Goal: Task Accomplishment & Management: Manage account settings

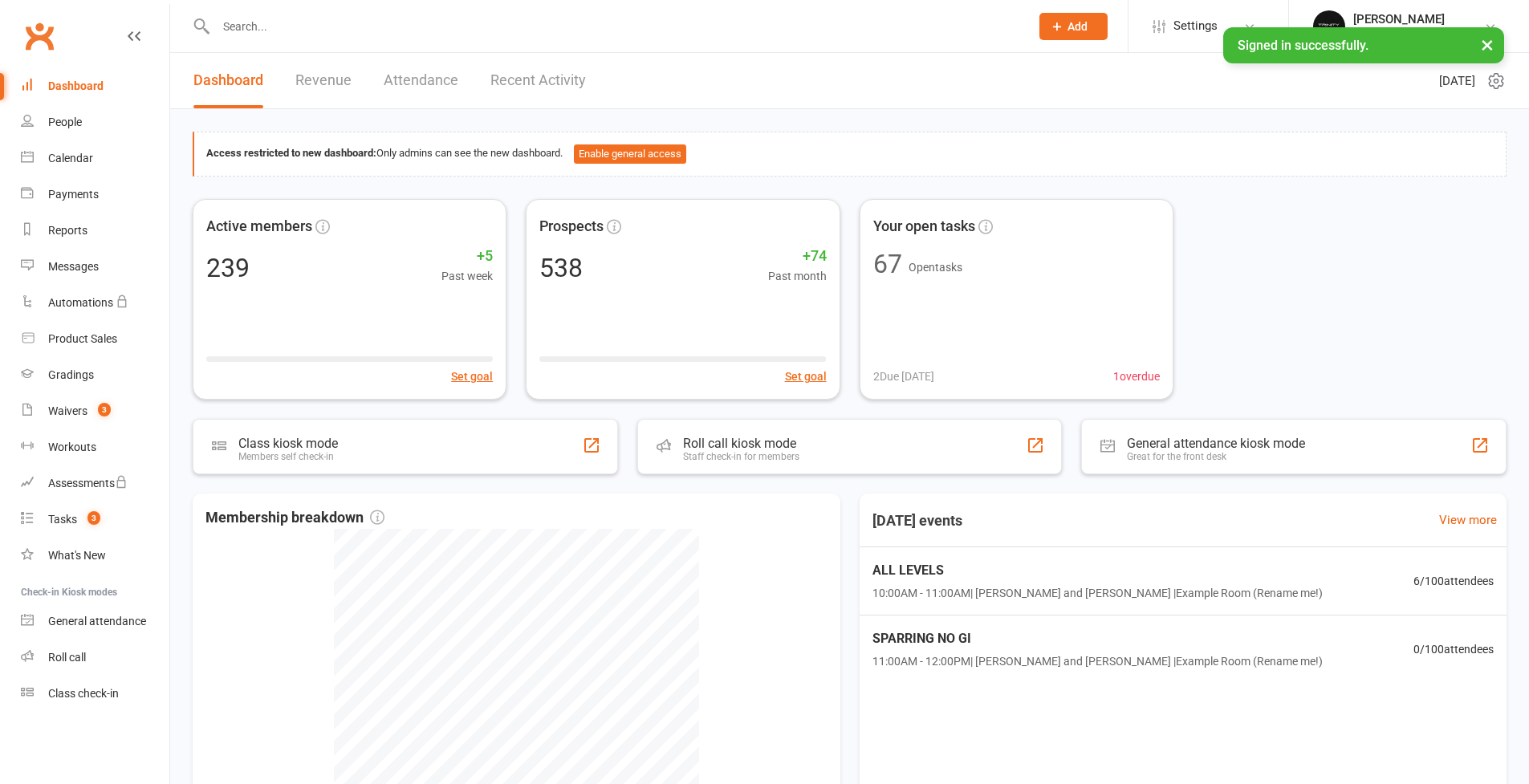
click at [68, 117] on div "People" at bounding box center [65, 122] width 34 height 12
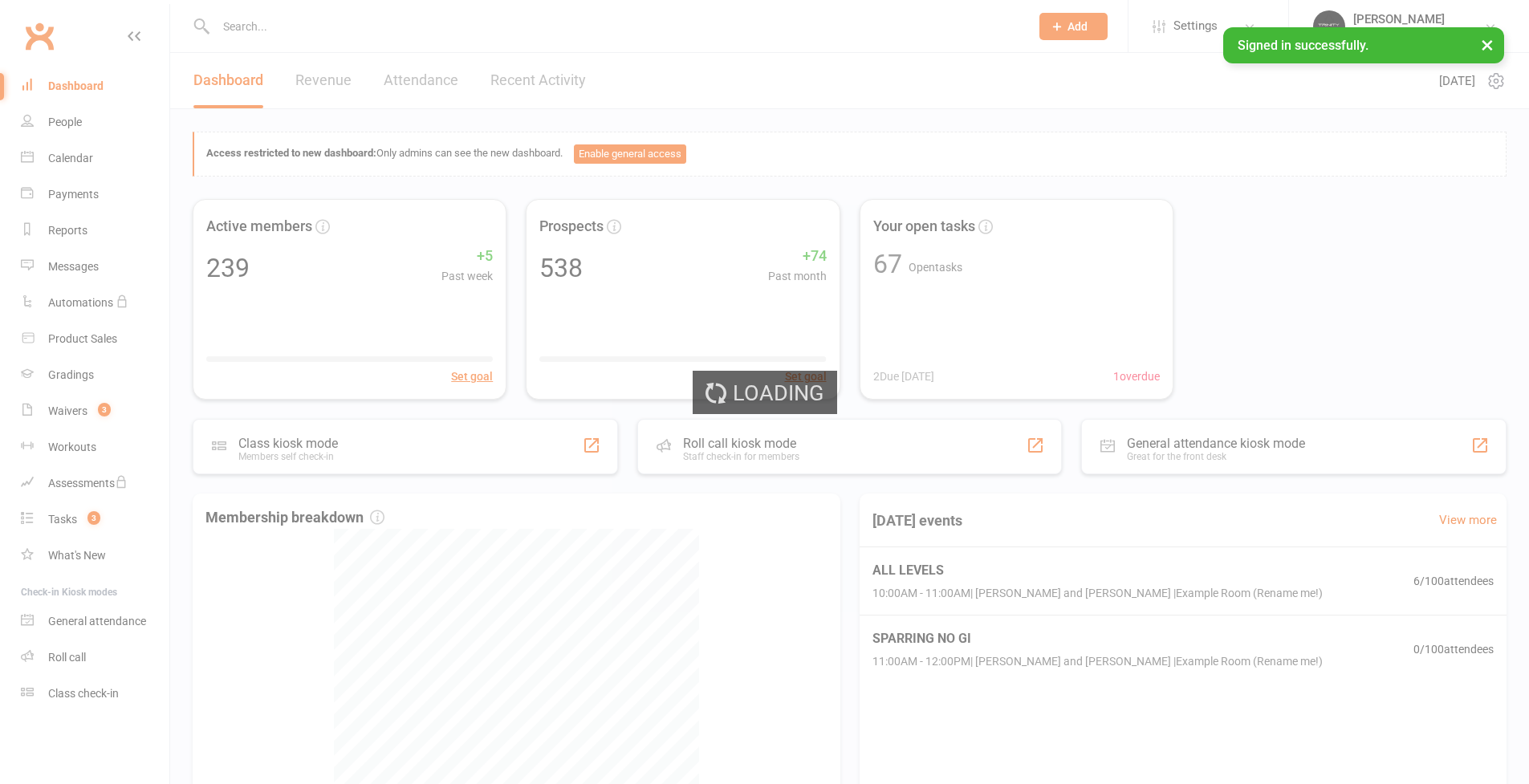
select select "100"
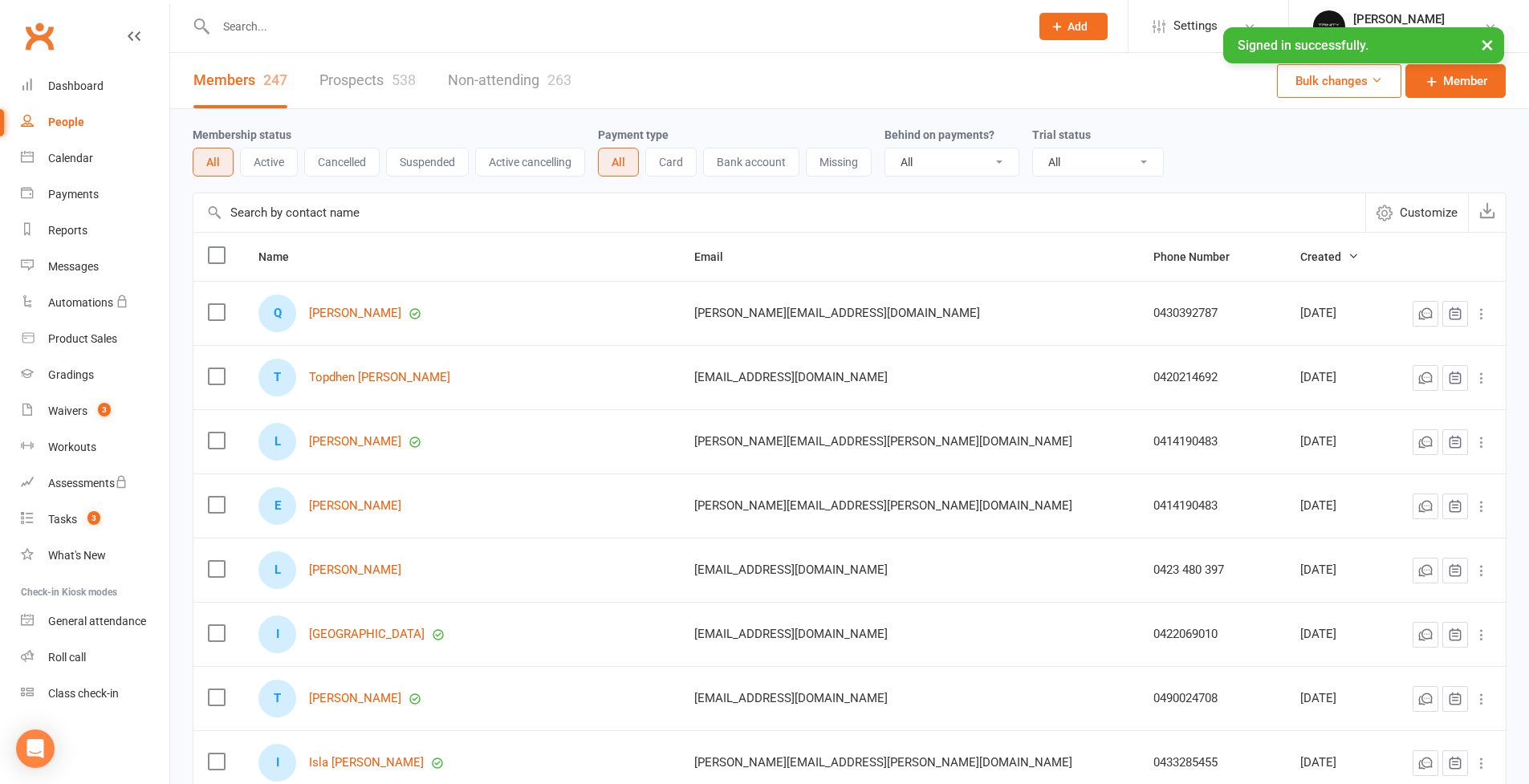
click at [372, 210] on input "text" at bounding box center [780, 212] width 1172 height 38
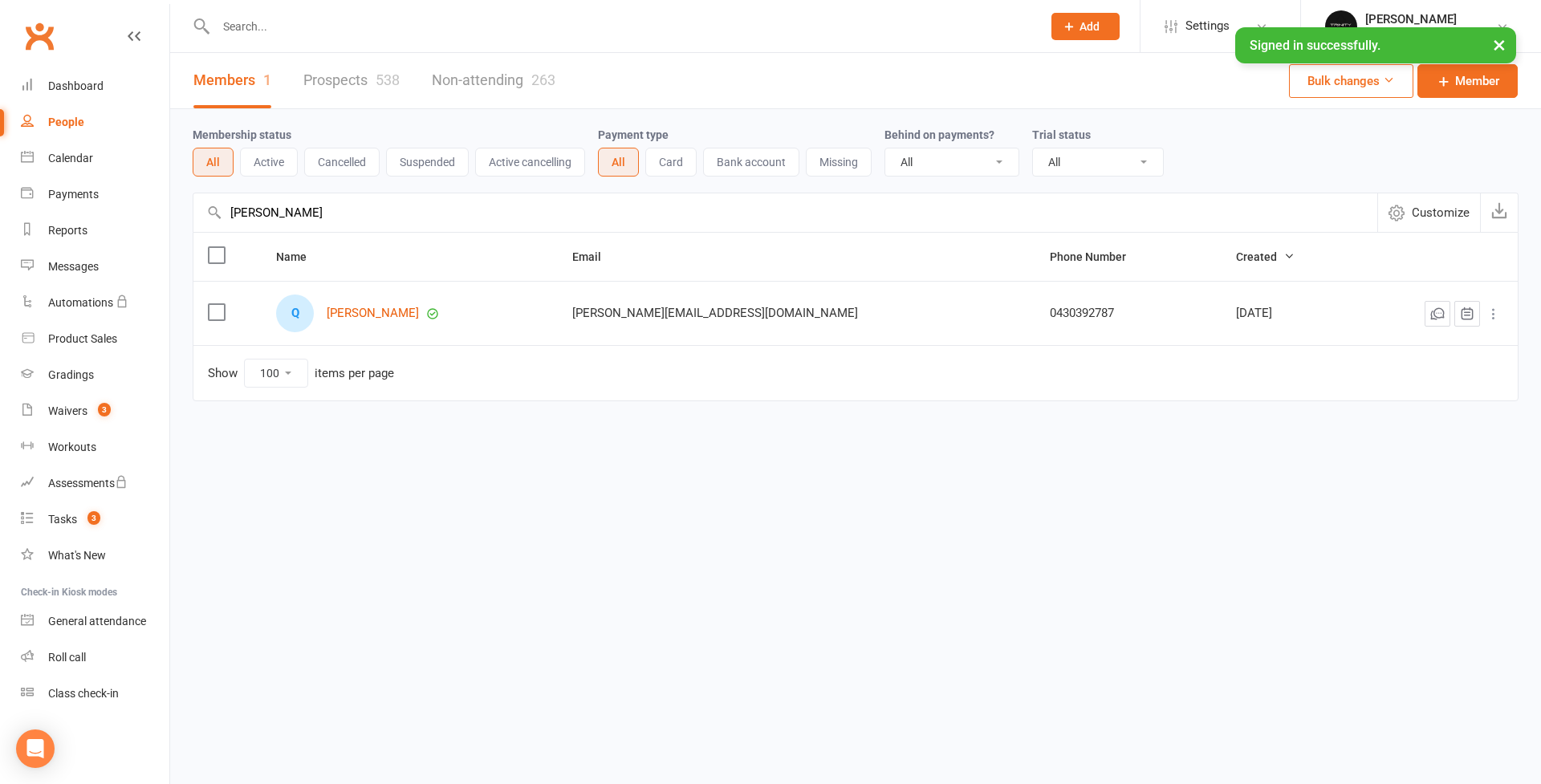
type input "[PERSON_NAME]"
drag, startPoint x: 372, startPoint y: 210, endPoint x: 380, endPoint y: 317, distance: 107.3
click at [380, 317] on link "[PERSON_NAME]" at bounding box center [372, 313] width 92 height 13
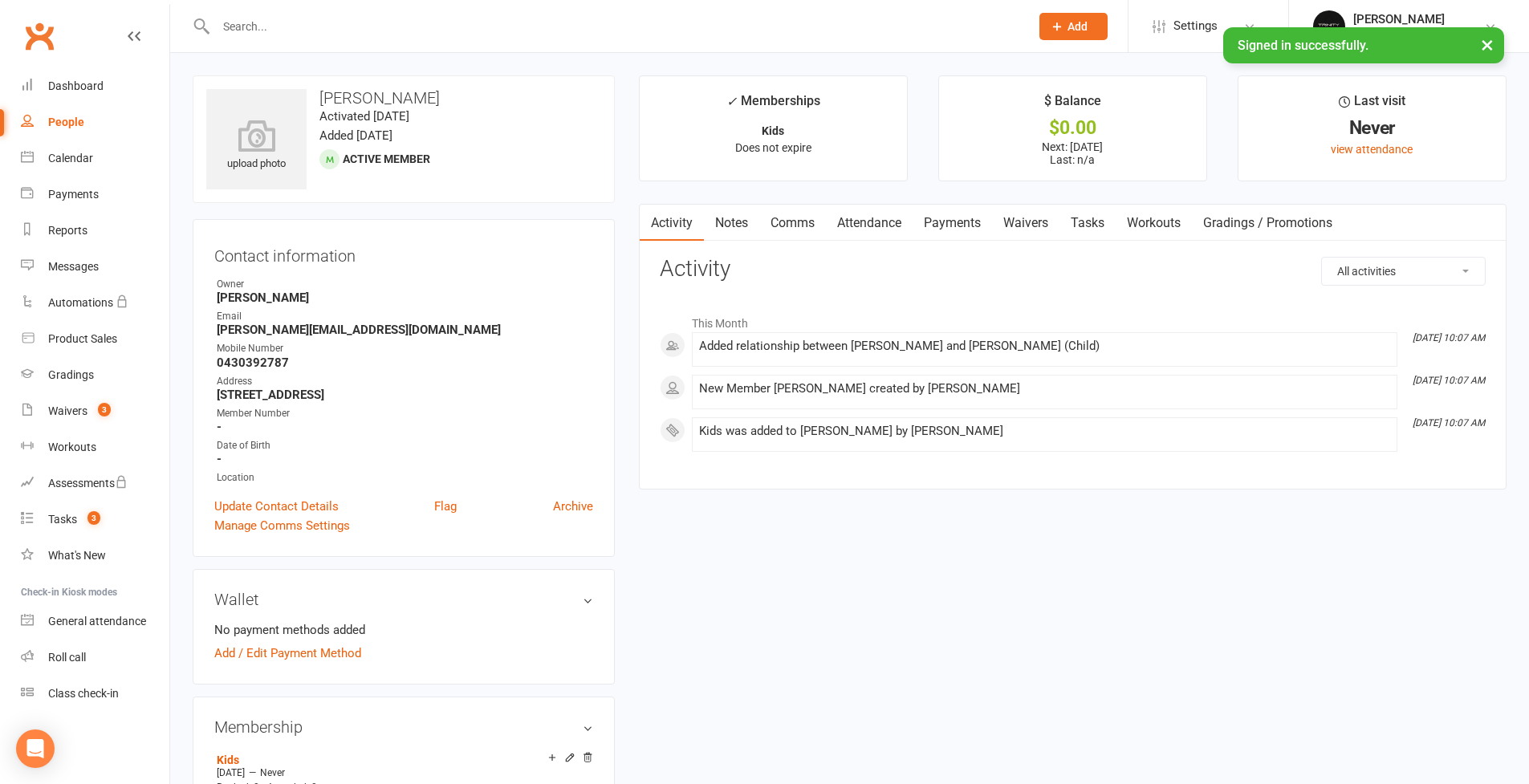
scroll to position [795, 0]
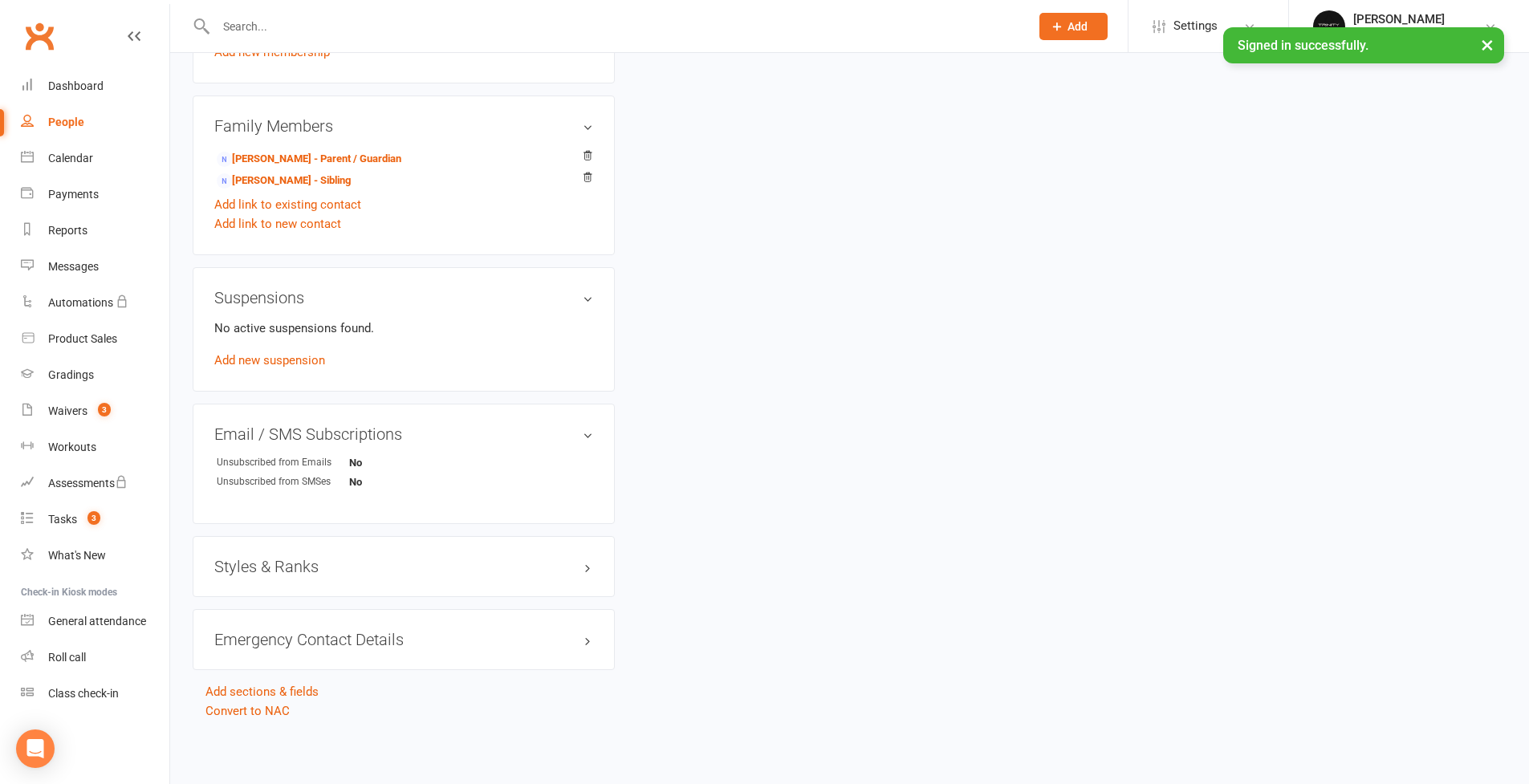
click at [280, 557] on h3 "Styles & Ranks" at bounding box center [403, 566] width 379 height 18
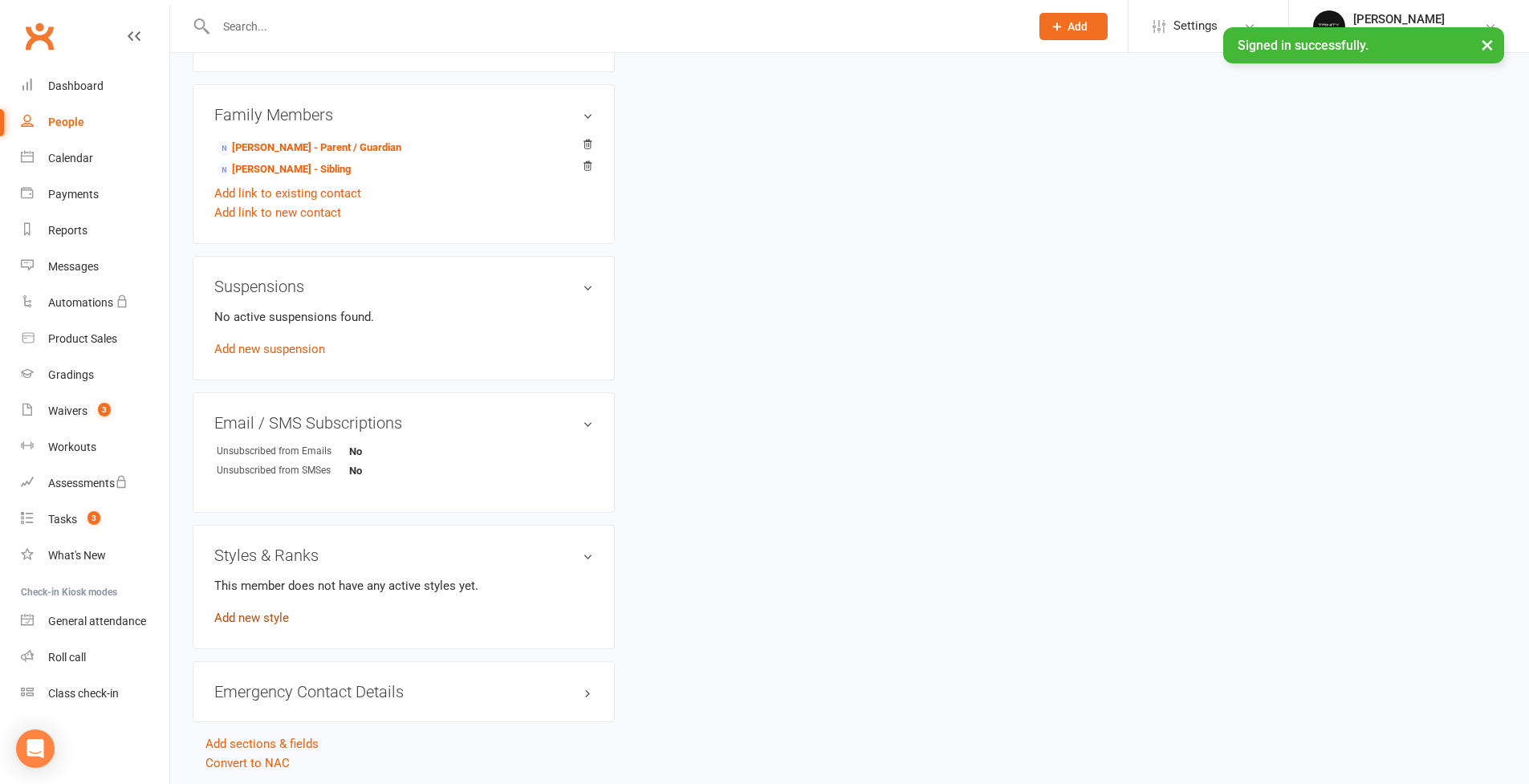
click at [258, 615] on link "Add new style" at bounding box center [252, 618] width 75 height 14
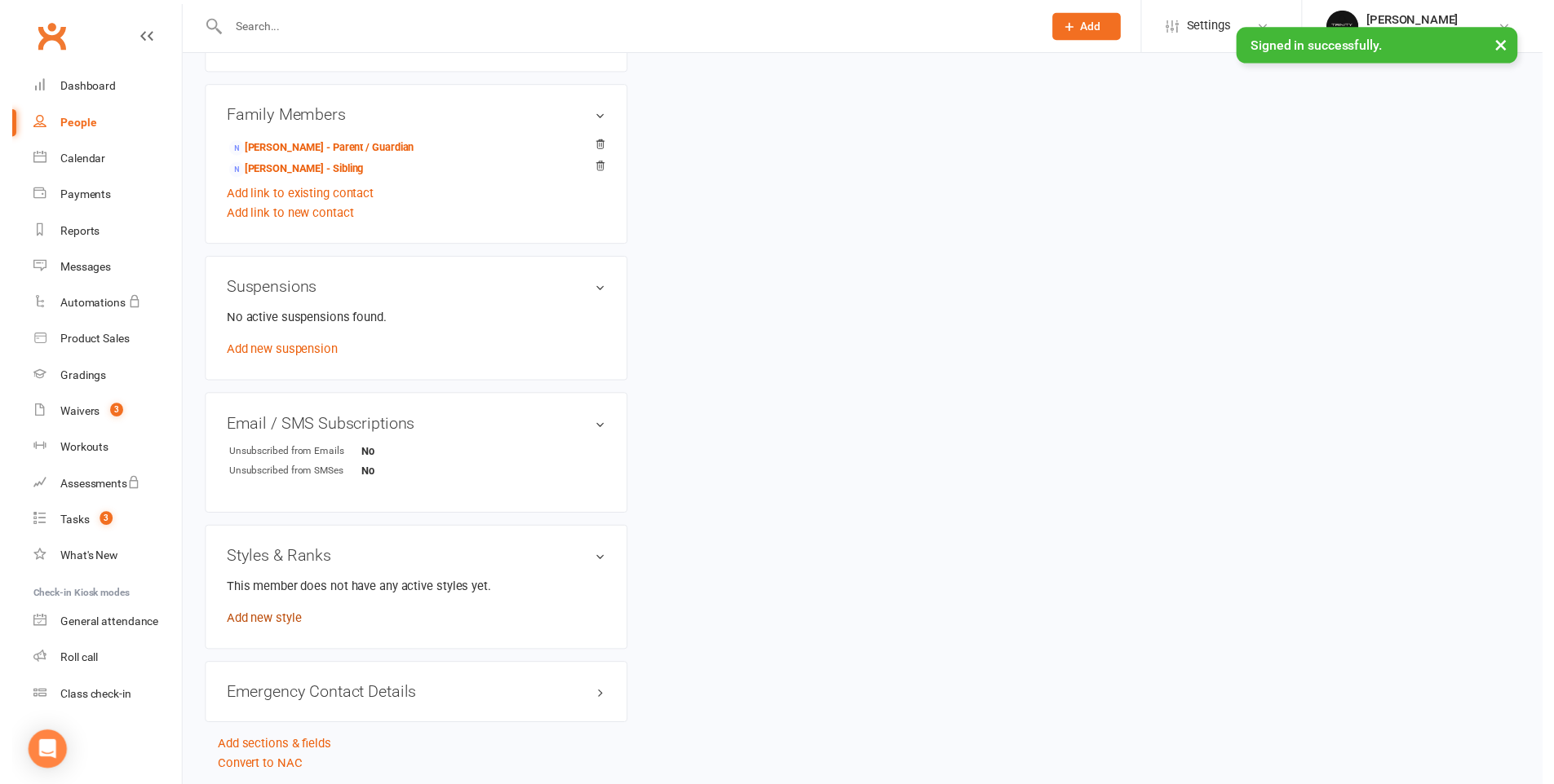
scroll to position [125, 0]
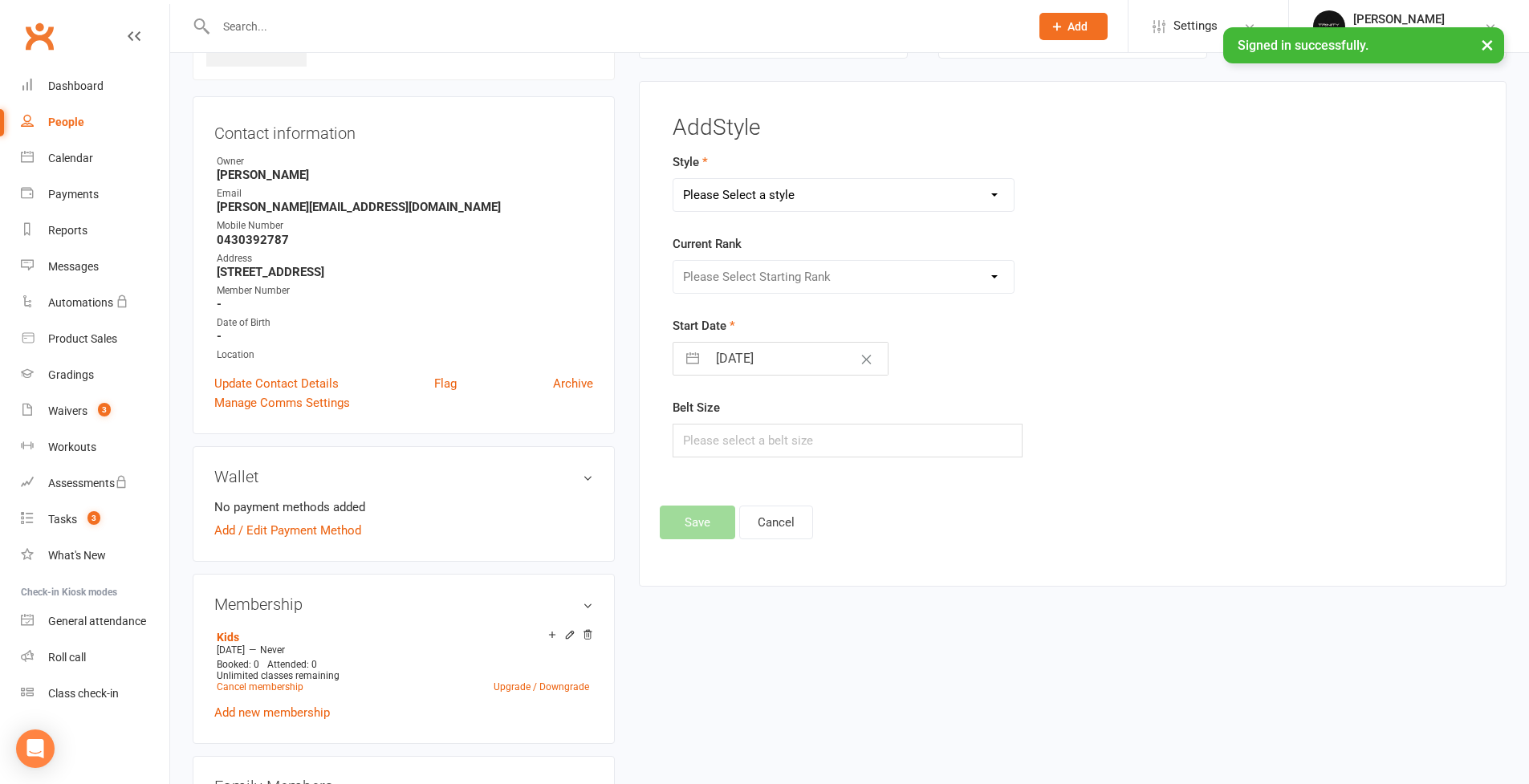
select select "3375"
select select "39733"
click at [705, 524] on button "Save" at bounding box center [698, 523] width 76 height 34
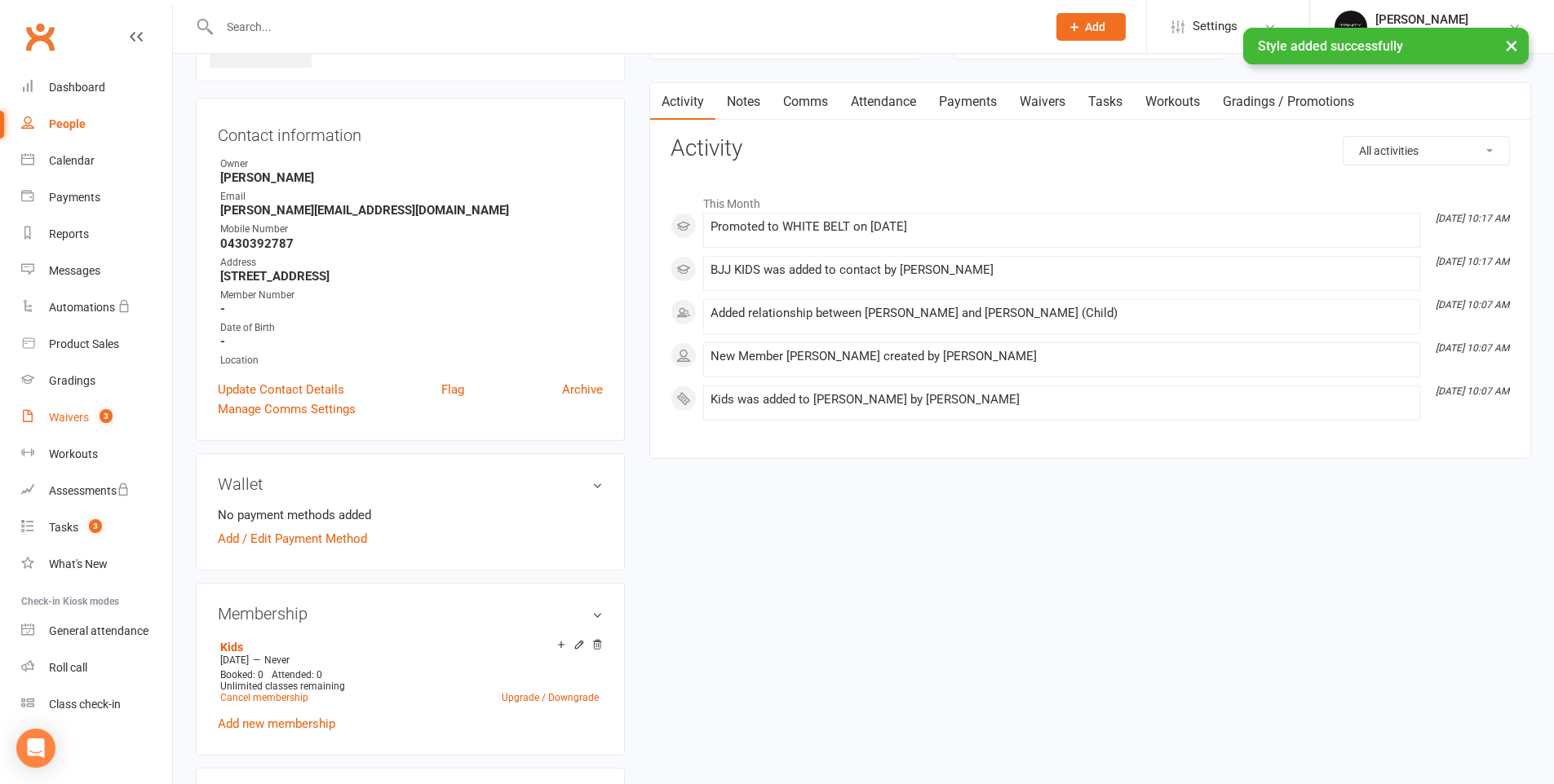
click at [90, 418] on link "Waivers 3" at bounding box center [96, 418] width 151 height 36
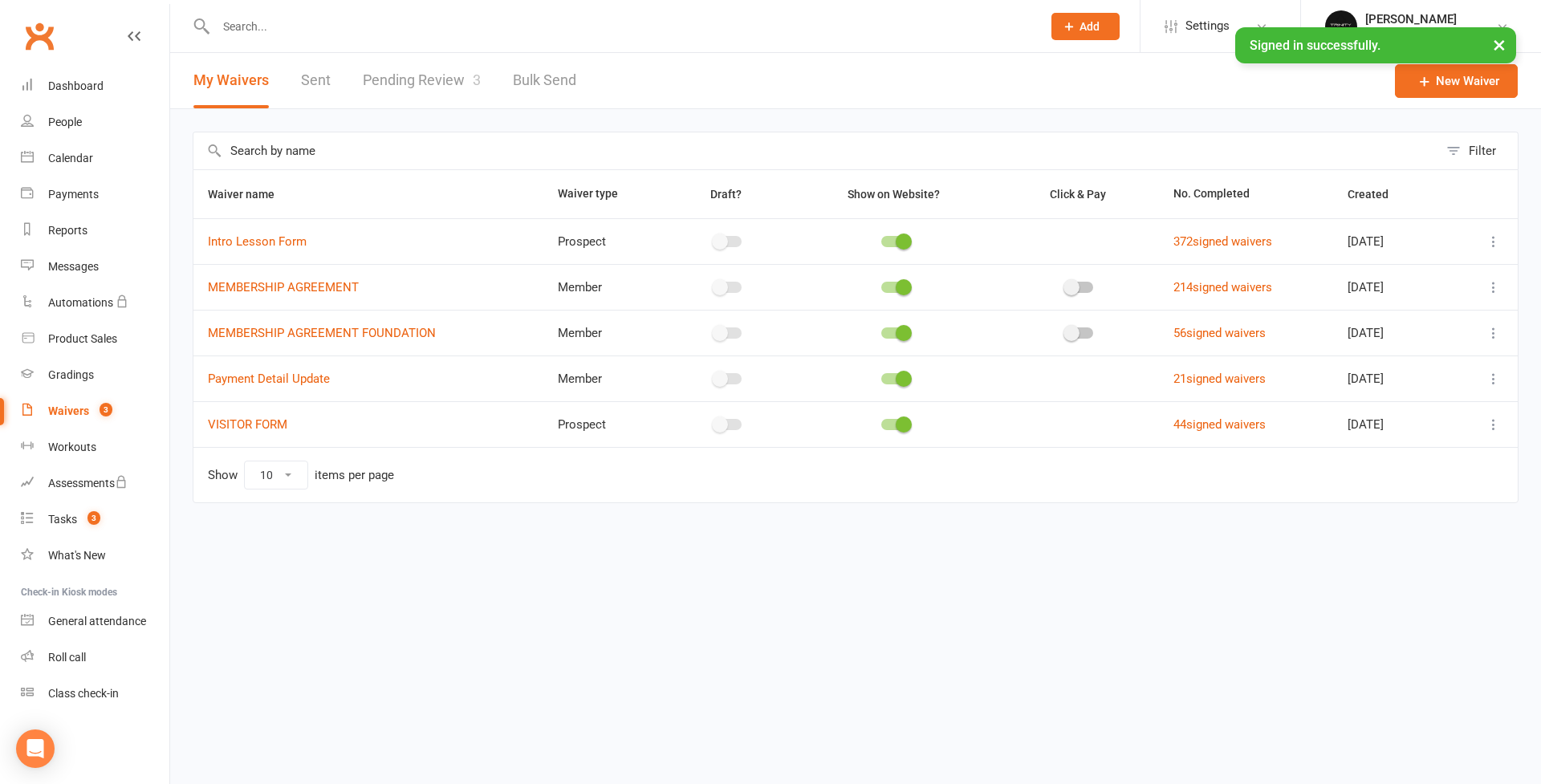
click at [423, 80] on link "Pending Review 3" at bounding box center [422, 80] width 118 height 55
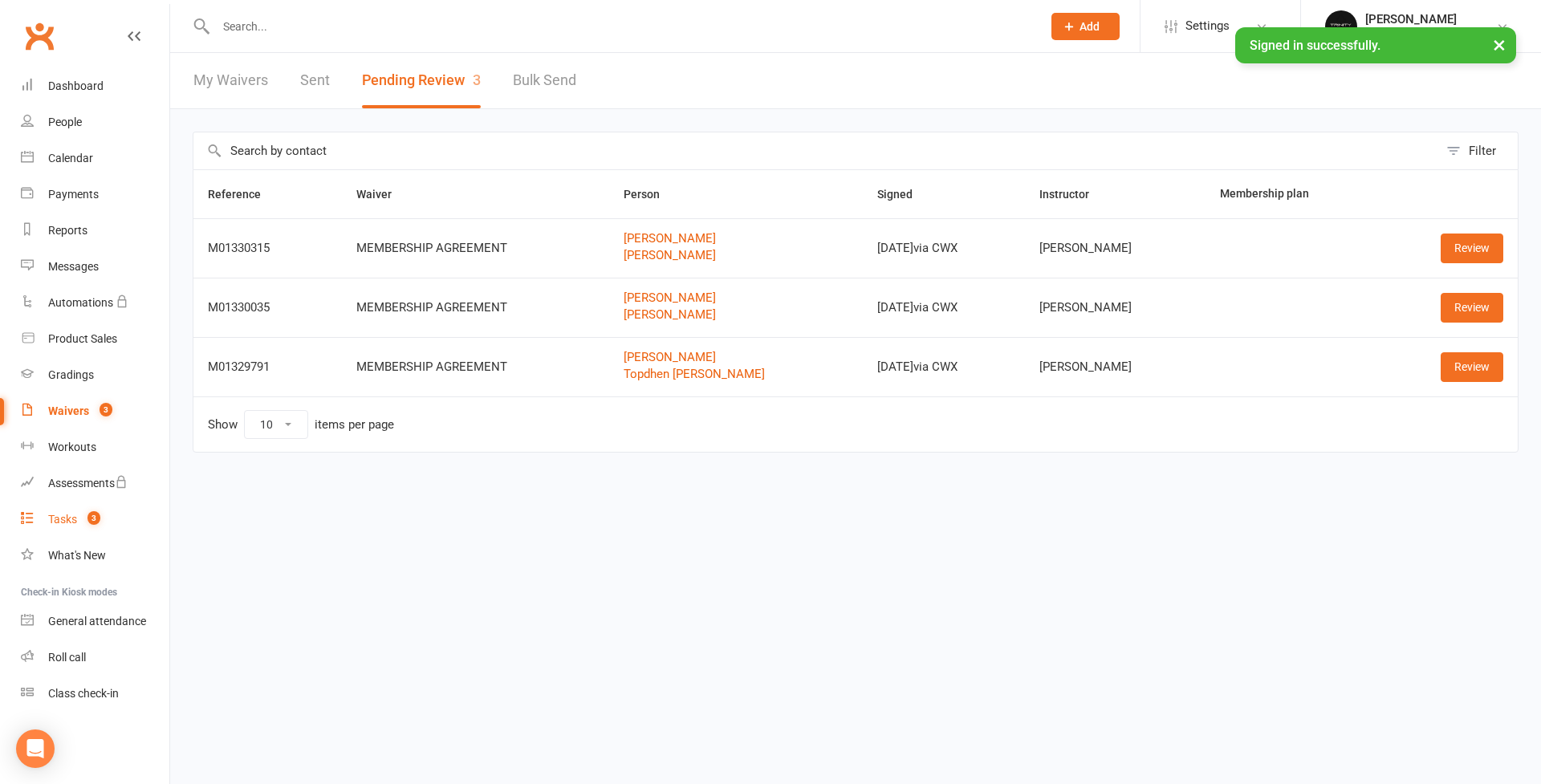
click at [67, 522] on div "Tasks" at bounding box center [62, 519] width 29 height 12
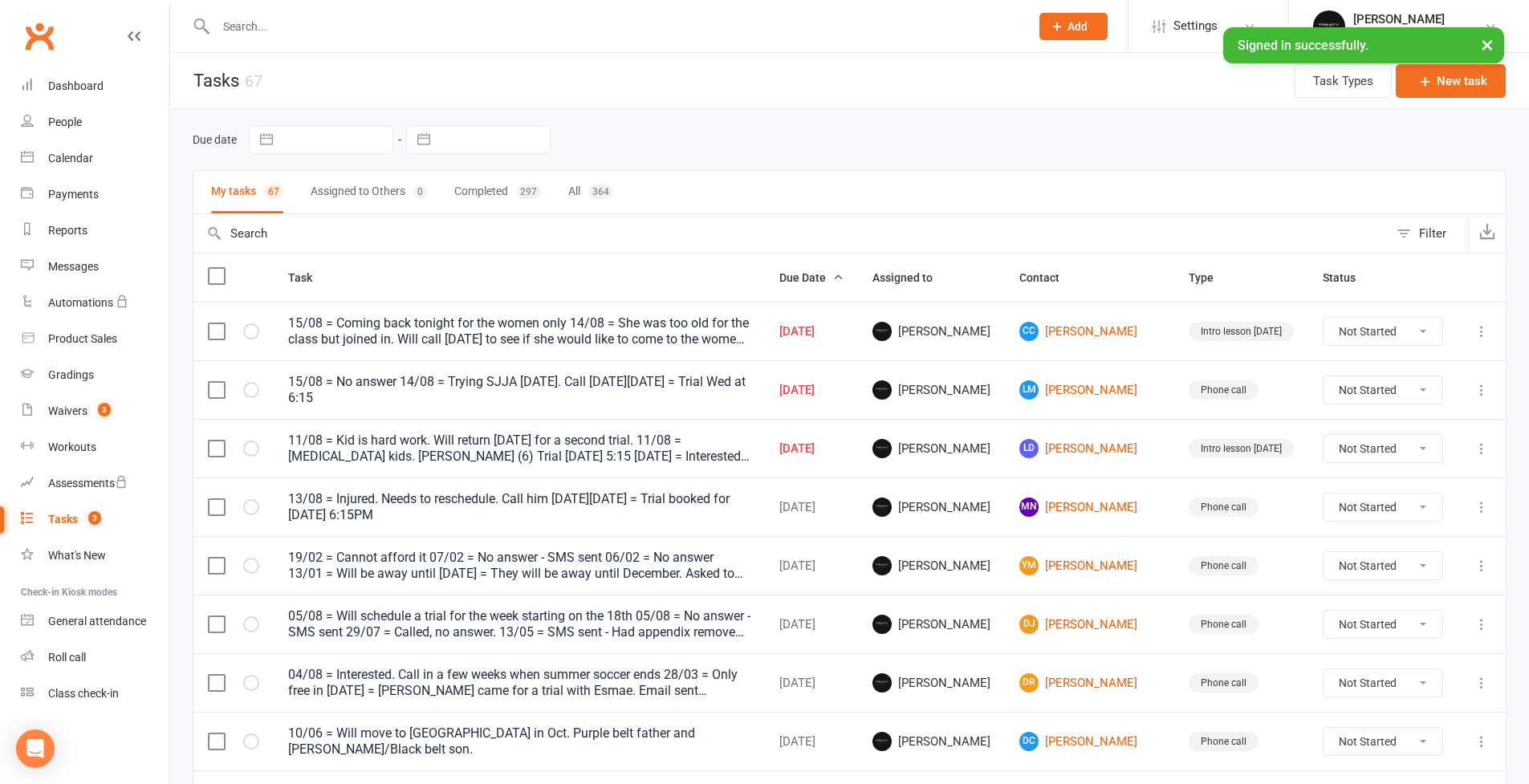
click at [428, 140] on button "button" at bounding box center [424, 139] width 29 height 28
select select "6"
select select "2025"
select select "7"
select select "2025"
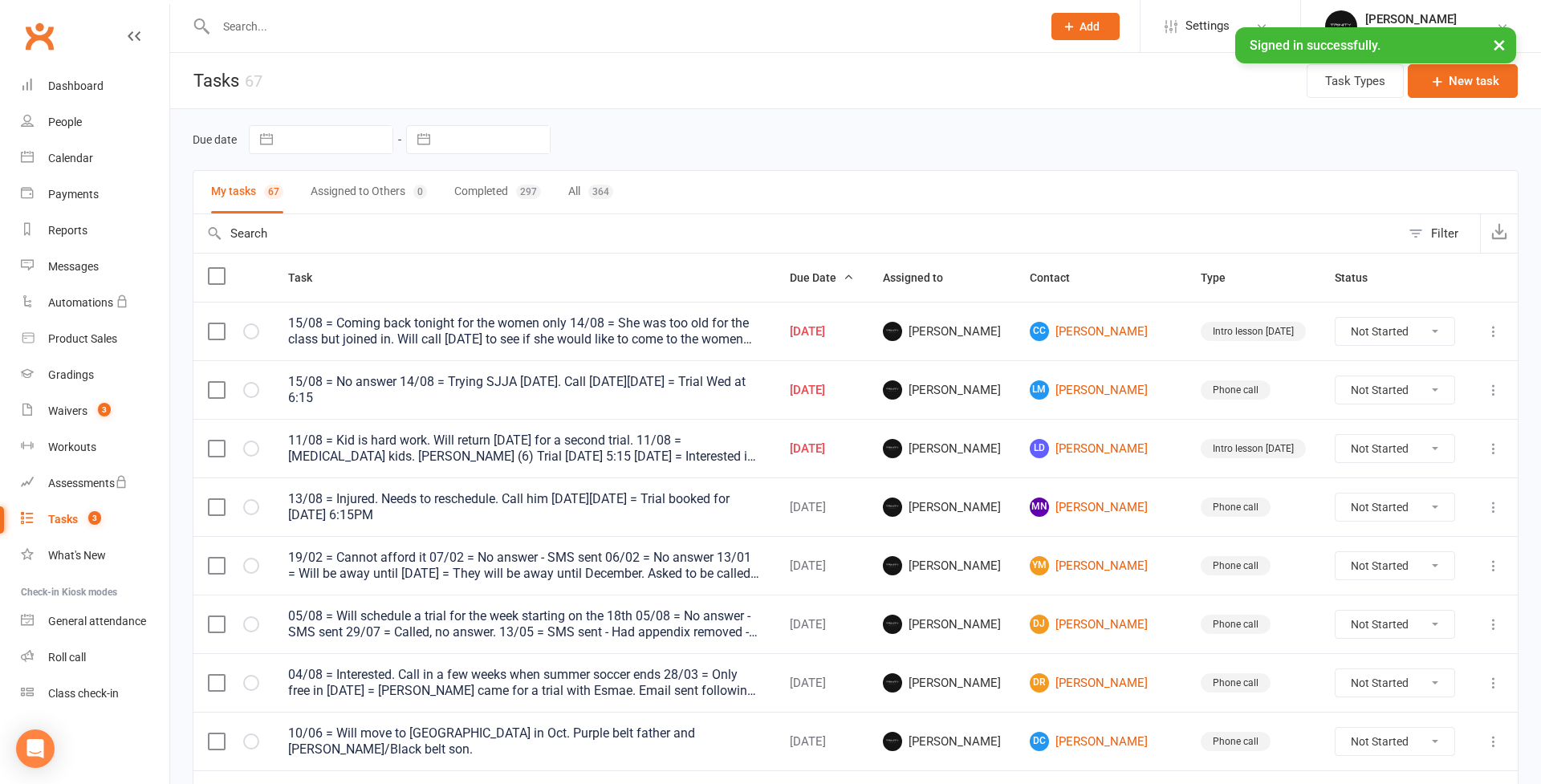
select select "8"
select select "2025"
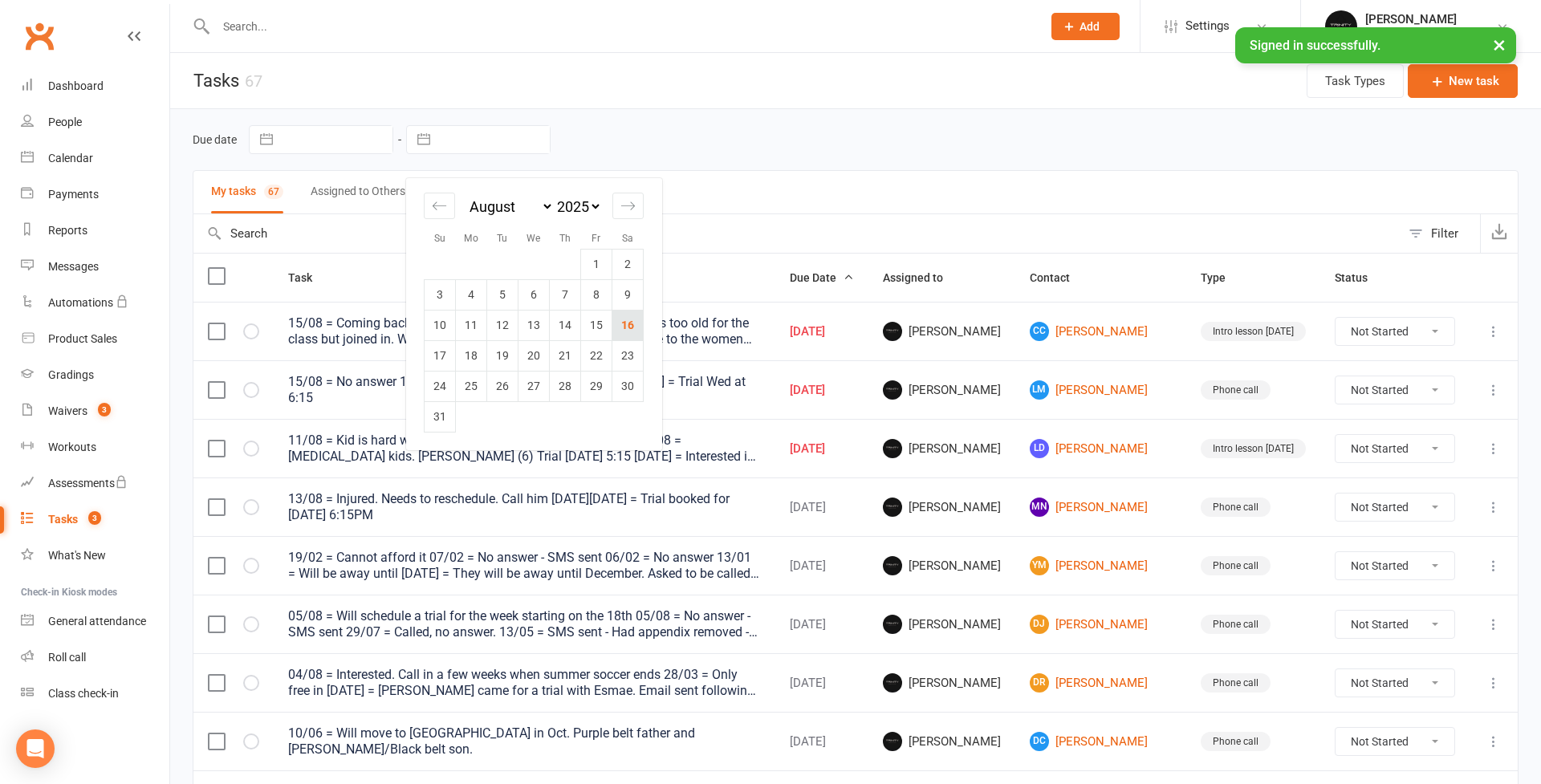
click at [629, 317] on td "16" at bounding box center [627, 325] width 31 height 30
type input "[DATE]"
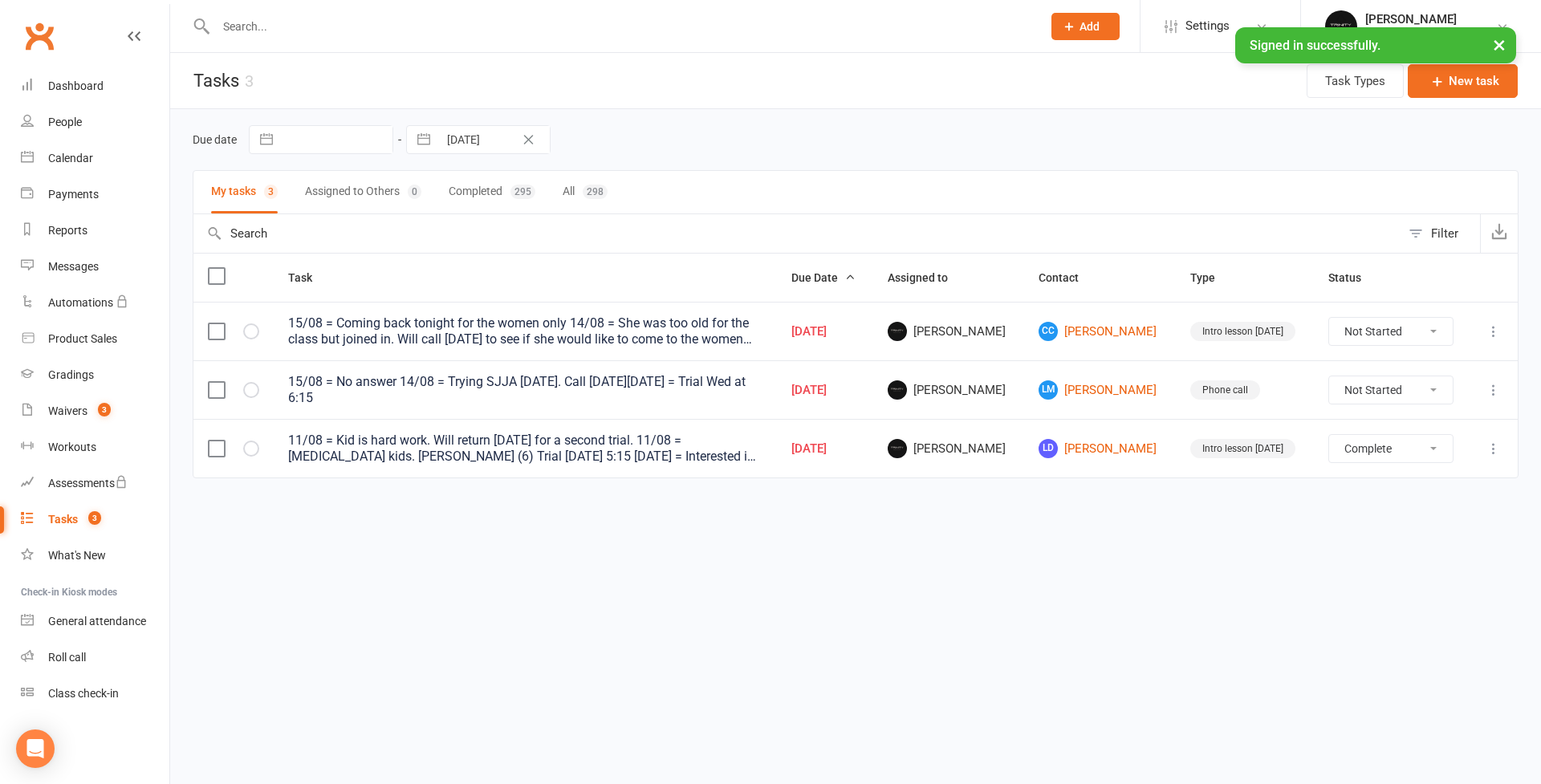
select select "unstarted"
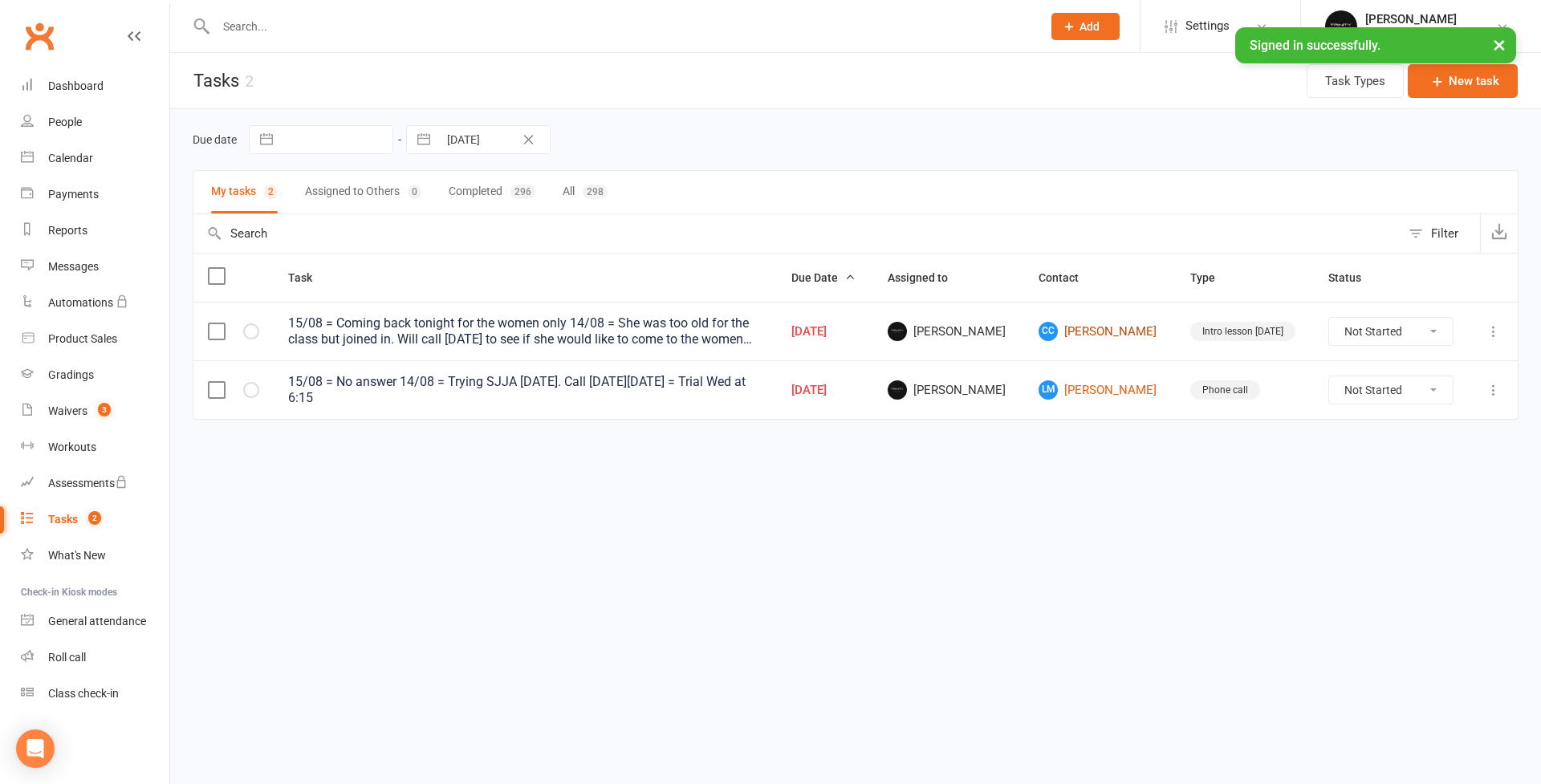
click at [1114, 322] on link "CC [PERSON_NAME]" at bounding box center [1100, 332] width 123 height 20
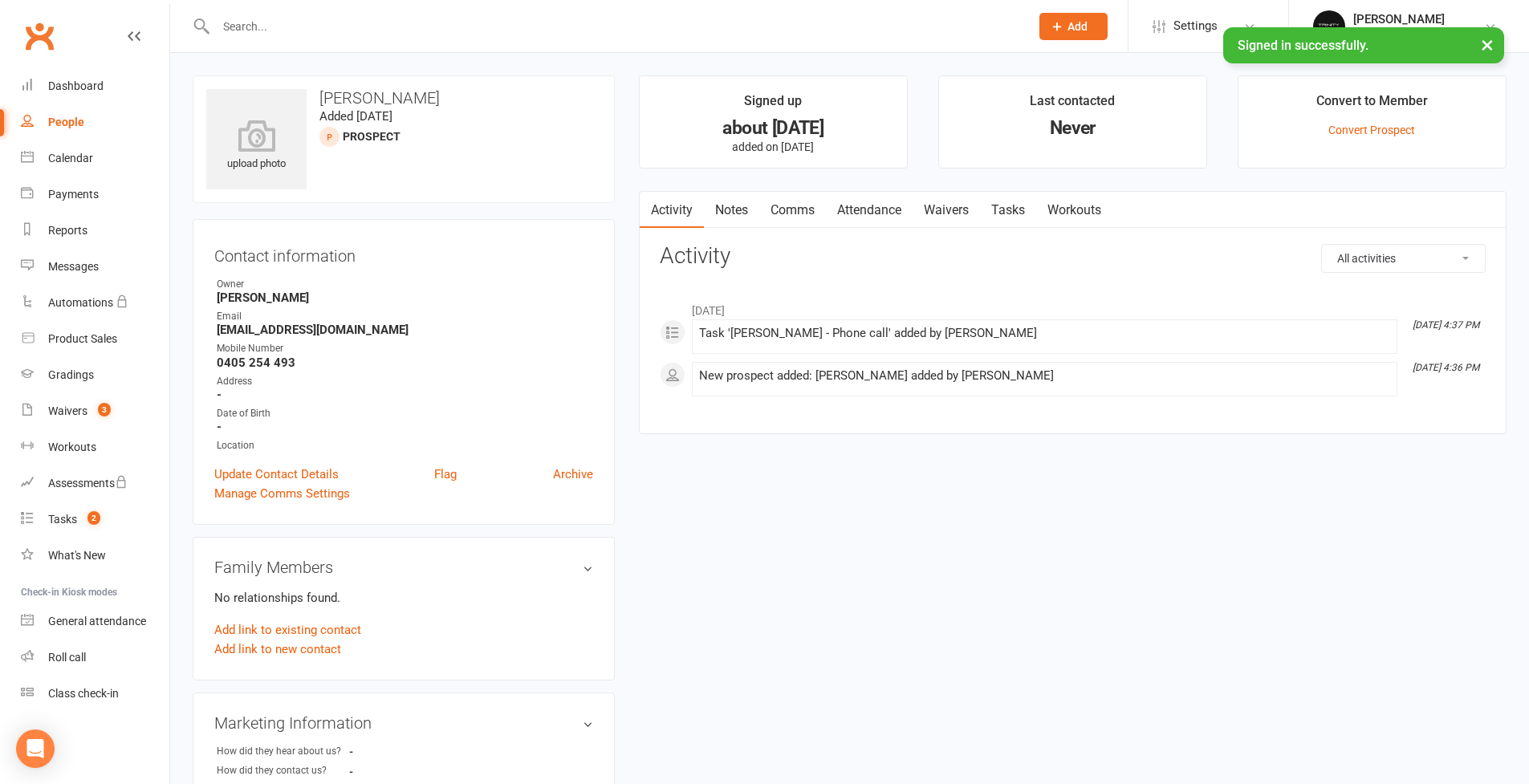
click at [1010, 212] on link "Tasks" at bounding box center [1007, 210] width 56 height 37
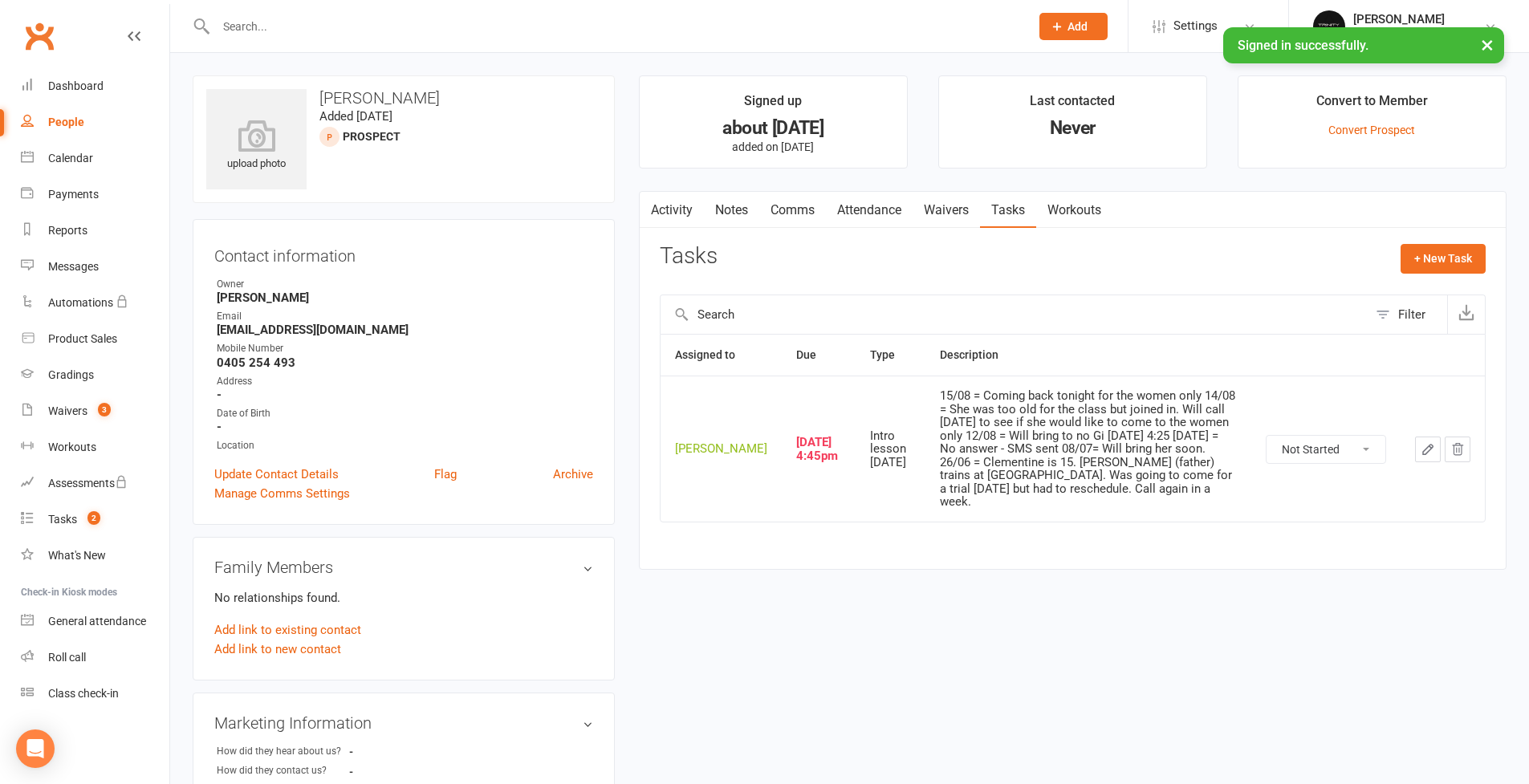
click at [1429, 447] on icon "button" at bounding box center [1427, 450] width 14 height 14
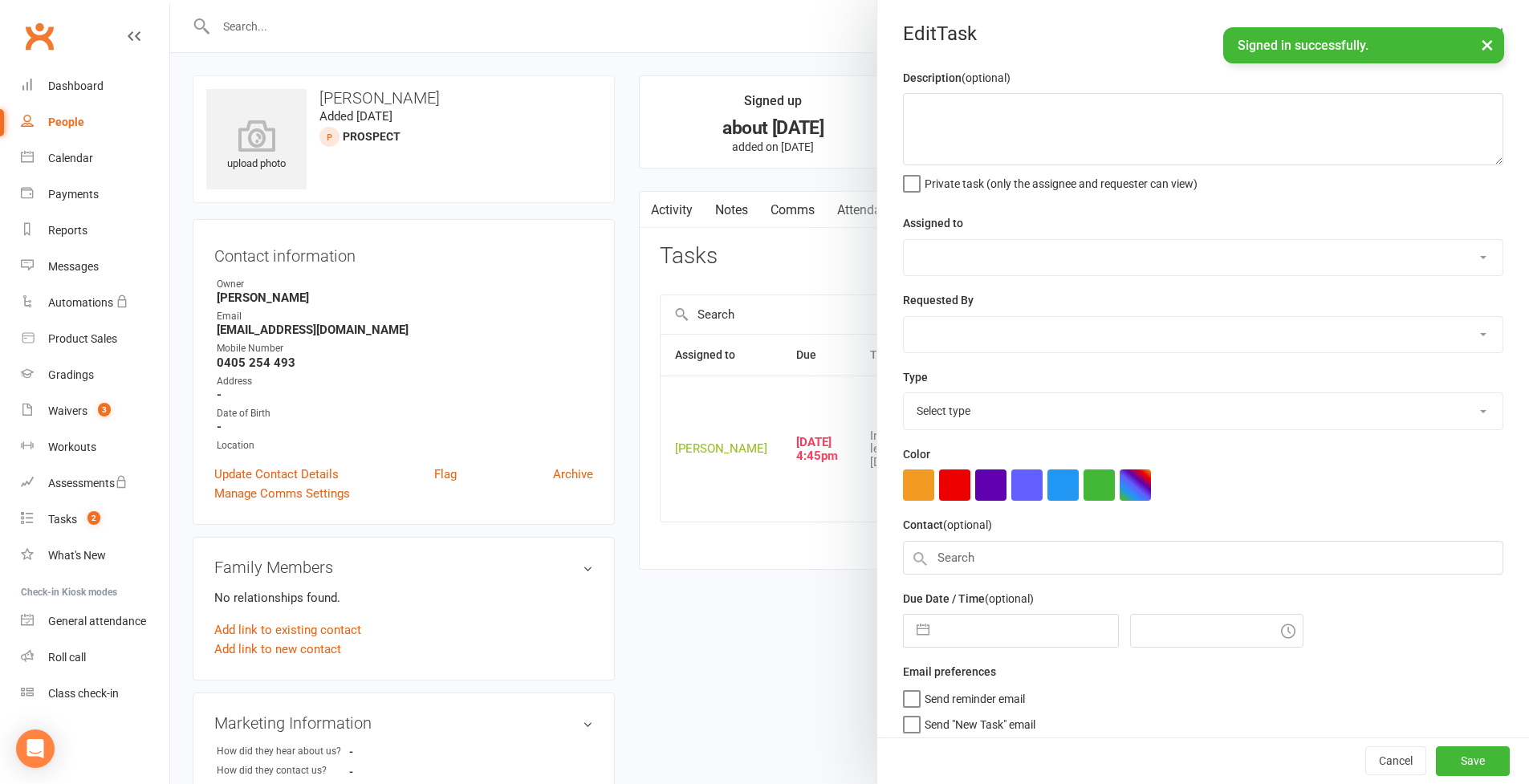
type textarea "15/08 = Coming back tonight for the women only 14/08 = She was too old for the …"
select select "49772"
type input "[DATE]"
type input "4:45pm"
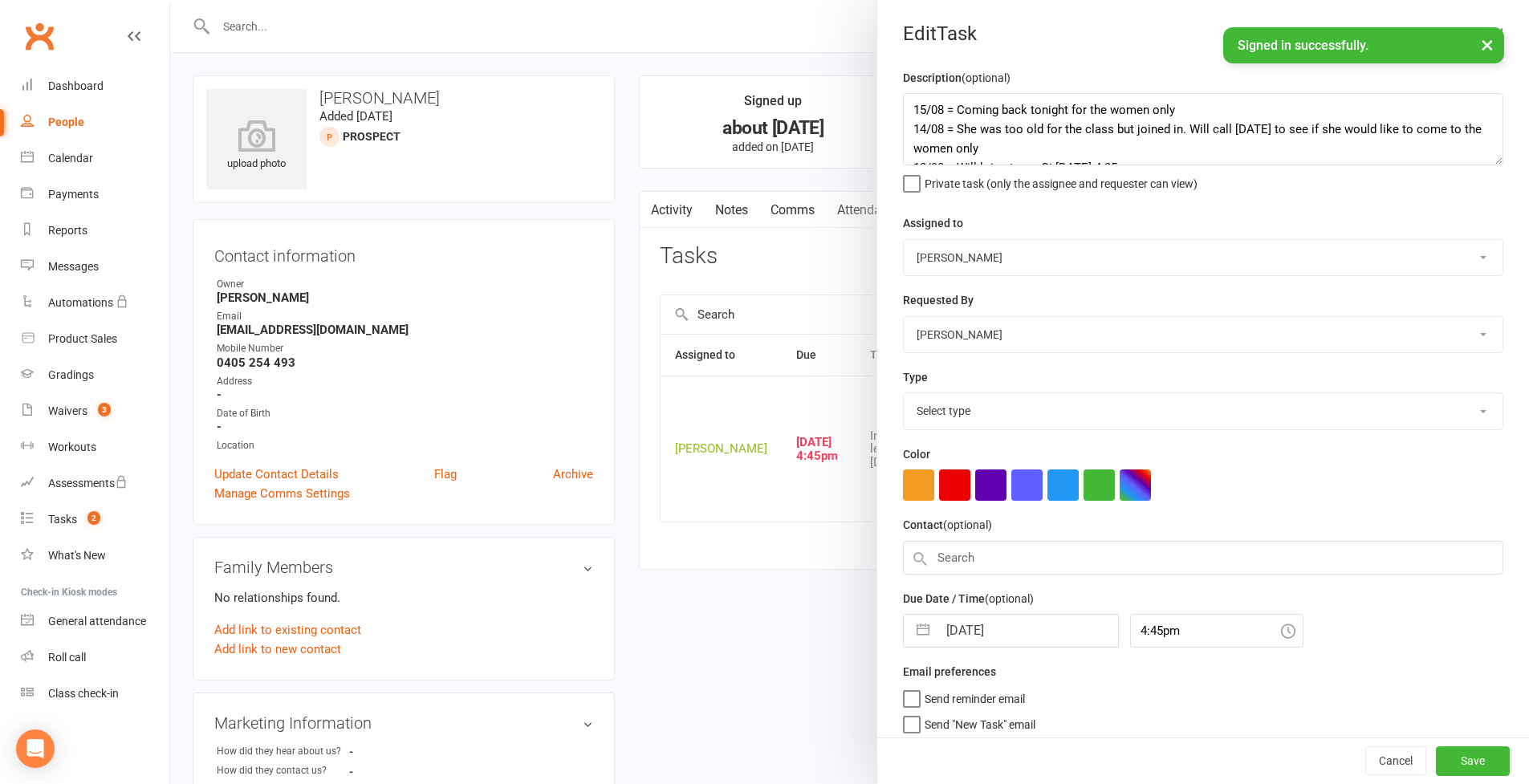
select select "30477"
click at [910, 106] on textarea "15/08 = Coming back tonight for the women only 14/08 = She was too old for the …" at bounding box center [1203, 128] width 600 height 72
click at [908, 627] on button "button" at bounding box center [922, 626] width 29 height 32
select select "6"
select select "2025"
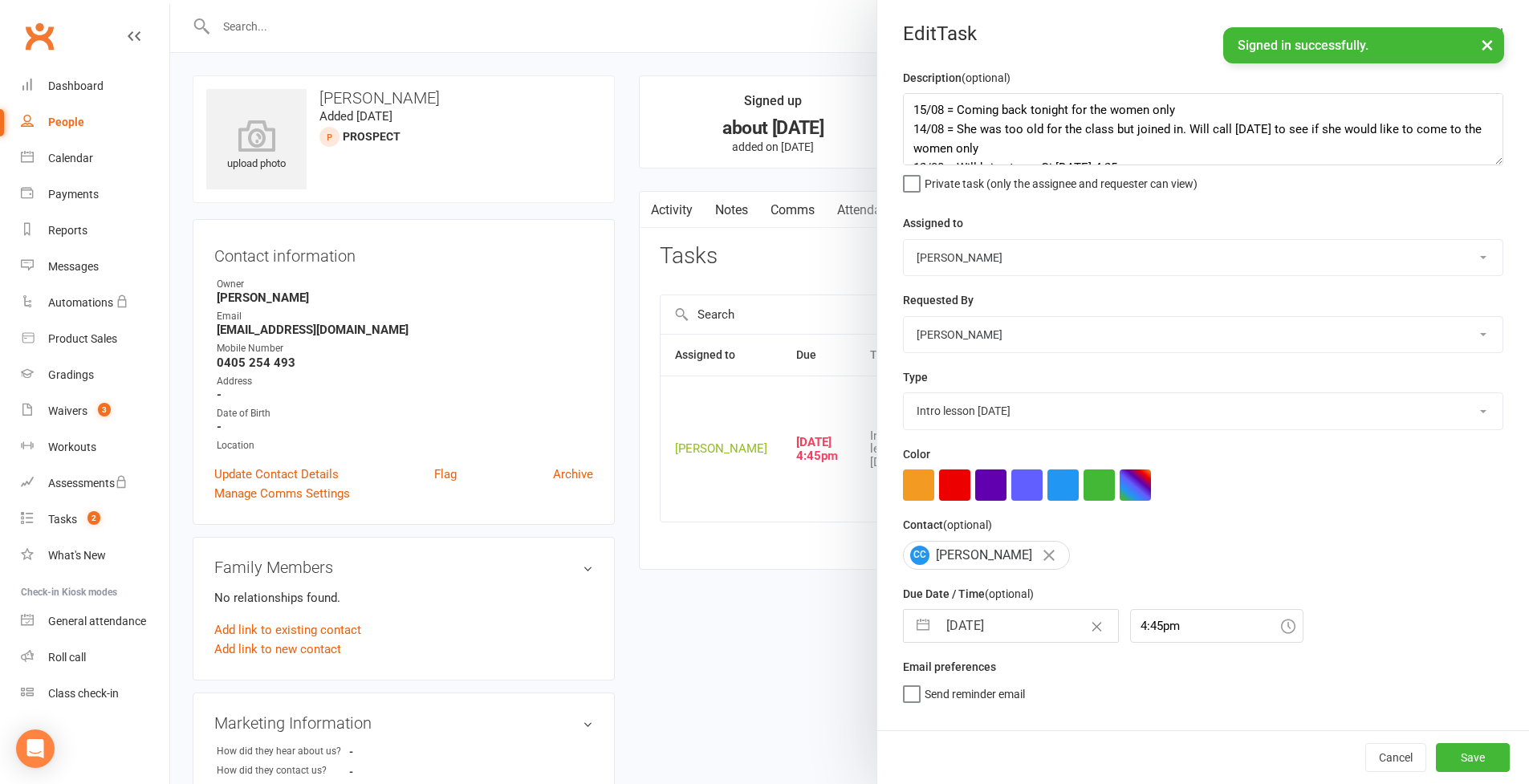
select select "7"
select select "2025"
select select "8"
select select "2025"
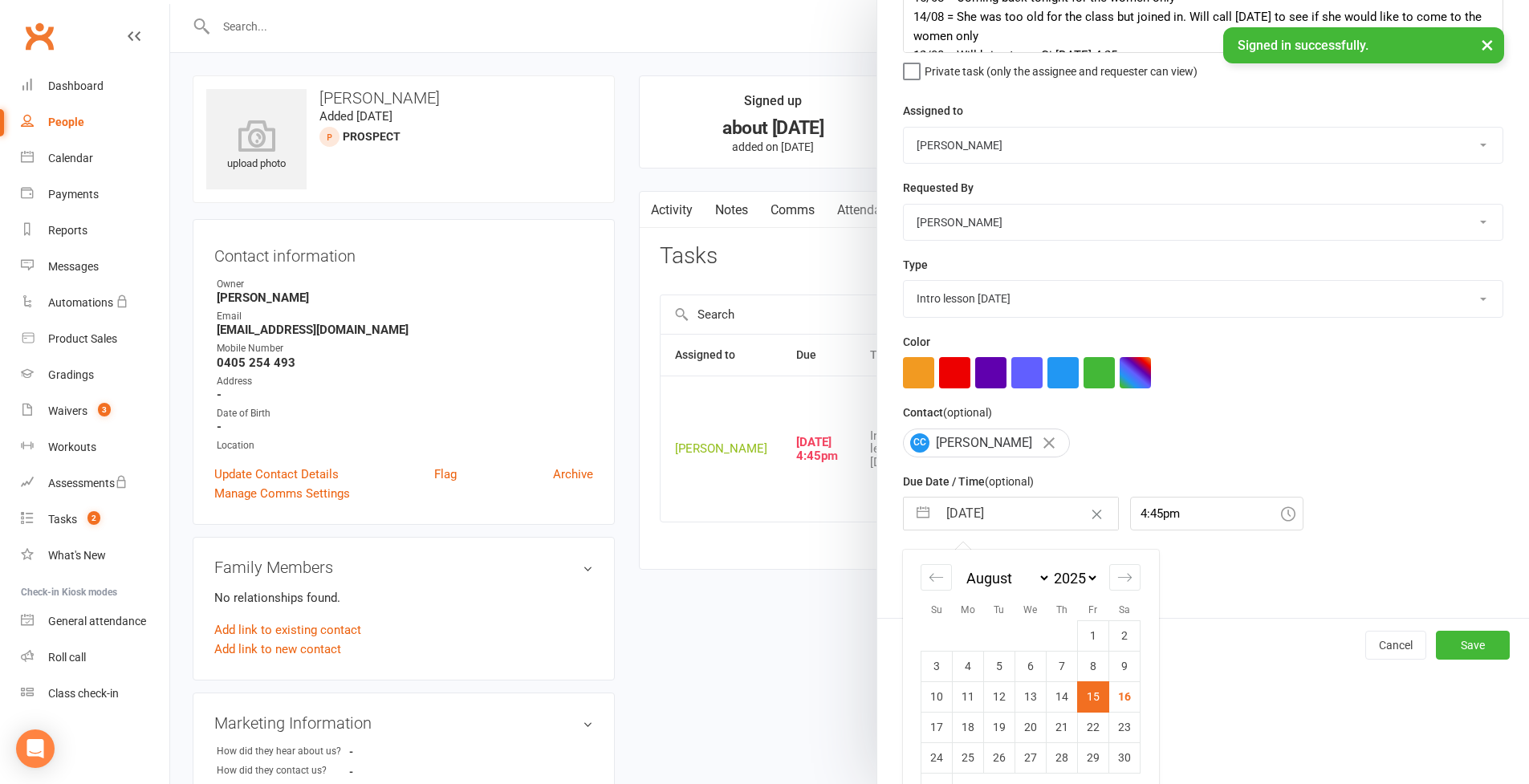
scroll to position [147, 0]
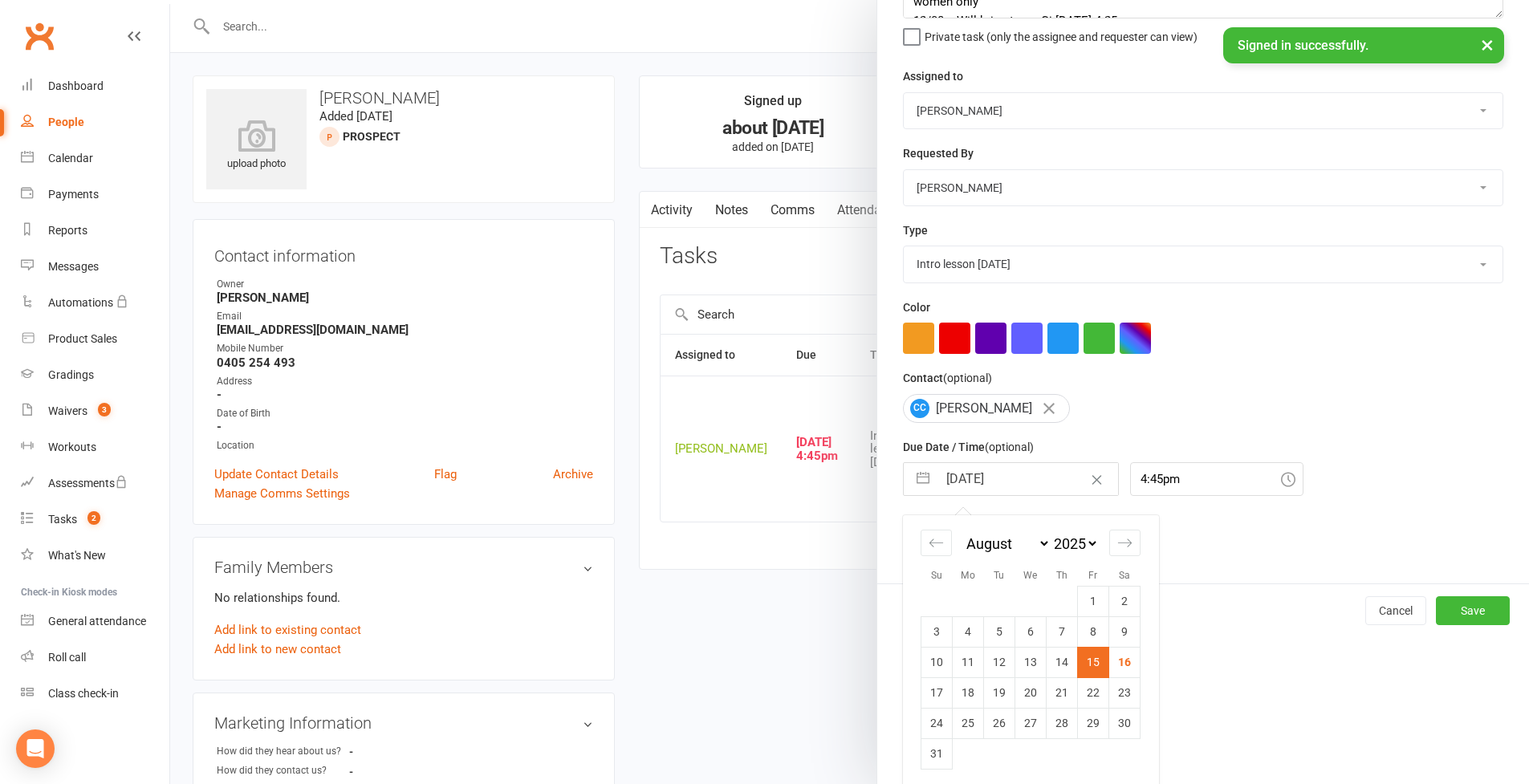
click at [953, 691] on td "18" at bounding box center [968, 692] width 31 height 30
type input "[DATE]"
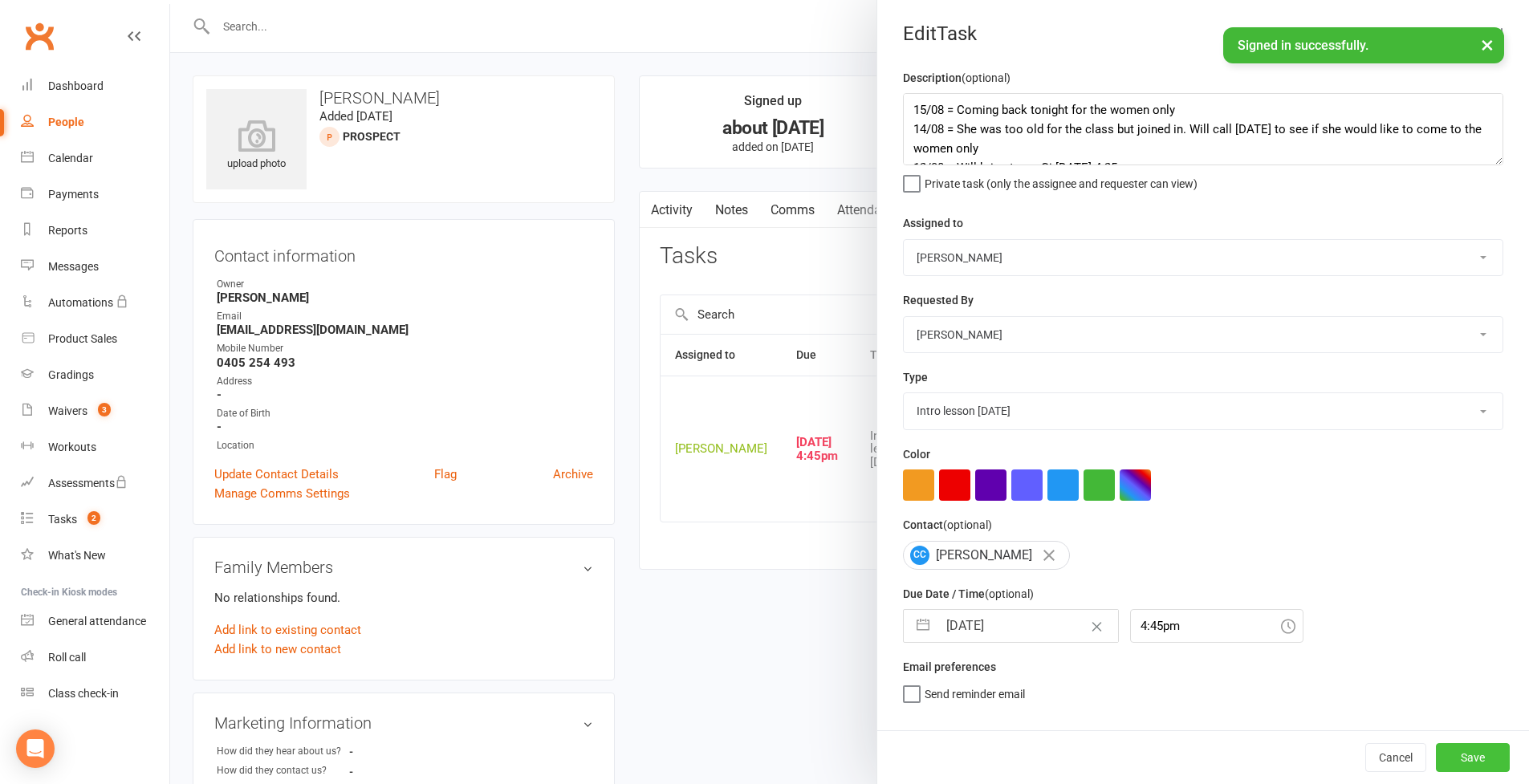
click at [1483, 763] on button "Save" at bounding box center [1472, 757] width 74 height 29
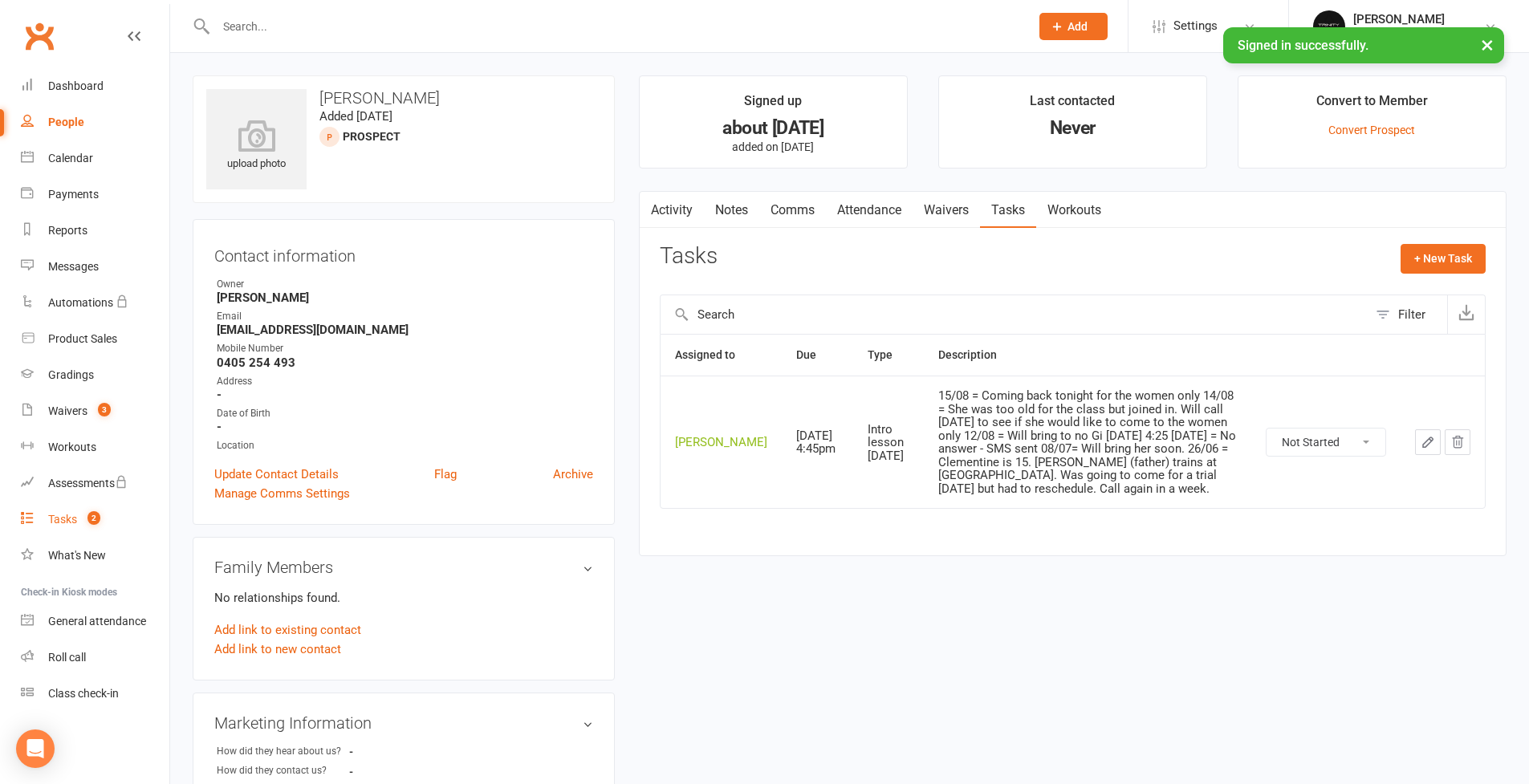
click at [72, 517] on div "Tasks" at bounding box center [62, 519] width 29 height 12
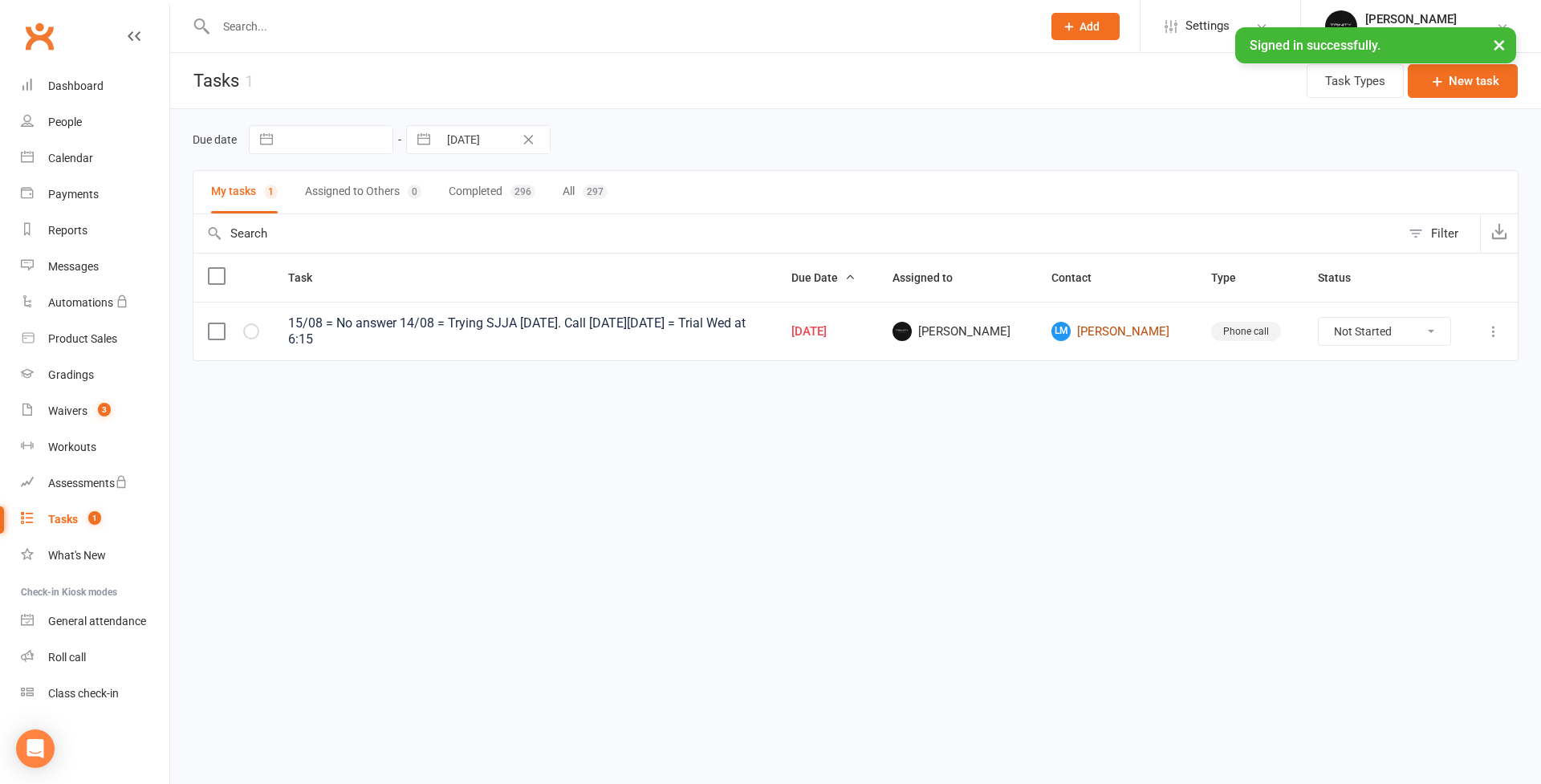
click at [1110, 332] on link "[PERSON_NAME]" at bounding box center [1117, 332] width 130 height 20
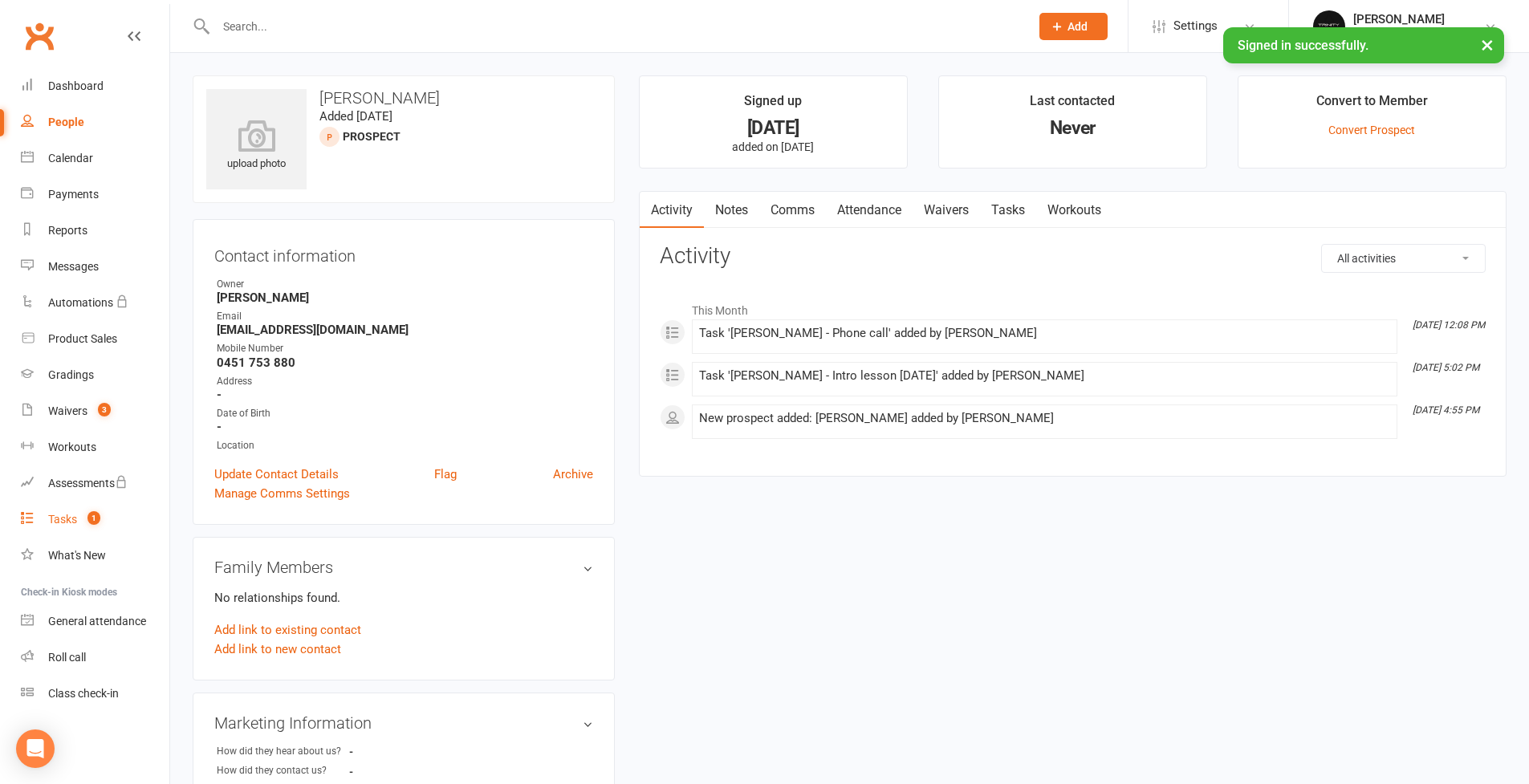
click at [64, 524] on div "Tasks" at bounding box center [62, 519] width 29 height 12
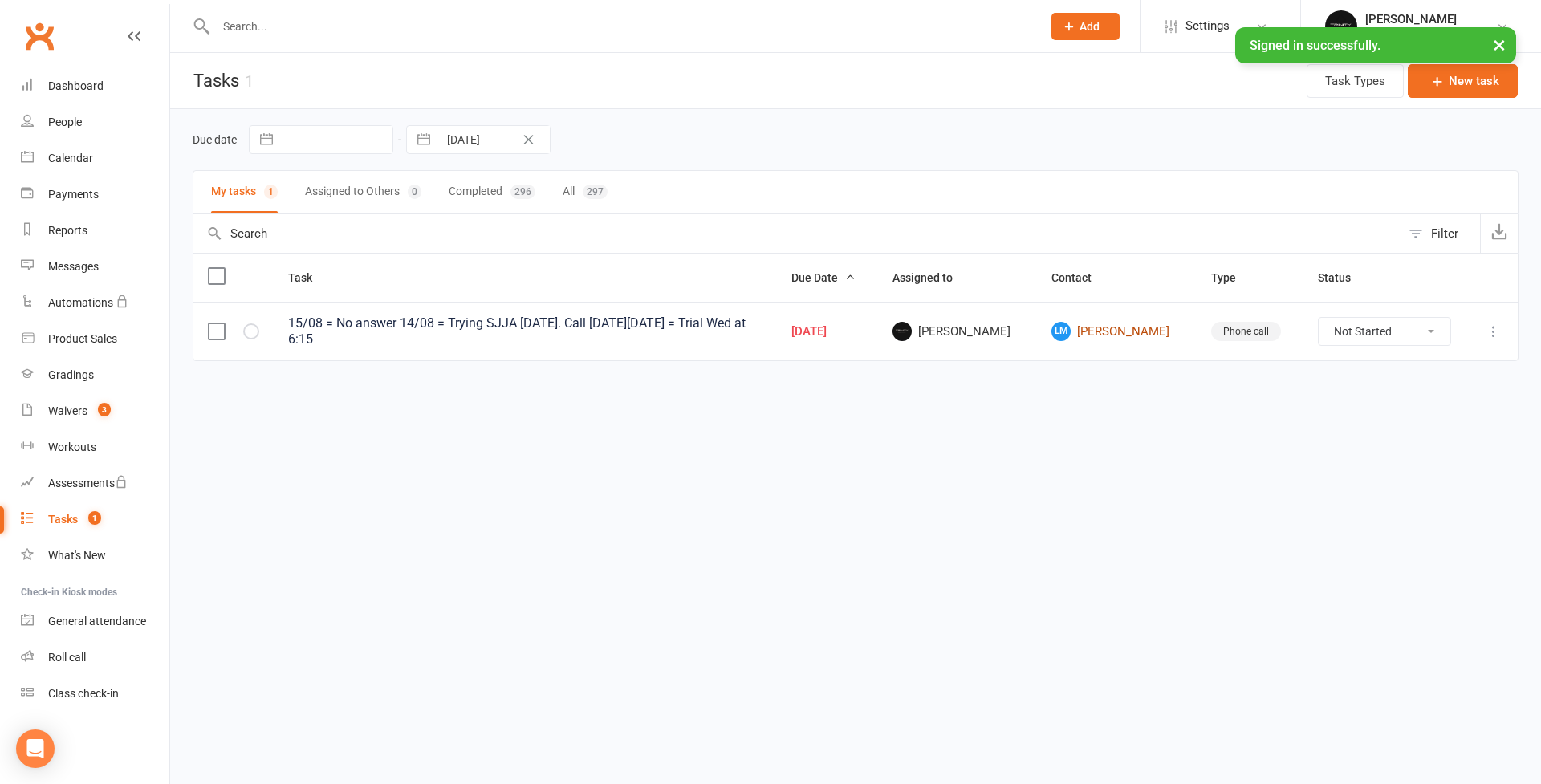
click at [1131, 335] on link "[PERSON_NAME]" at bounding box center [1117, 332] width 130 height 20
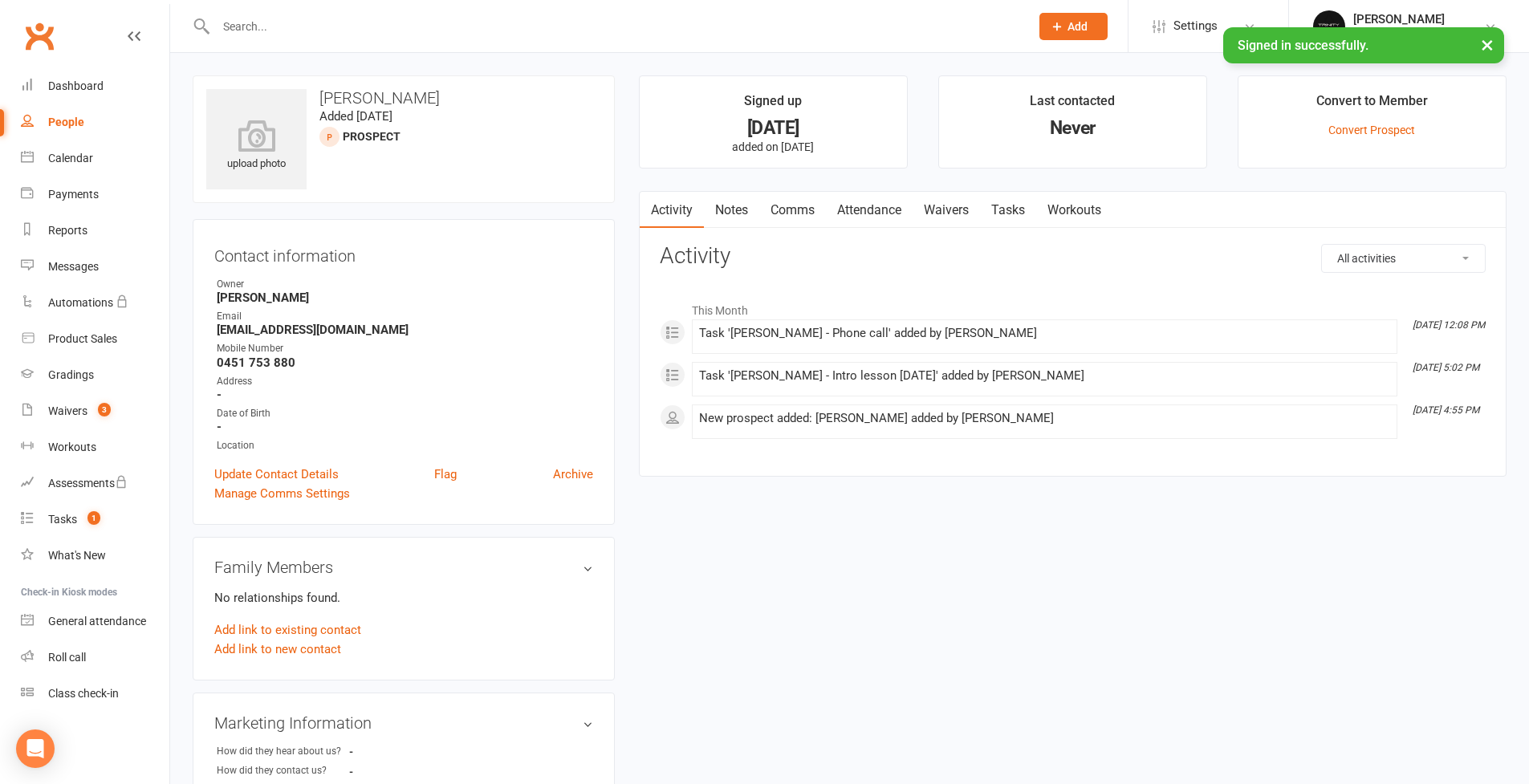
click at [1019, 209] on link "Tasks" at bounding box center [1007, 210] width 56 height 37
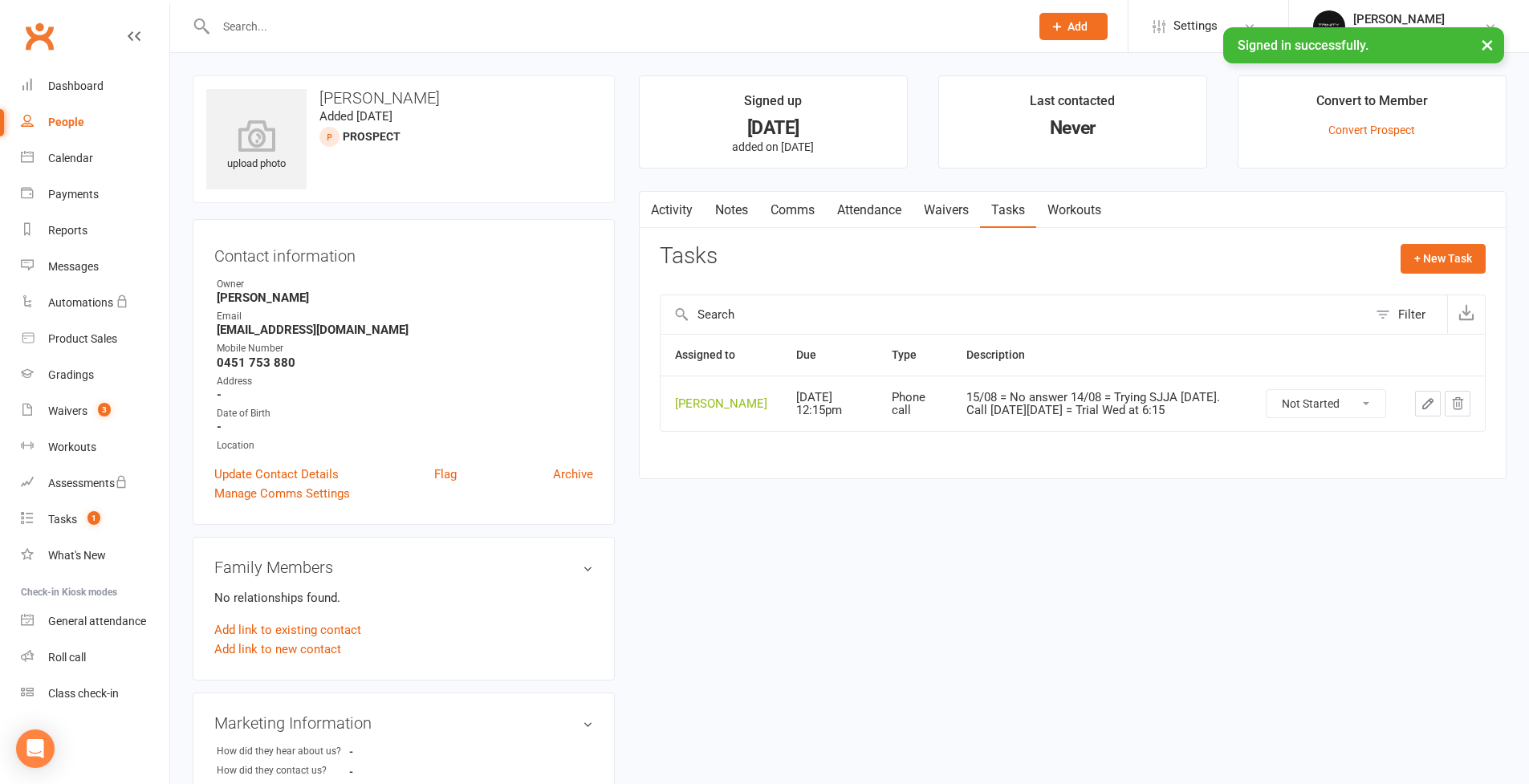
click at [1434, 411] on icon "button" at bounding box center [1427, 403] width 14 height 14
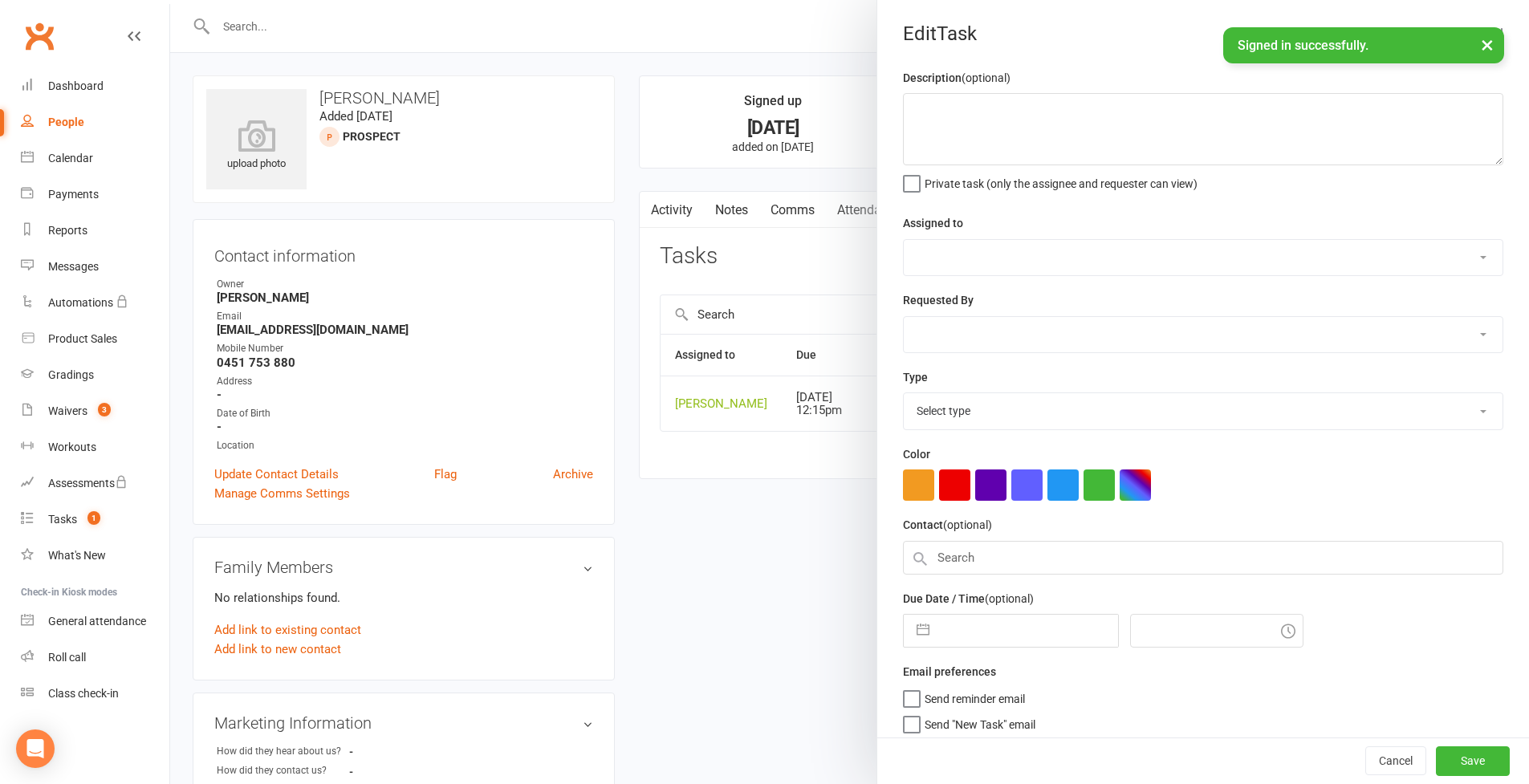
type textarea "15/08 = No answer 14/08 = Trying SJJA [DATE]. Call [DATE][DATE] = Trial Wed at …"
select select "49772"
type input "[DATE]"
type input "12:15pm"
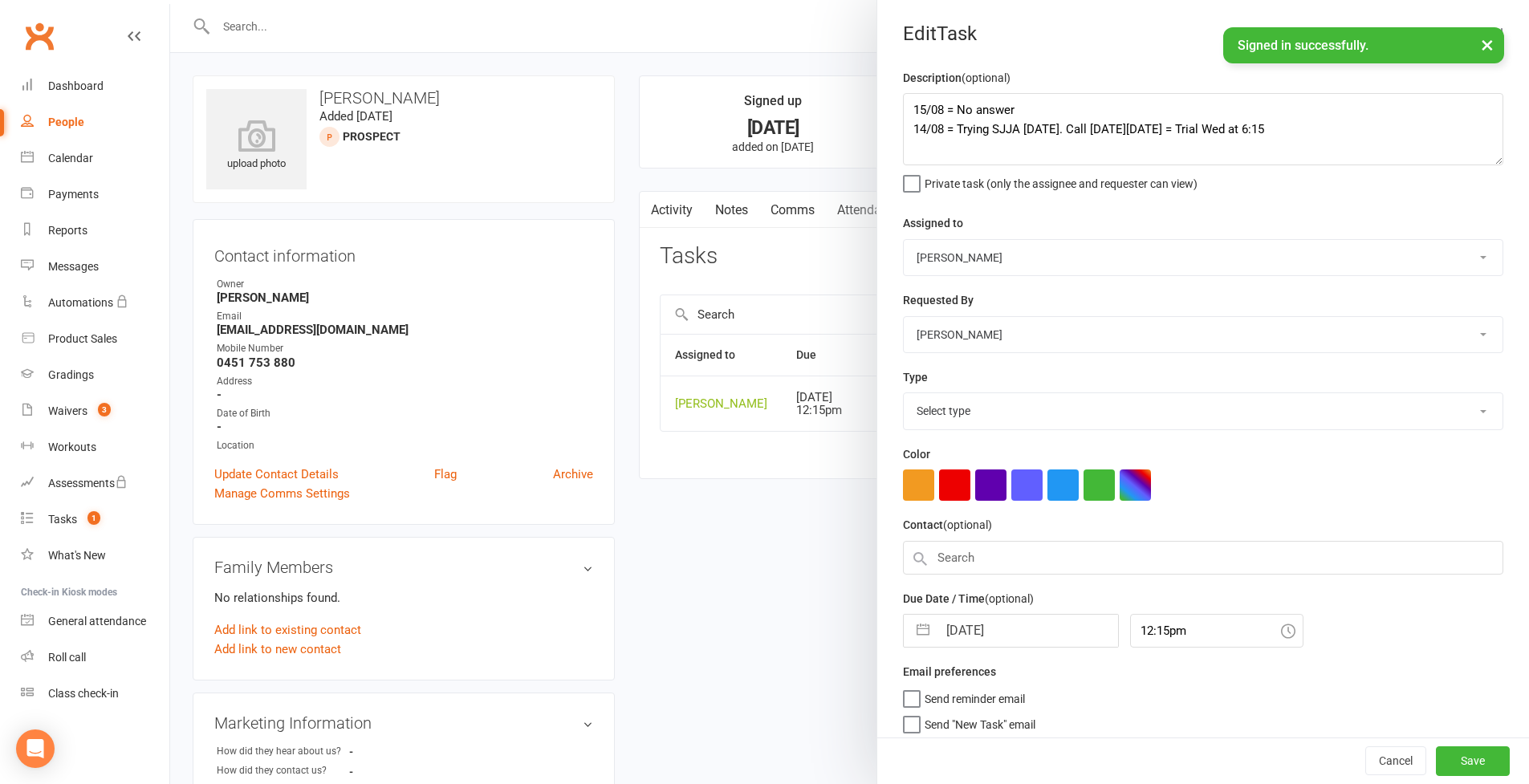
select select "28721"
click at [917, 627] on button "button" at bounding box center [922, 626] width 29 height 32
select select "6"
select select "2025"
select select "7"
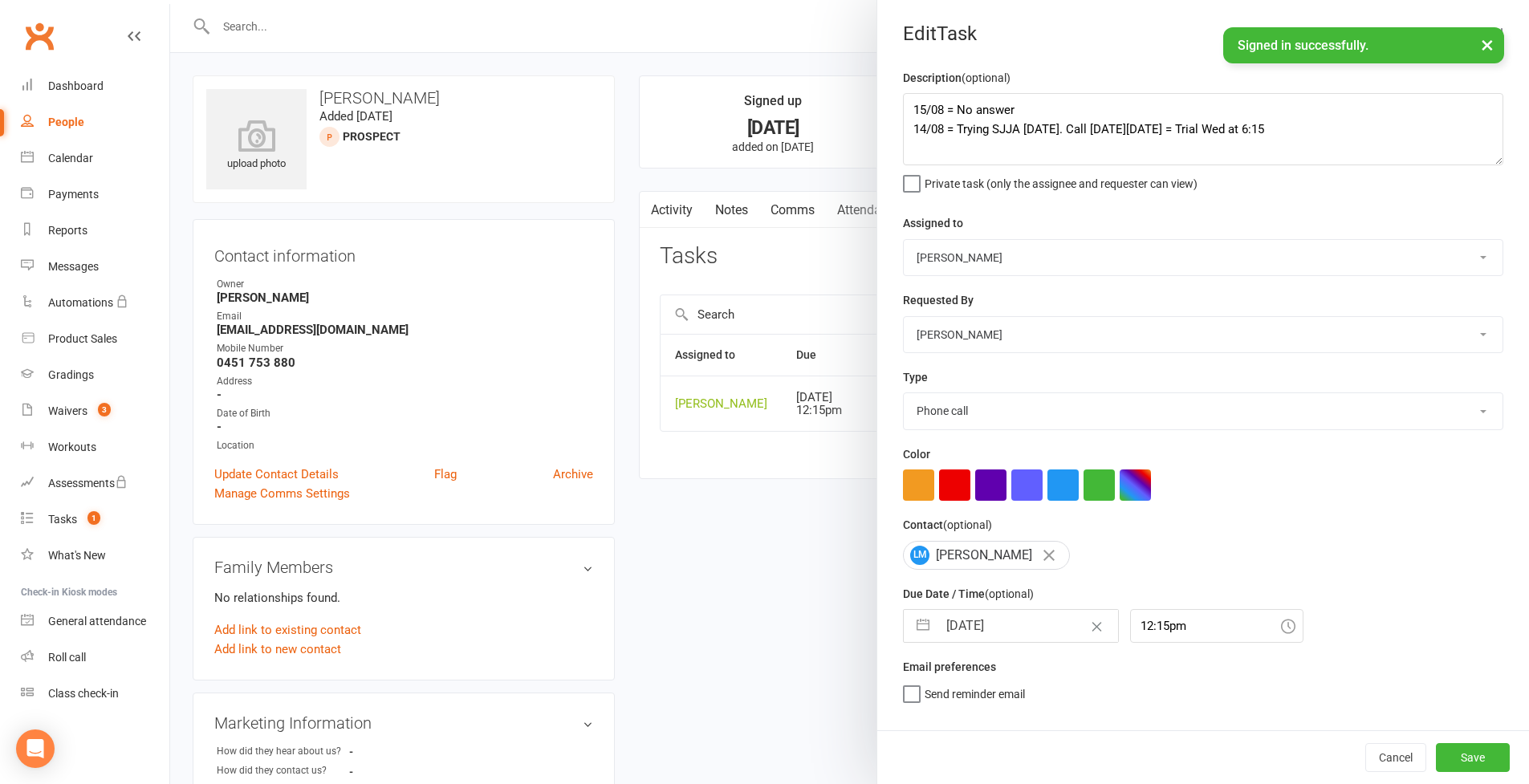
select select "2025"
select select "8"
select select "2025"
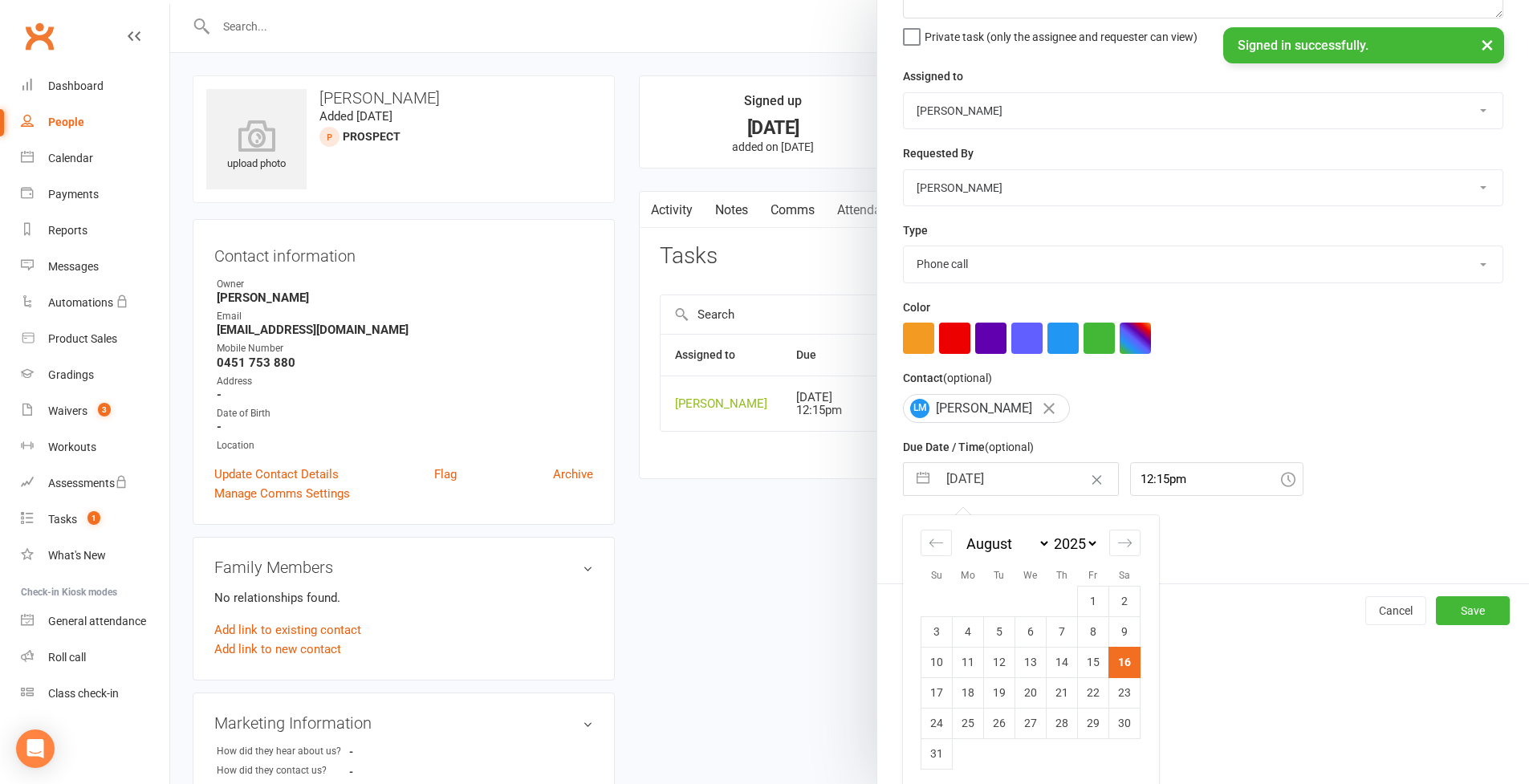
scroll to position [276, 0]
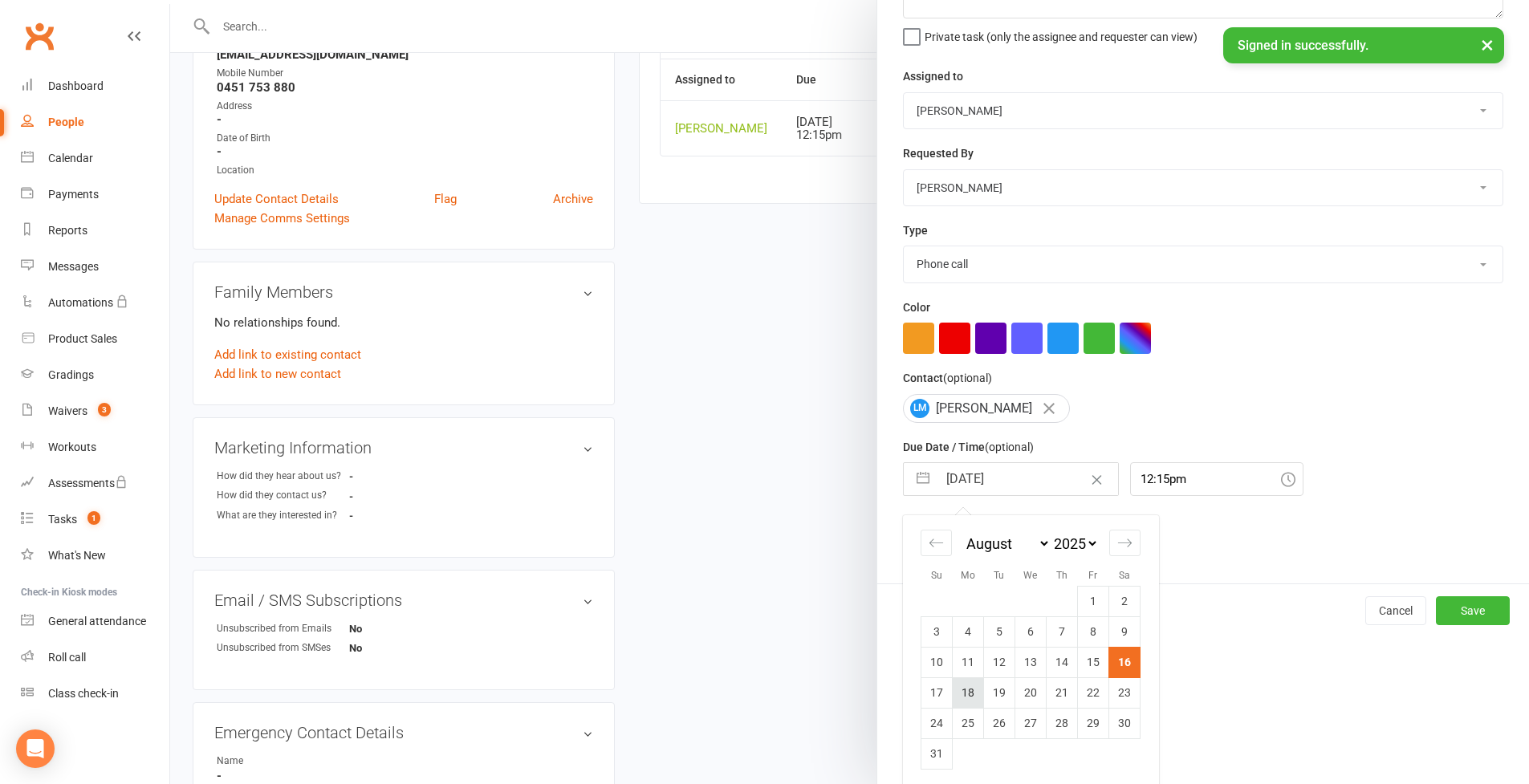
click at [954, 688] on td "18" at bounding box center [968, 692] width 31 height 30
type input "[DATE]"
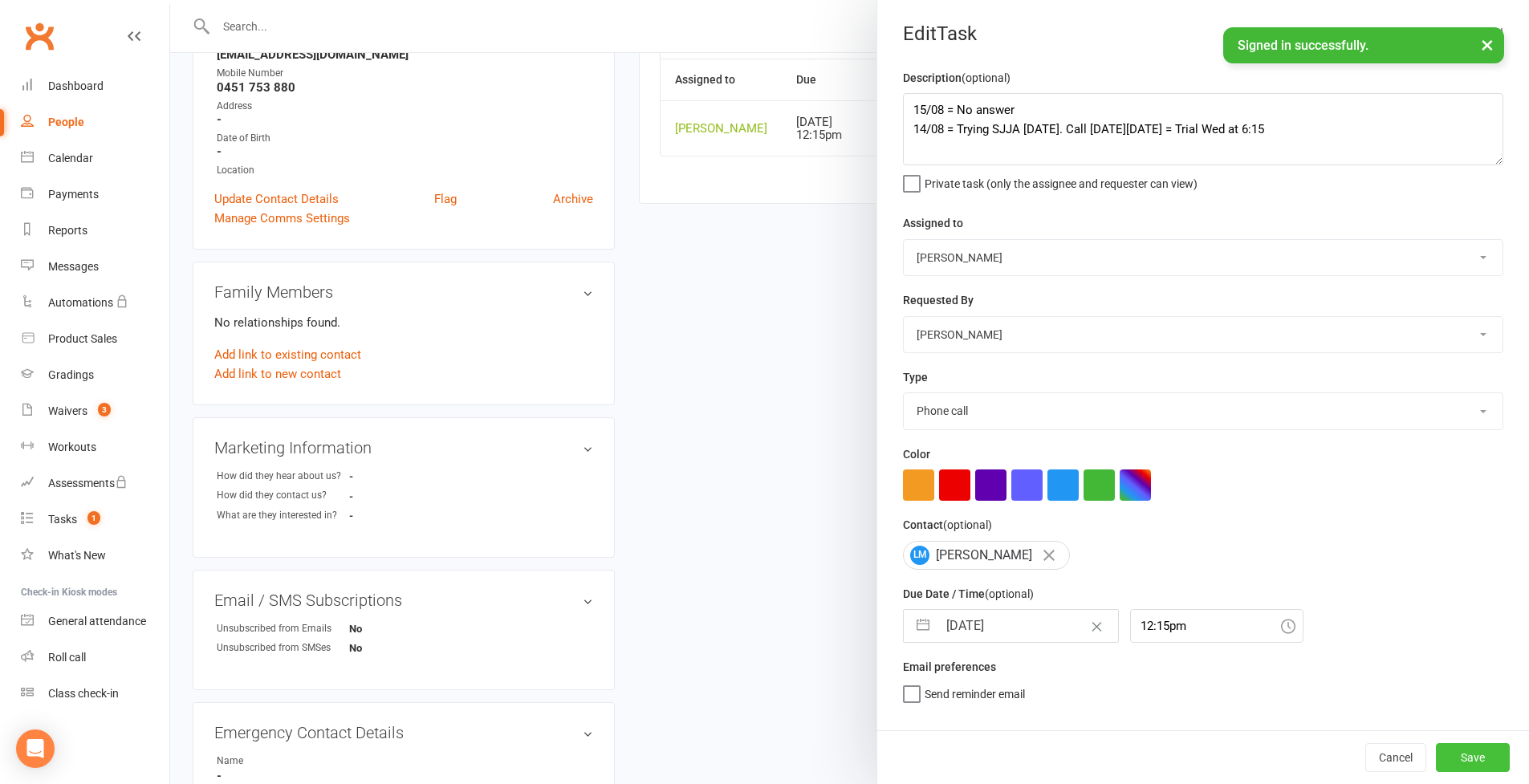
click at [1464, 758] on button "Save" at bounding box center [1472, 757] width 74 height 29
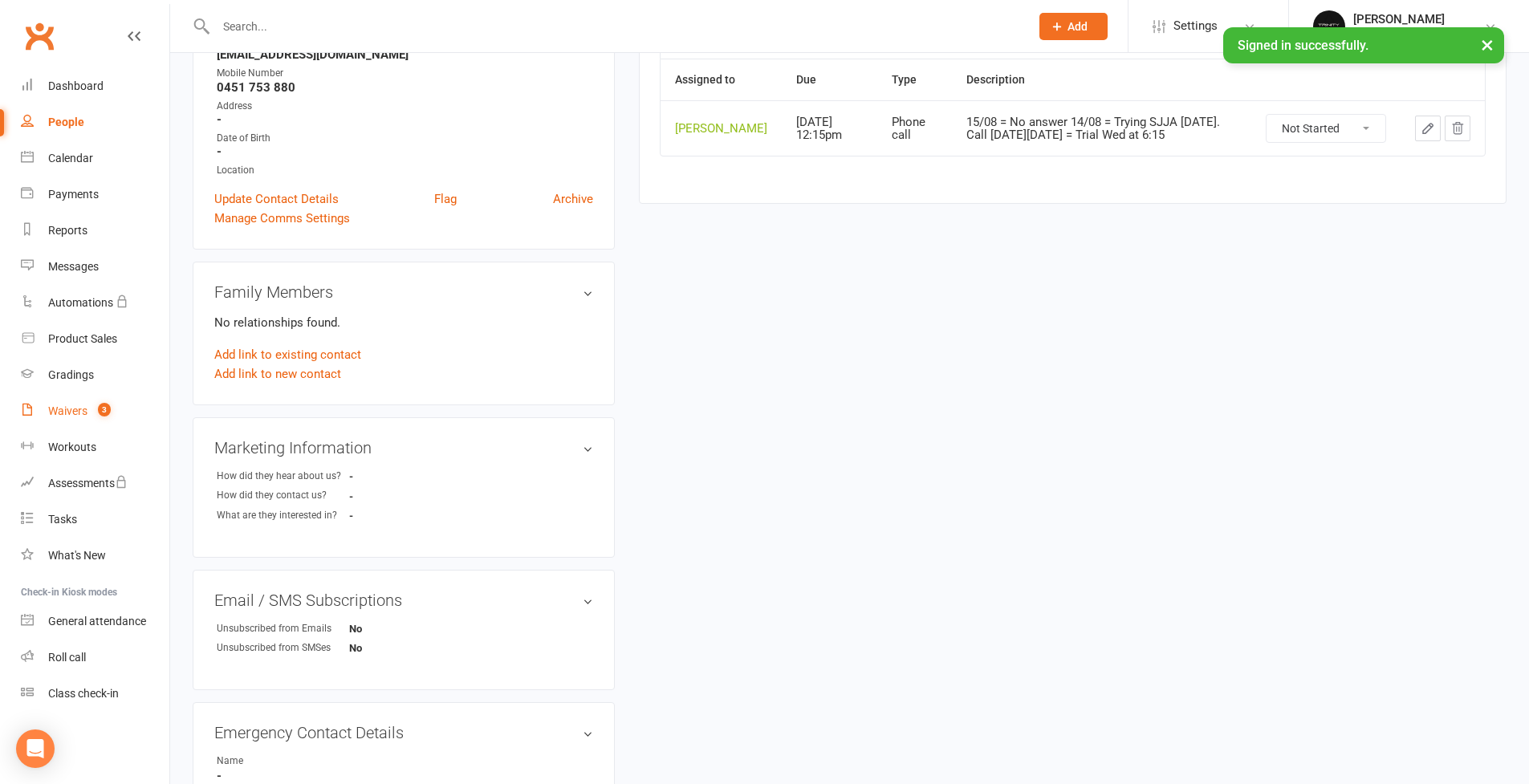
click at [66, 409] on div "Waivers" at bounding box center [68, 410] width 39 height 12
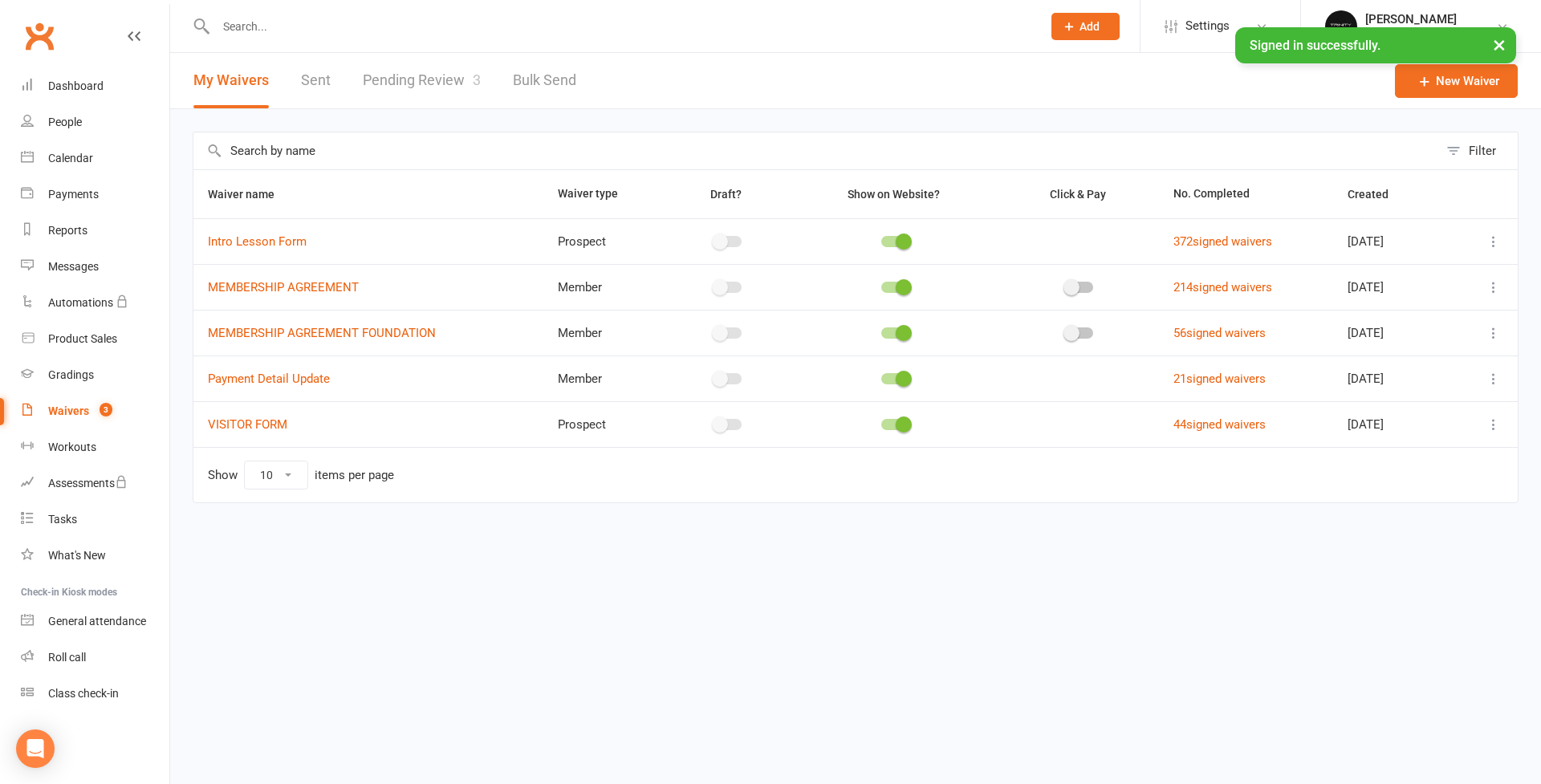
click at [86, 410] on div "Waivers" at bounding box center [69, 410] width 41 height 12
click at [60, 128] on link "People" at bounding box center [95, 122] width 148 height 36
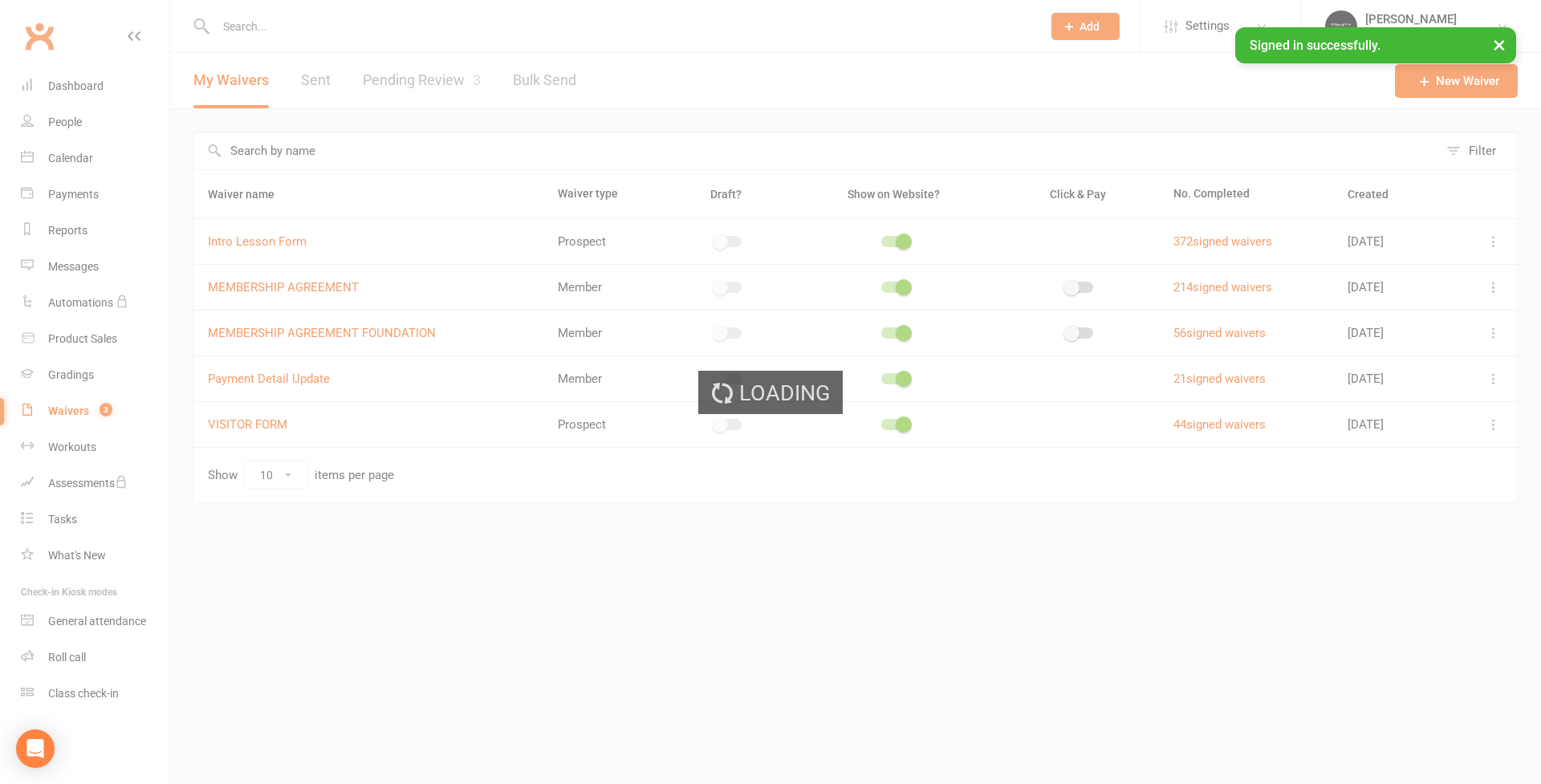
select select "100"
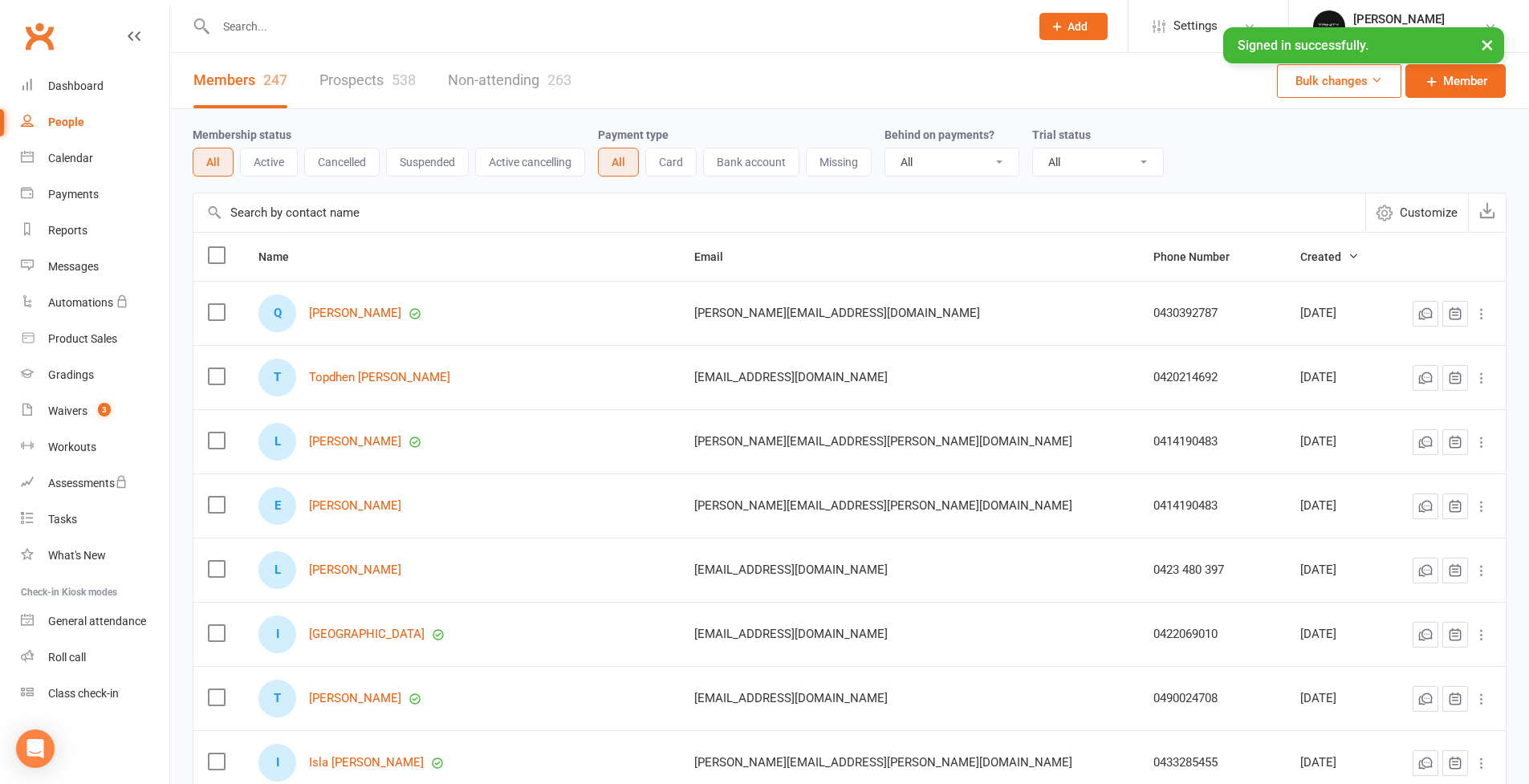
click at [281, 176] on button "Active" at bounding box center [269, 162] width 58 height 29
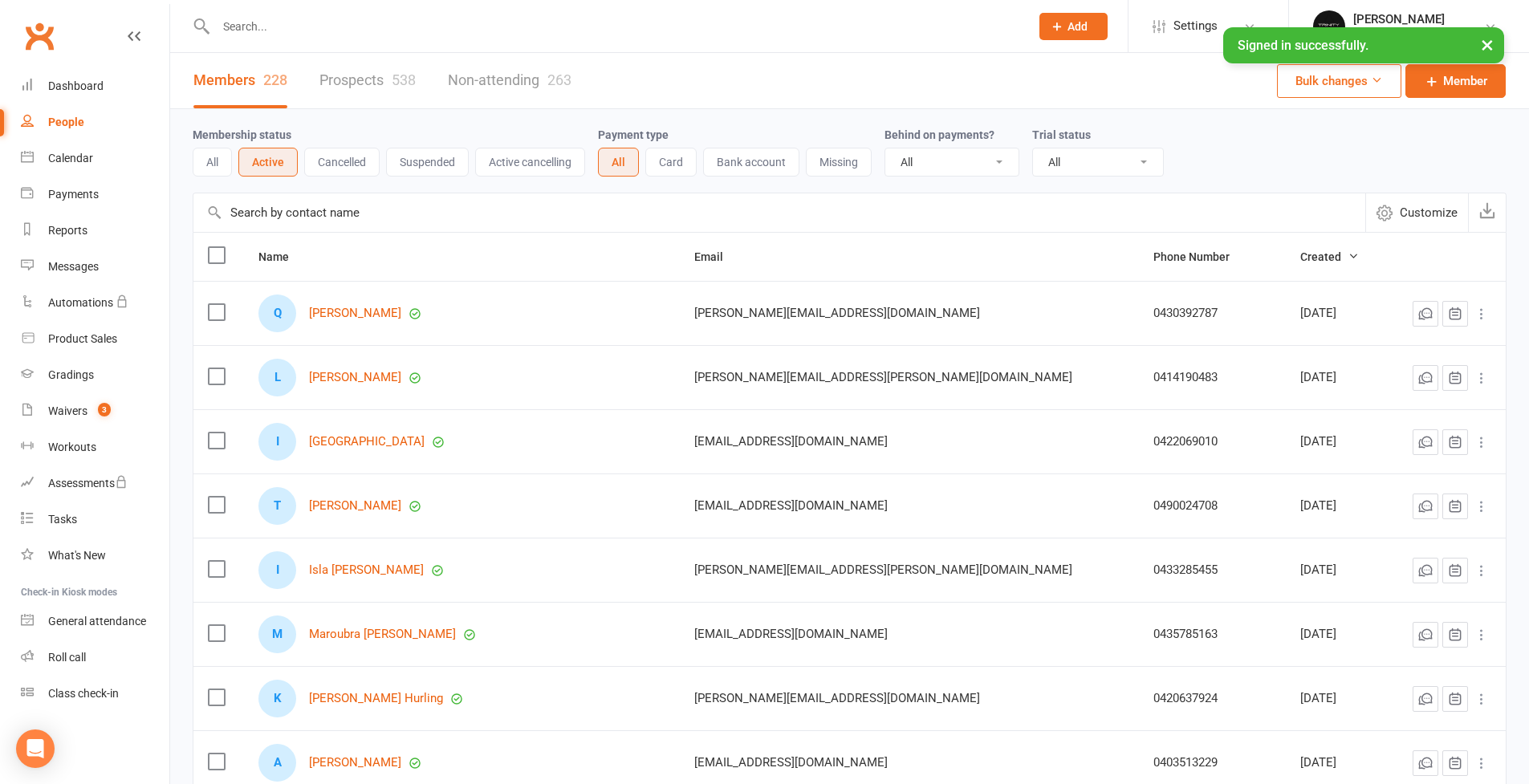
click at [430, 167] on button "Suspended" at bounding box center [427, 162] width 83 height 29
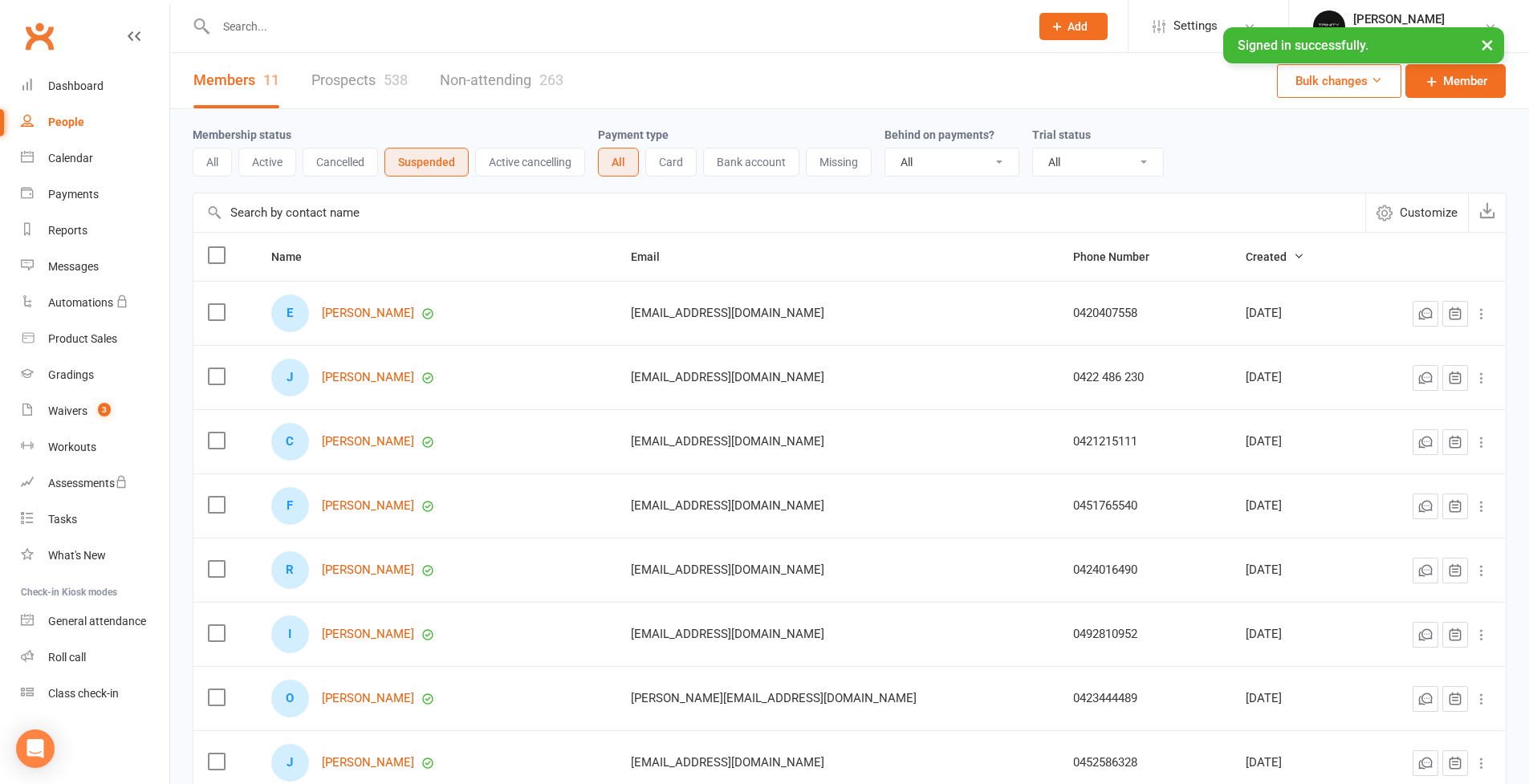
click at [269, 166] on button "Active" at bounding box center [267, 162] width 58 height 29
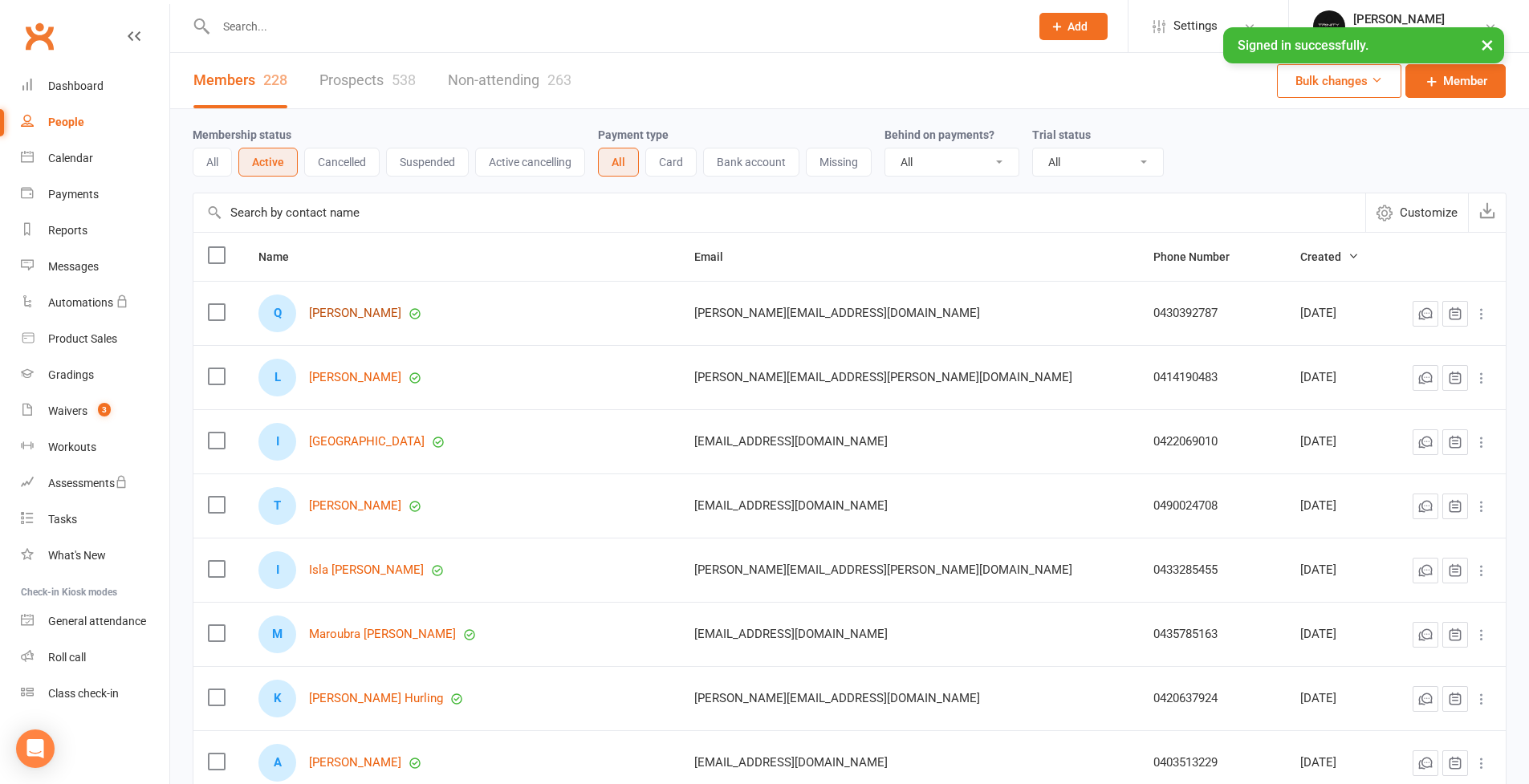
click at [368, 318] on link "[PERSON_NAME]" at bounding box center [354, 313] width 92 height 13
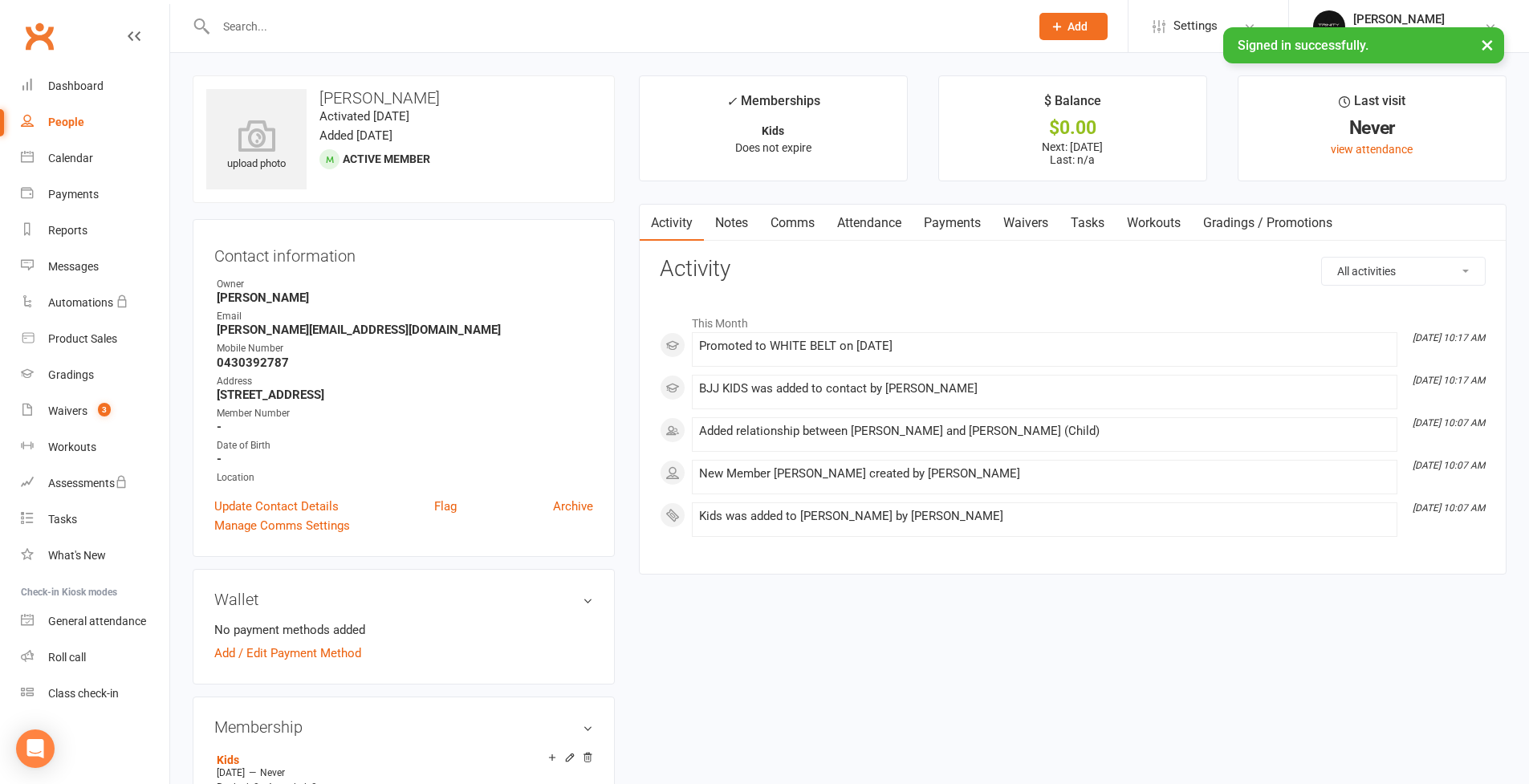
click at [969, 220] on link "Payments" at bounding box center [952, 222] width 79 height 37
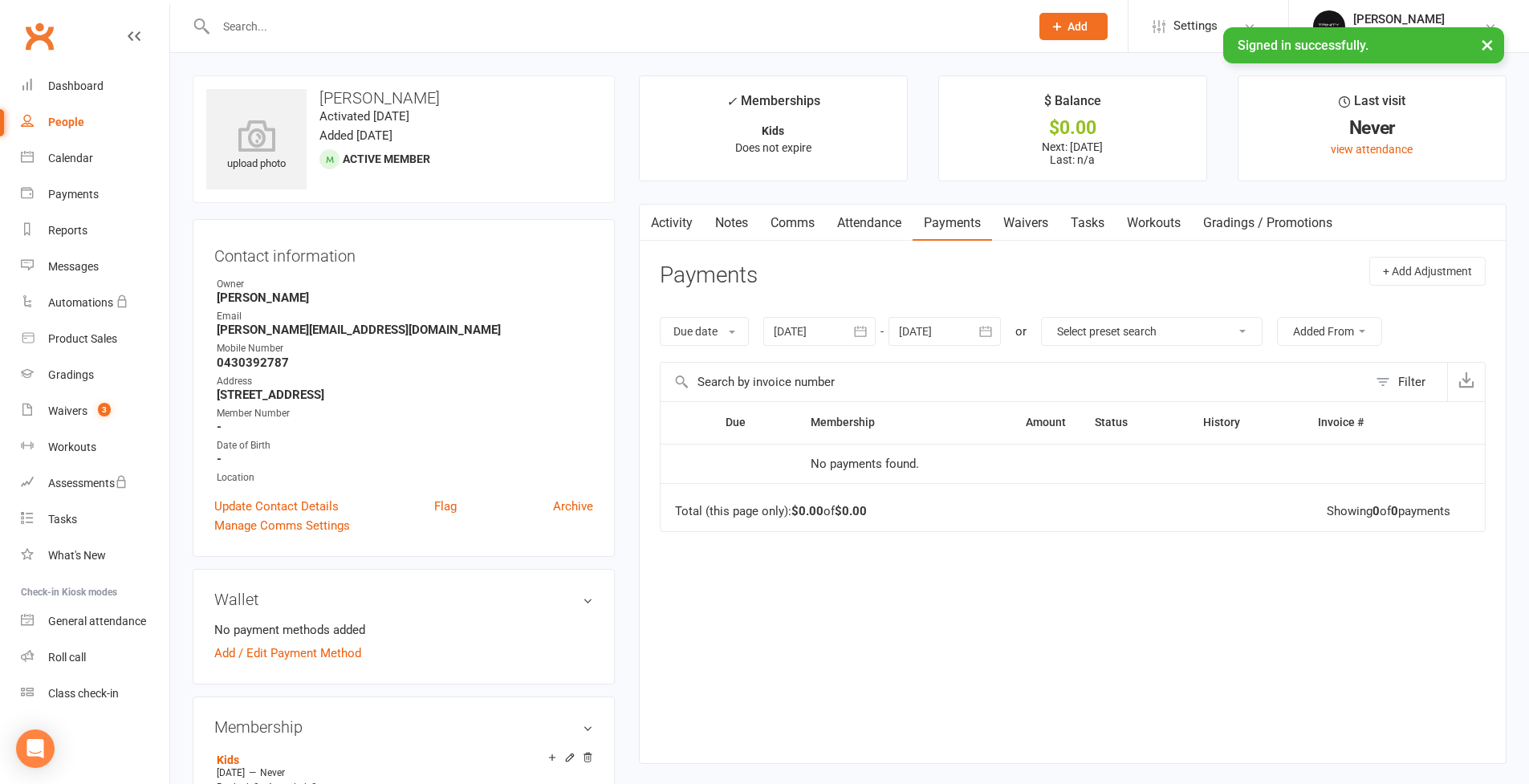
click at [970, 511] on td "Total (this page only): $0.00 of $0.00 Showing 0 of 0 payments" at bounding box center [1072, 508] width 824 height 48
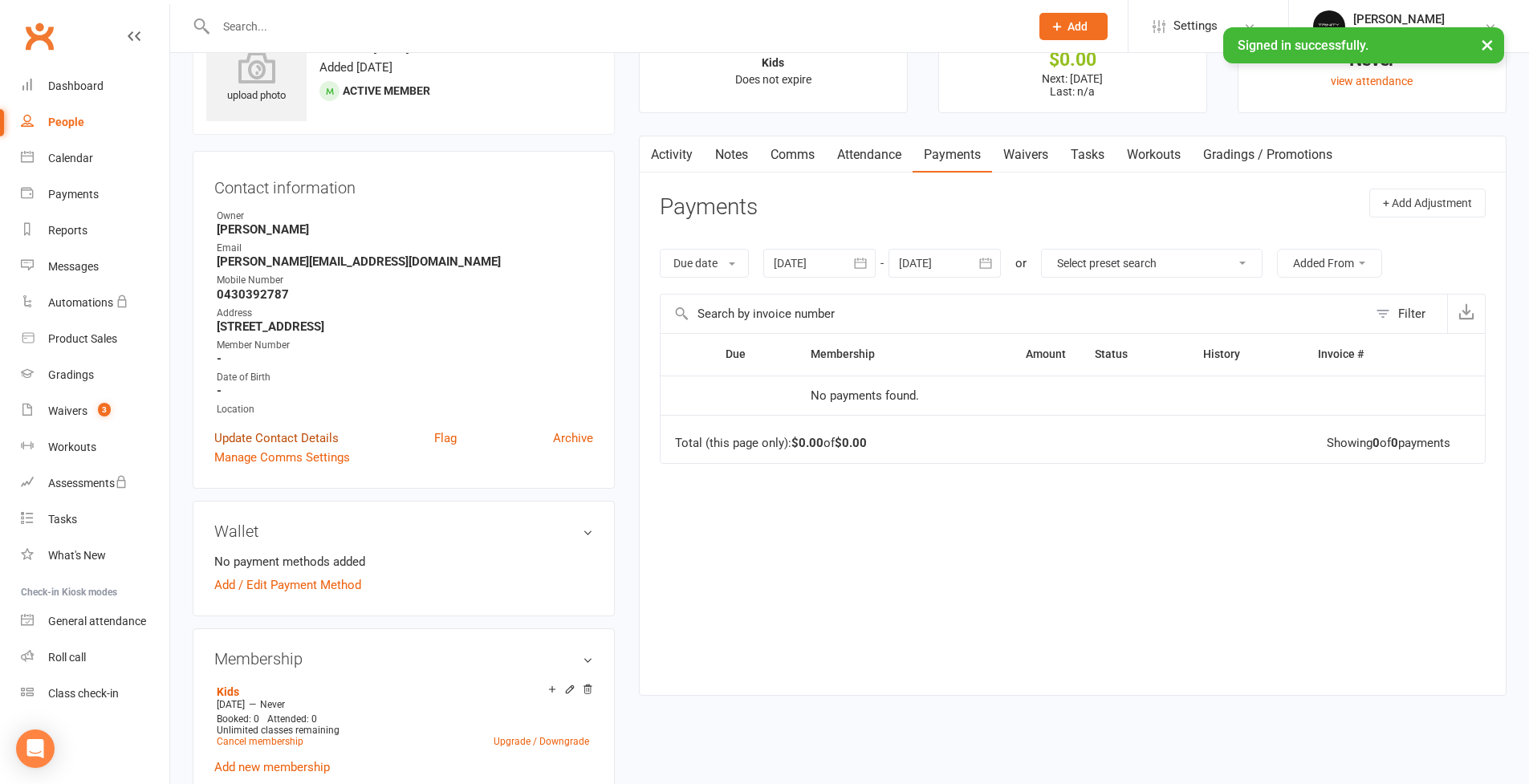
scroll to position [71, 0]
click at [333, 584] on link "Add / Edit Payment Method" at bounding box center [287, 582] width 147 height 20
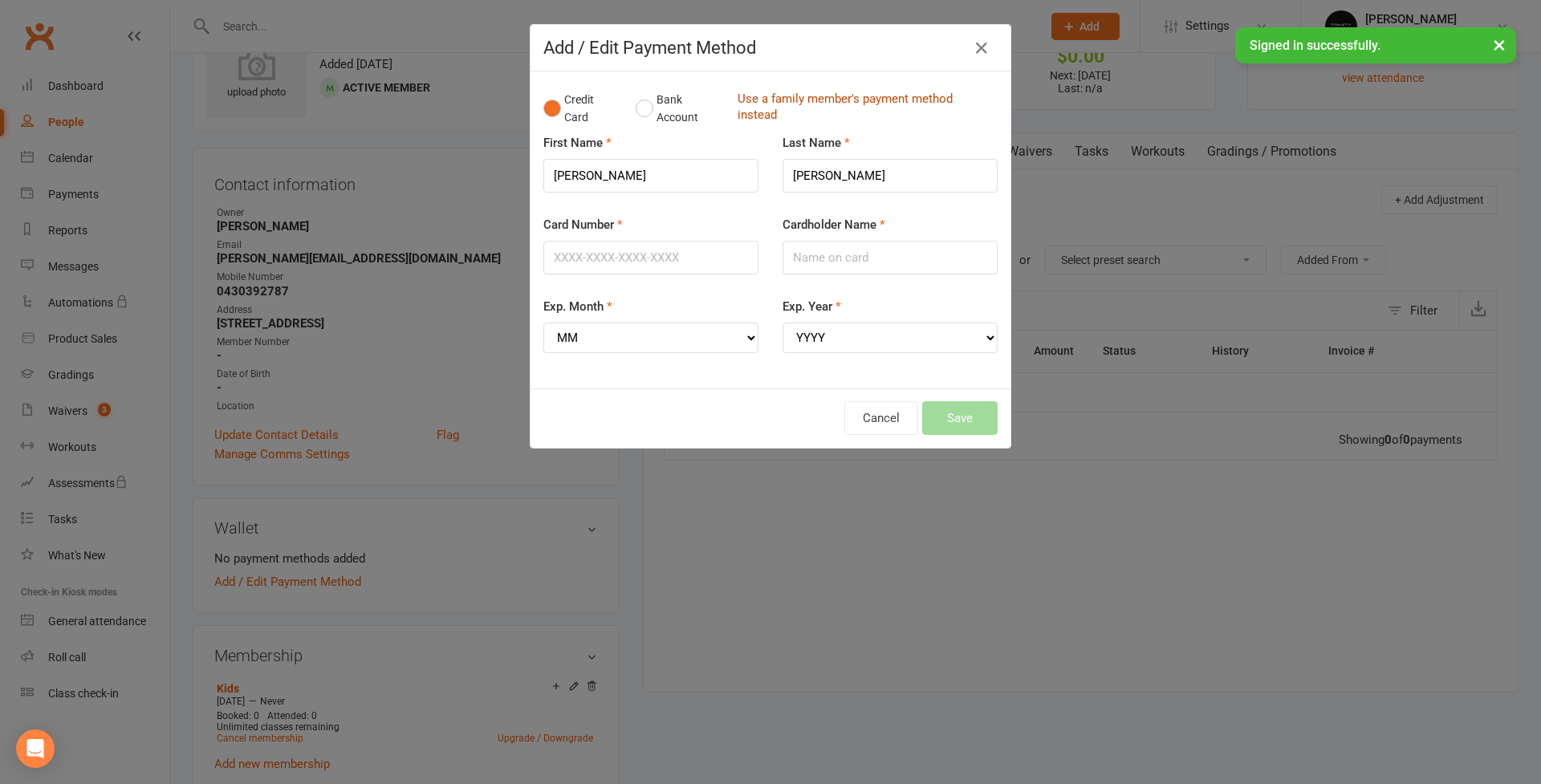
click at [829, 100] on link "Use a family member's payment method instead" at bounding box center [864, 109] width 252 height 36
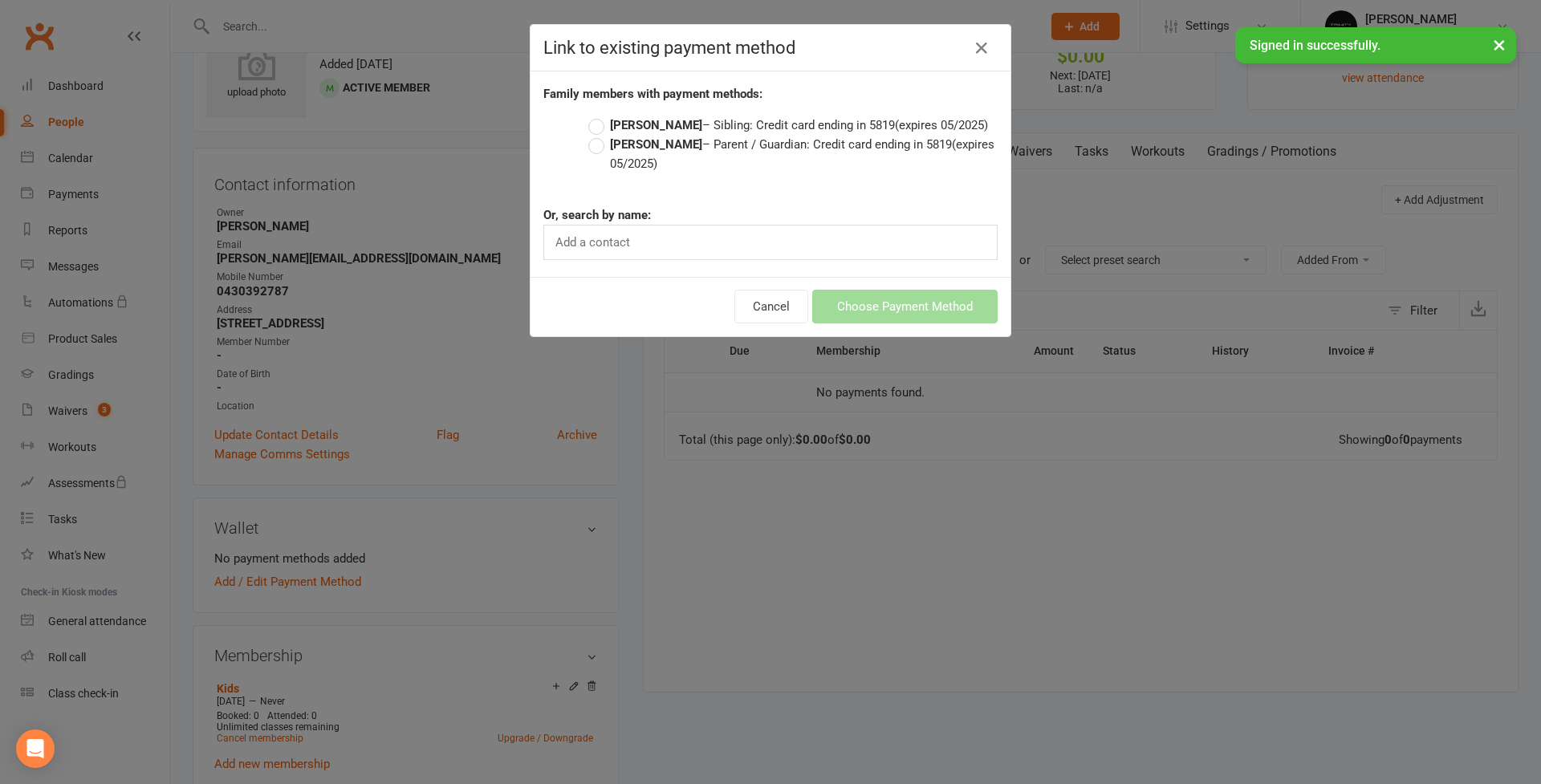
click at [595, 148] on label "[PERSON_NAME] – Parent / Guardian: Credit card ending in 5819 (expires 05/2025)" at bounding box center [792, 153] width 410 height 38
click at [595, 135] on input "[PERSON_NAME] – Parent / Guardian: Credit card ending in 5819 (expires 05/2025)" at bounding box center [593, 135] width 11 height 0
click at [874, 301] on button "Choose Payment Method" at bounding box center [905, 307] width 186 height 34
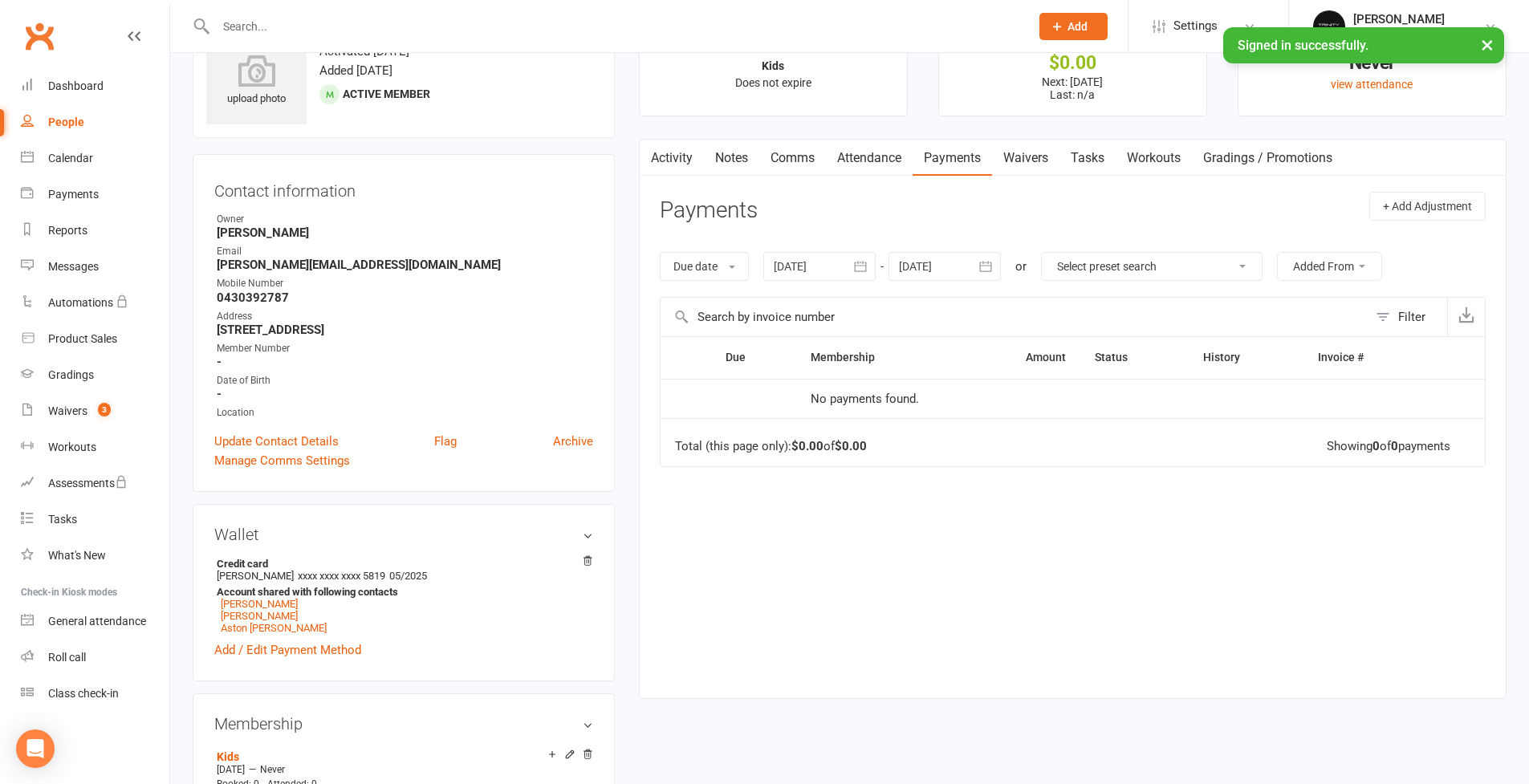
scroll to position [68, 0]
click at [79, 116] on div "People" at bounding box center [66, 122] width 36 height 12
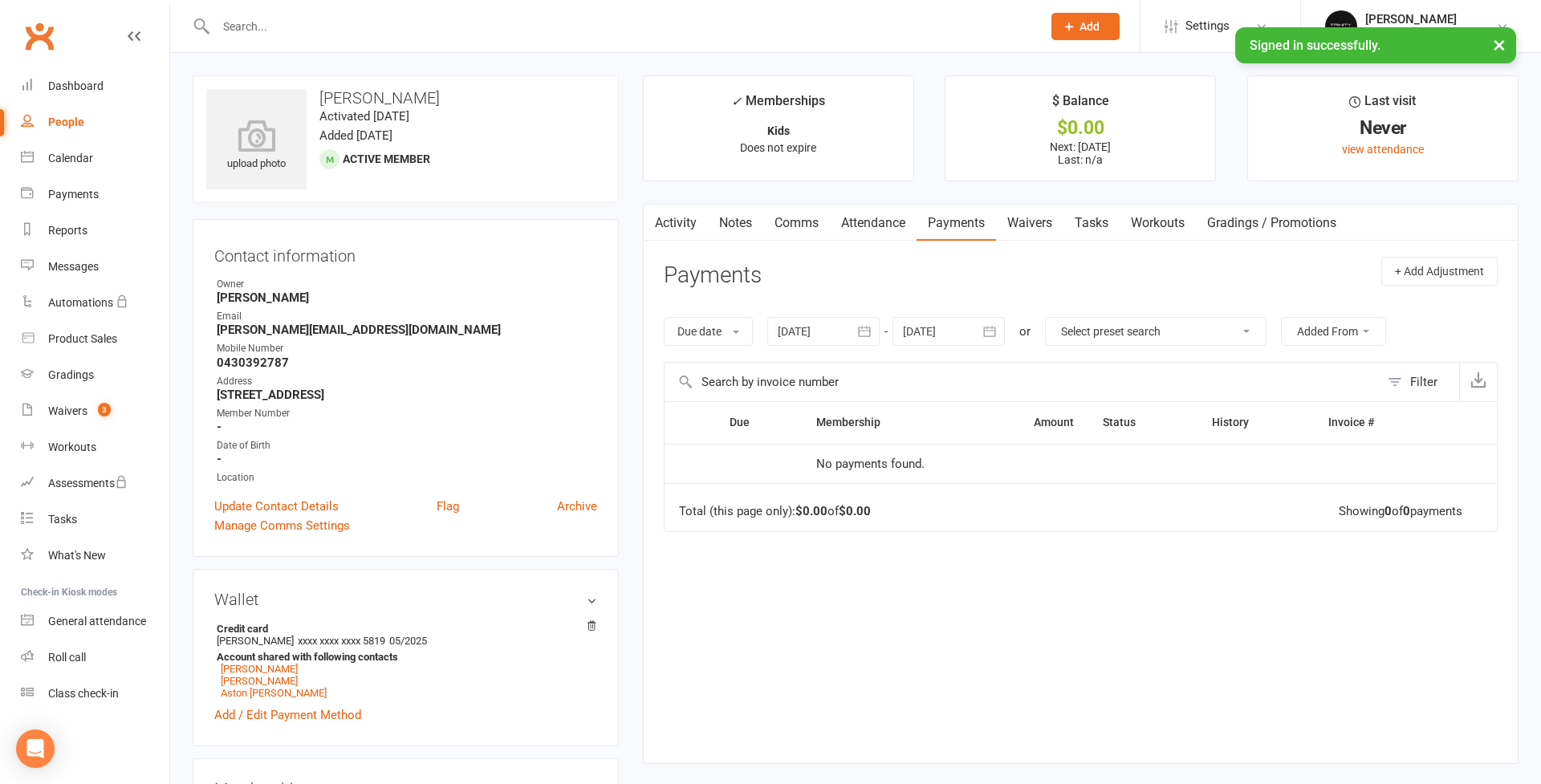
select select "100"
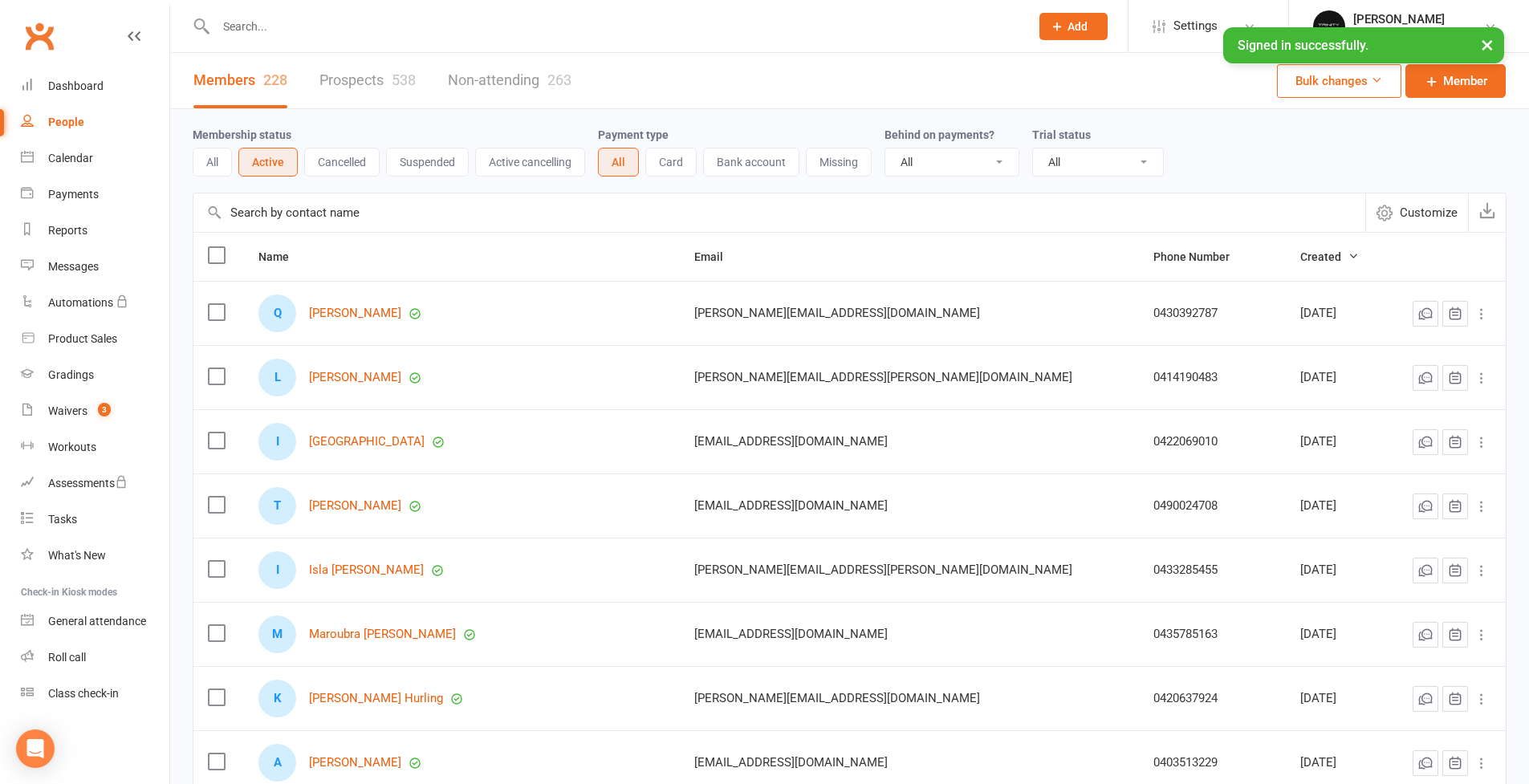
click at [280, 219] on input "text" at bounding box center [780, 212] width 1172 height 38
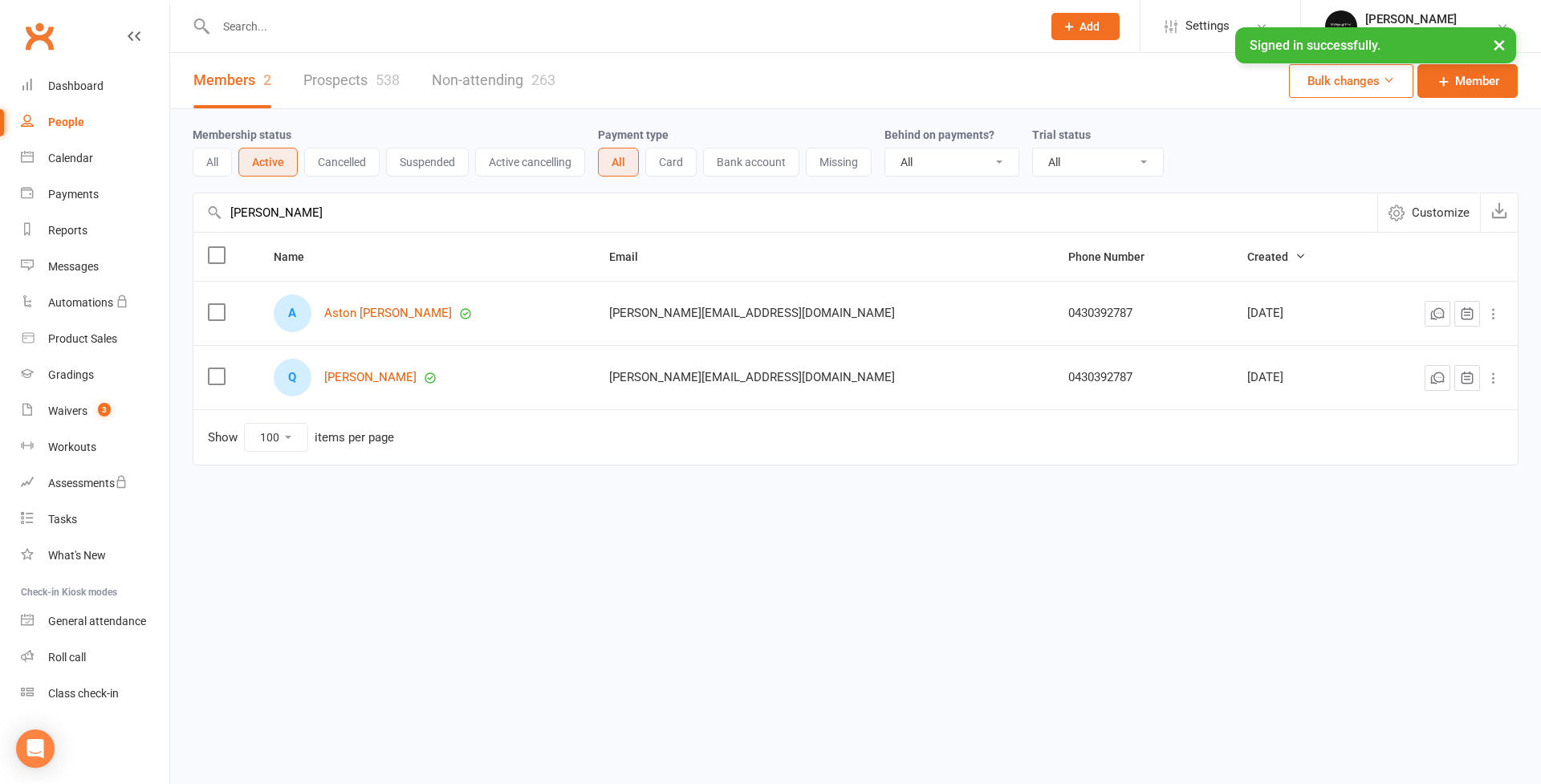
type input "[PERSON_NAME]"
drag, startPoint x: 280, startPoint y: 219, endPoint x: 377, endPoint y: 318, distance: 138.6
click at [377, 318] on link "Aston [PERSON_NAME]" at bounding box center [387, 313] width 128 height 13
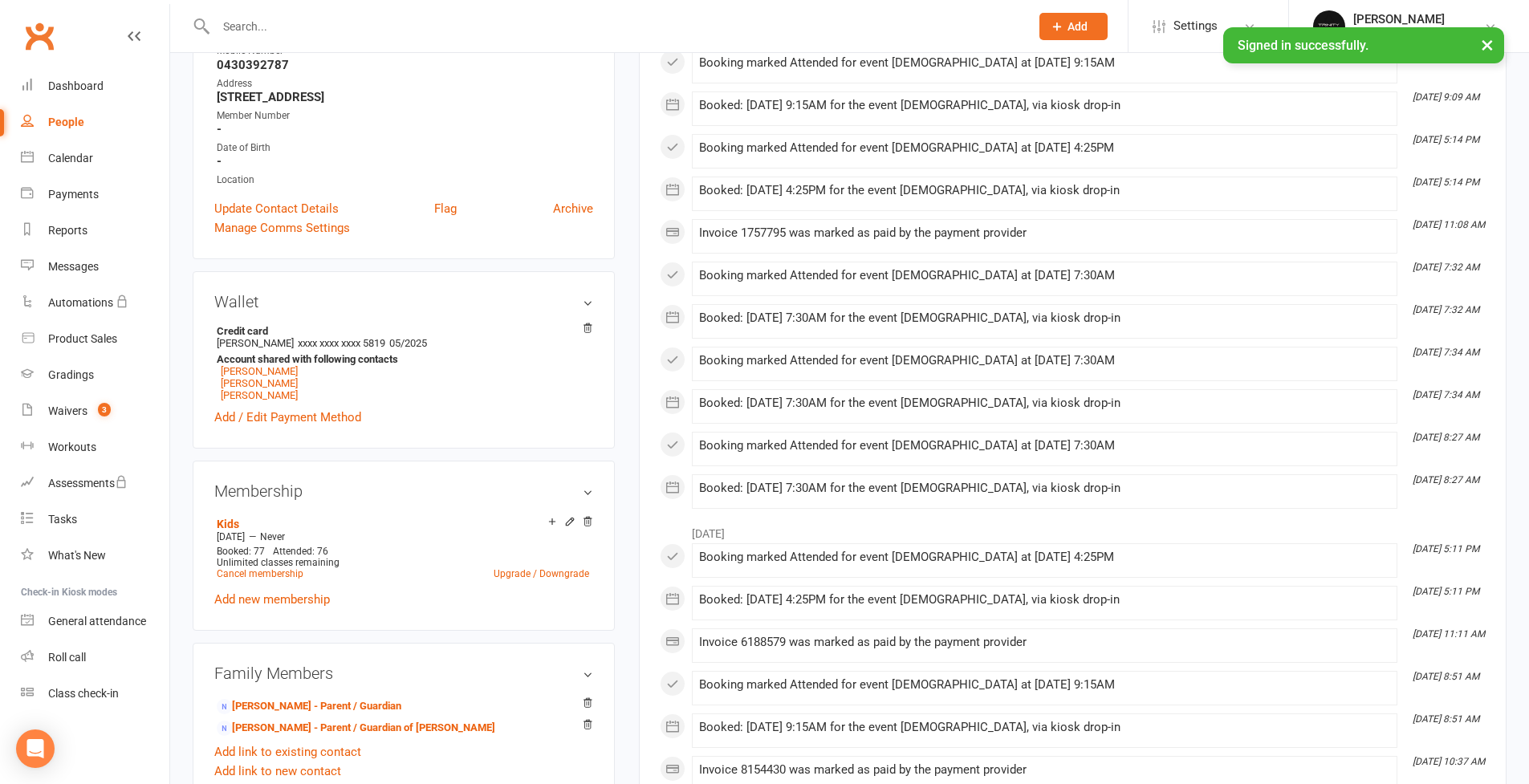
scroll to position [301, 0]
click at [268, 392] on link "[PERSON_NAME]" at bounding box center [259, 392] width 77 height 12
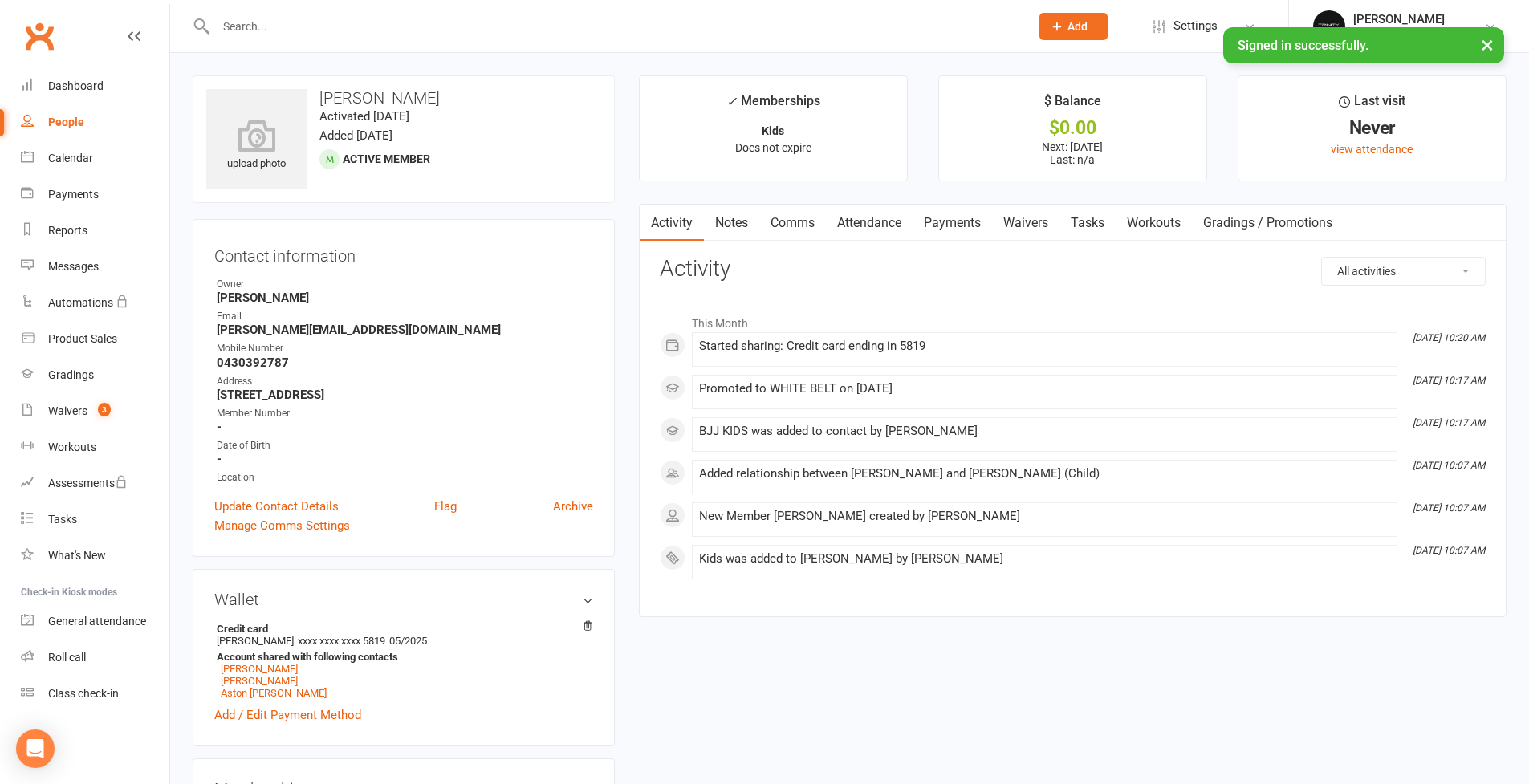
click at [958, 228] on link "Payments" at bounding box center [952, 222] width 79 height 37
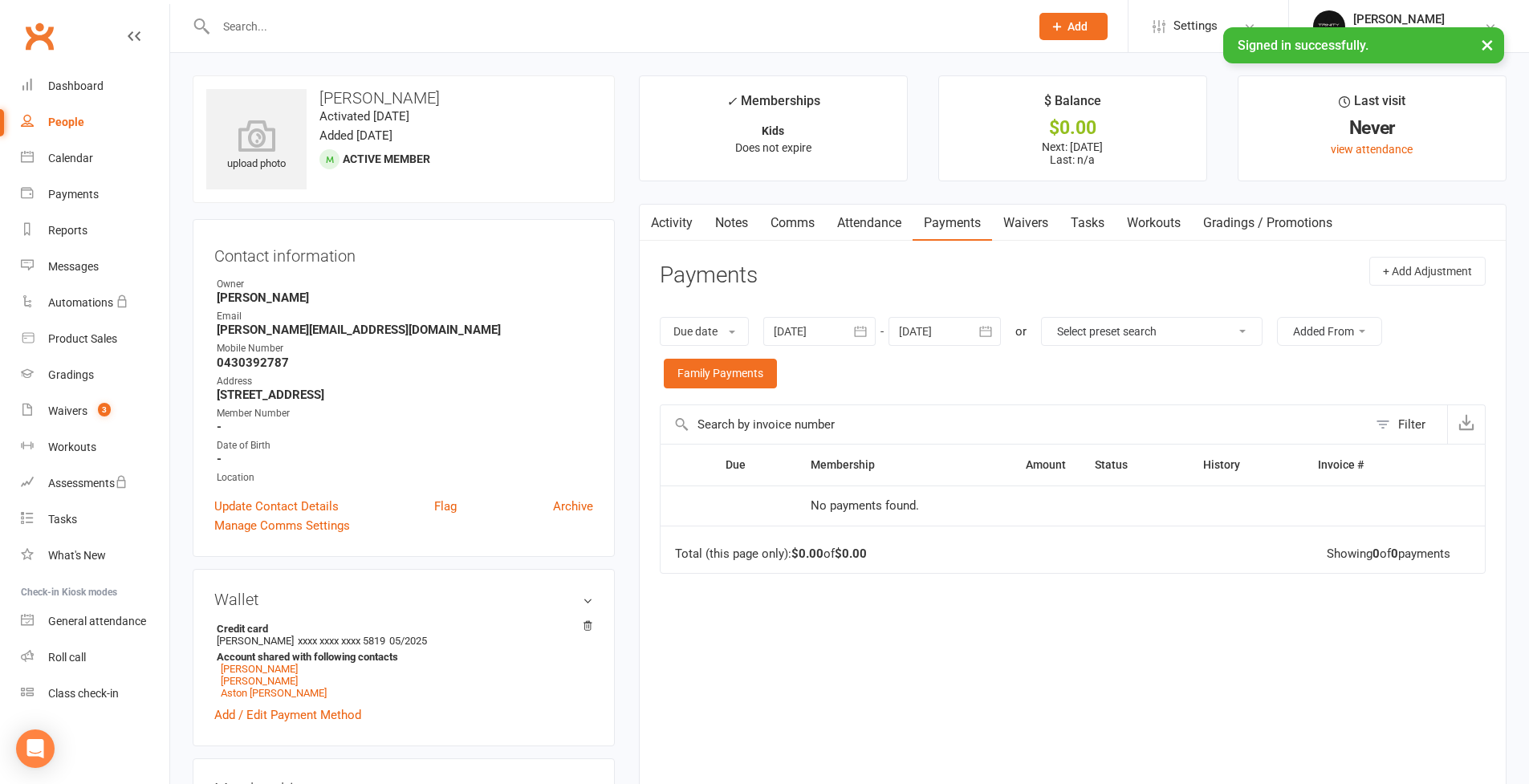
scroll to position [12, 0]
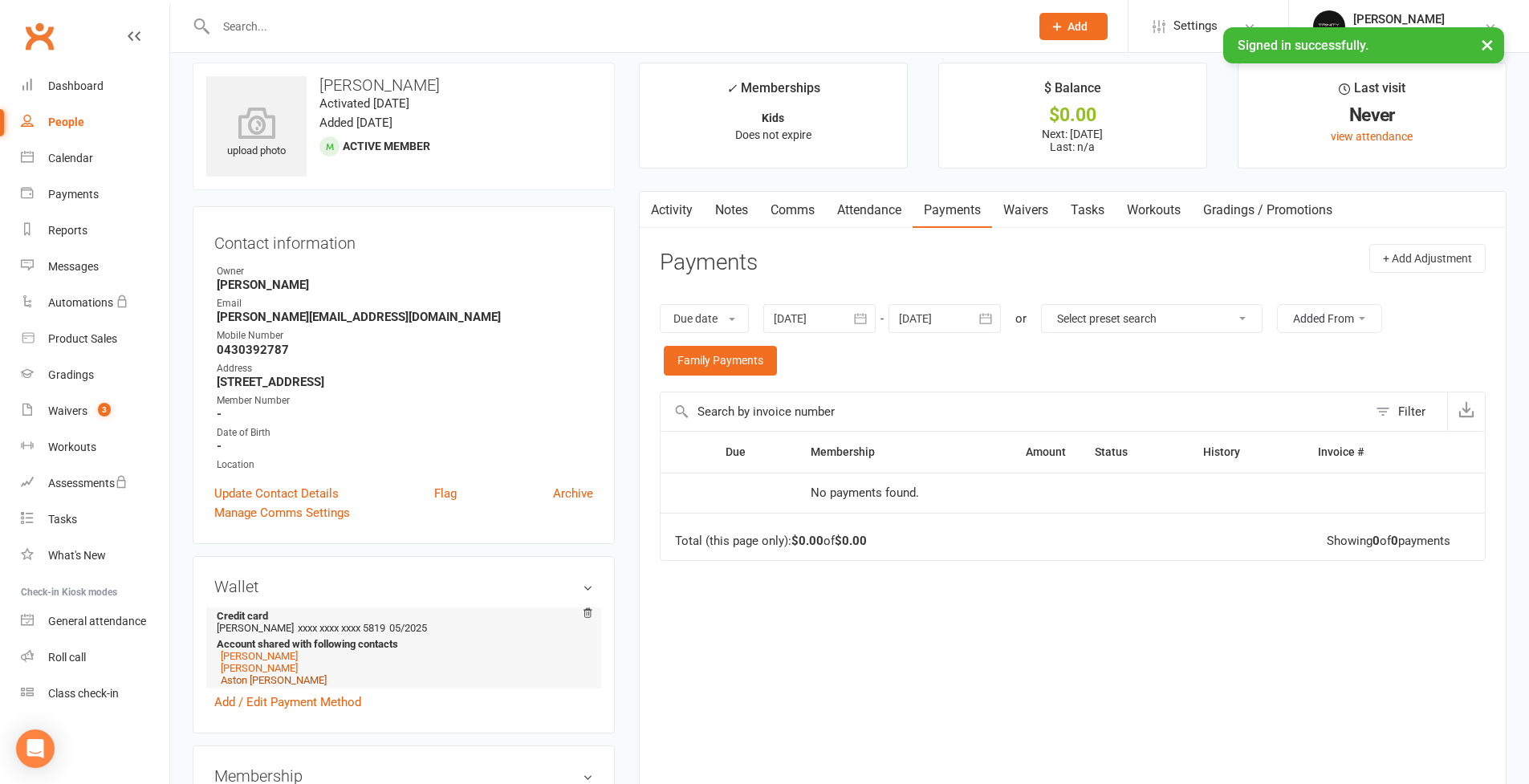
click at [260, 680] on link "Aston [PERSON_NAME]" at bounding box center [273, 680] width 106 height 12
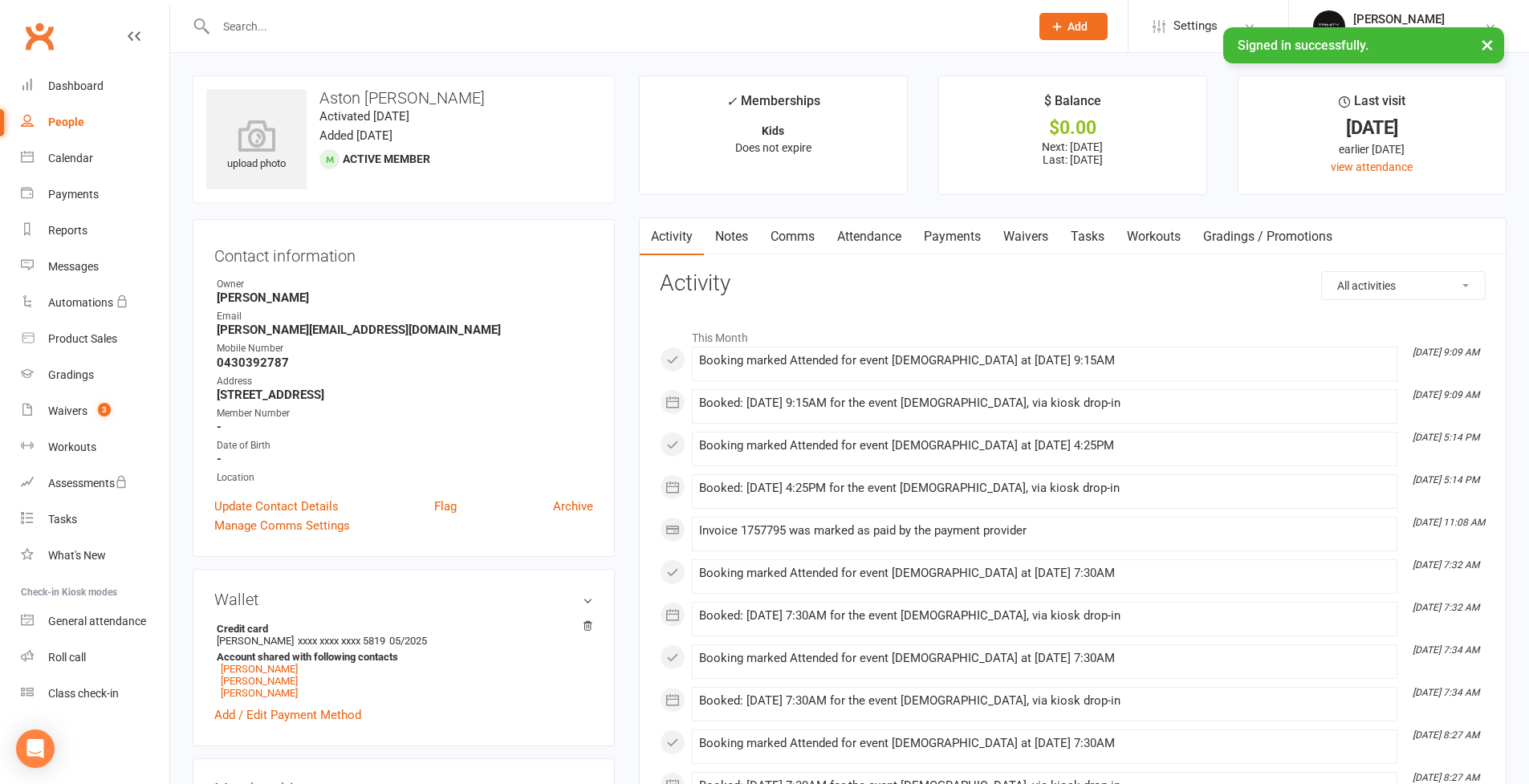
click at [953, 235] on link "Payments" at bounding box center [952, 236] width 79 height 37
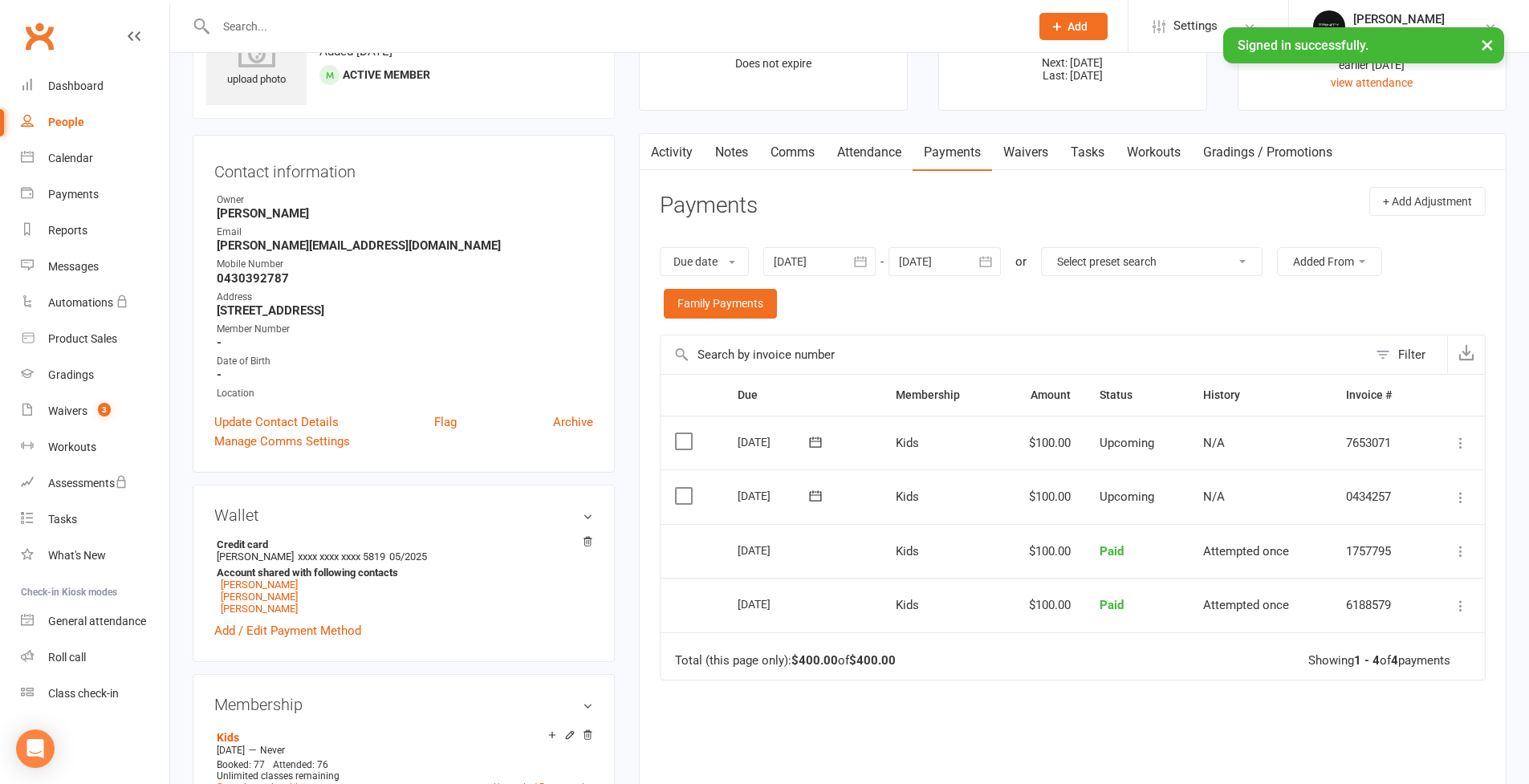
scroll to position [92, 0]
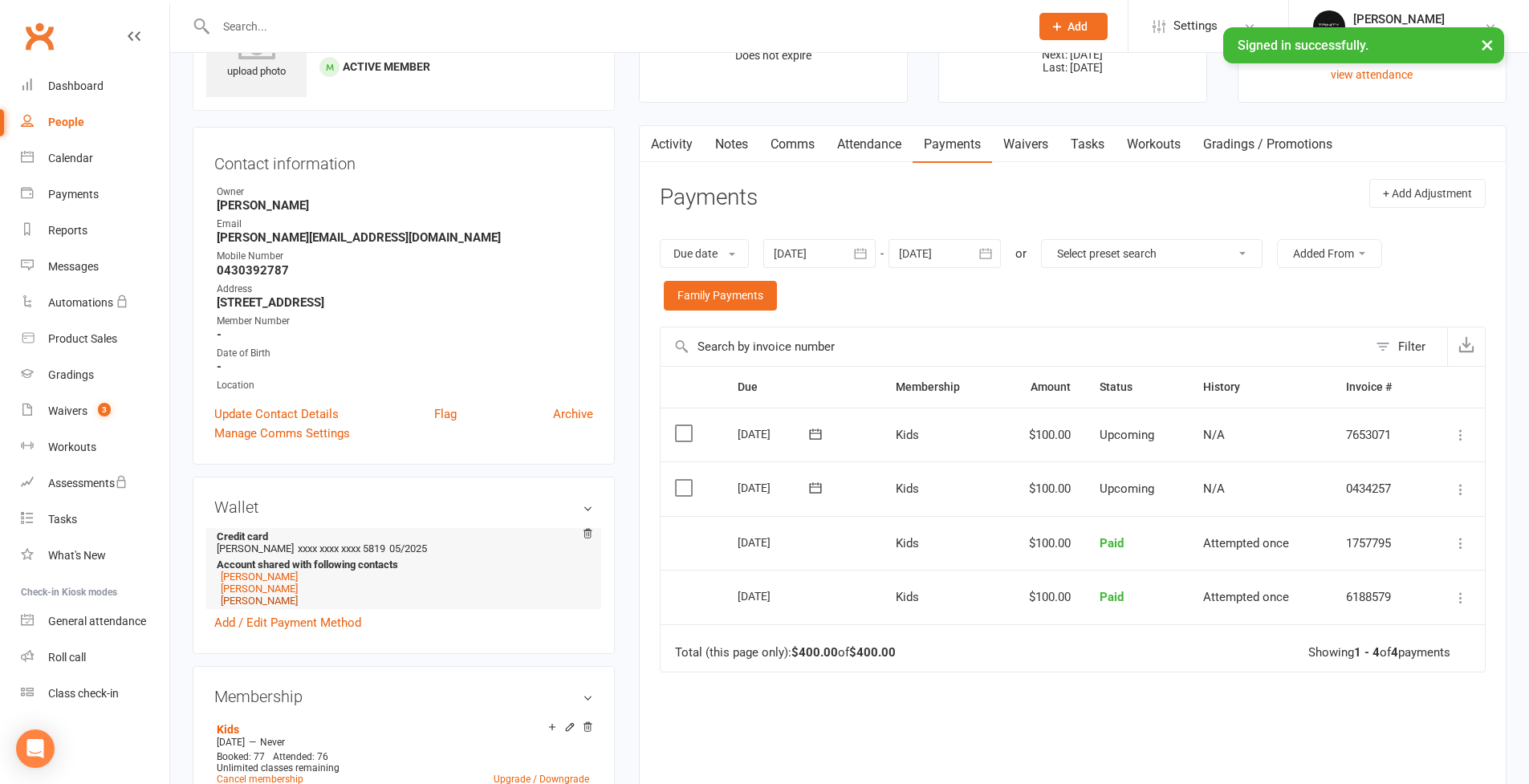
click at [238, 600] on link "[PERSON_NAME]" at bounding box center [259, 600] width 77 height 12
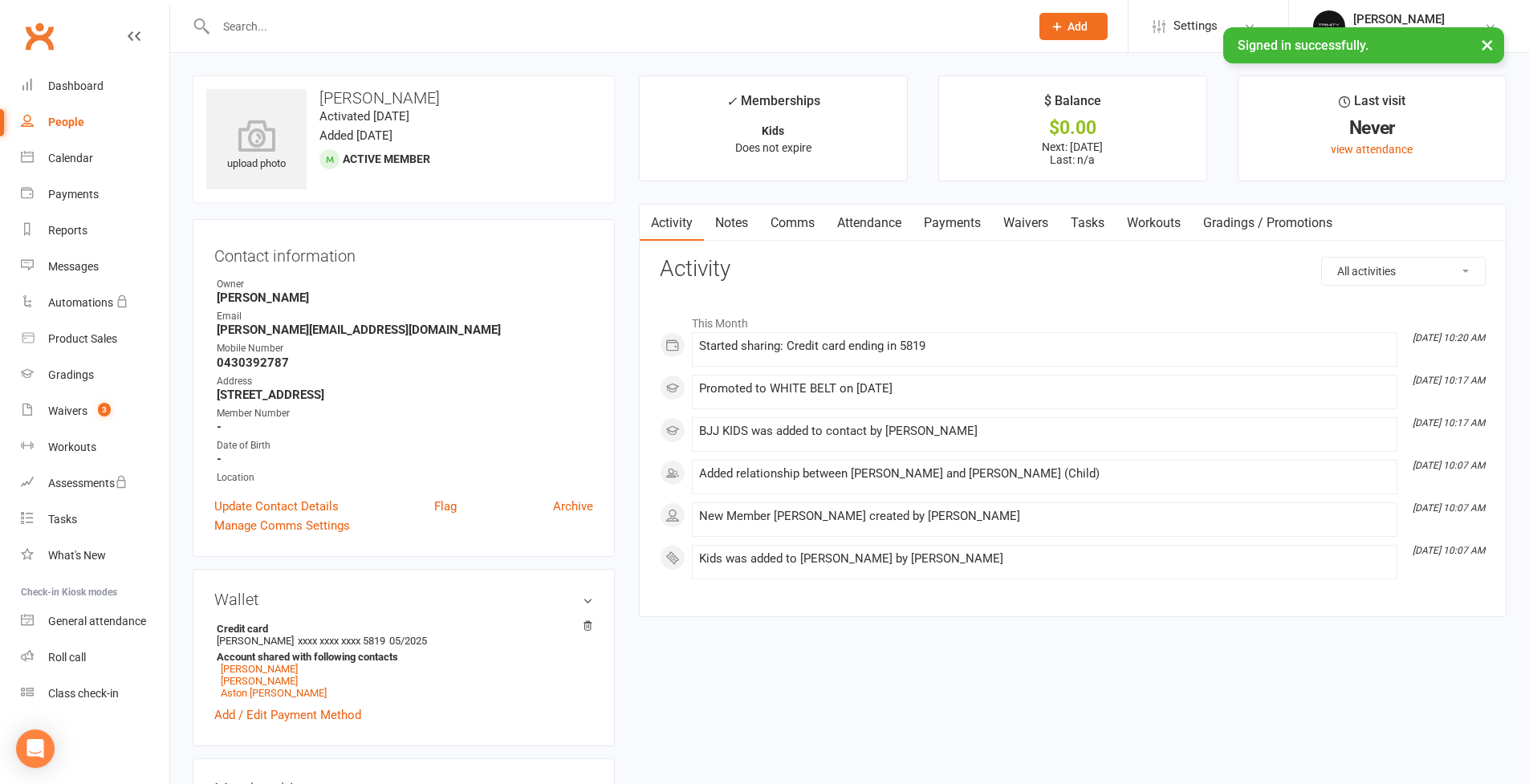
click at [951, 225] on link "Payments" at bounding box center [952, 222] width 79 height 37
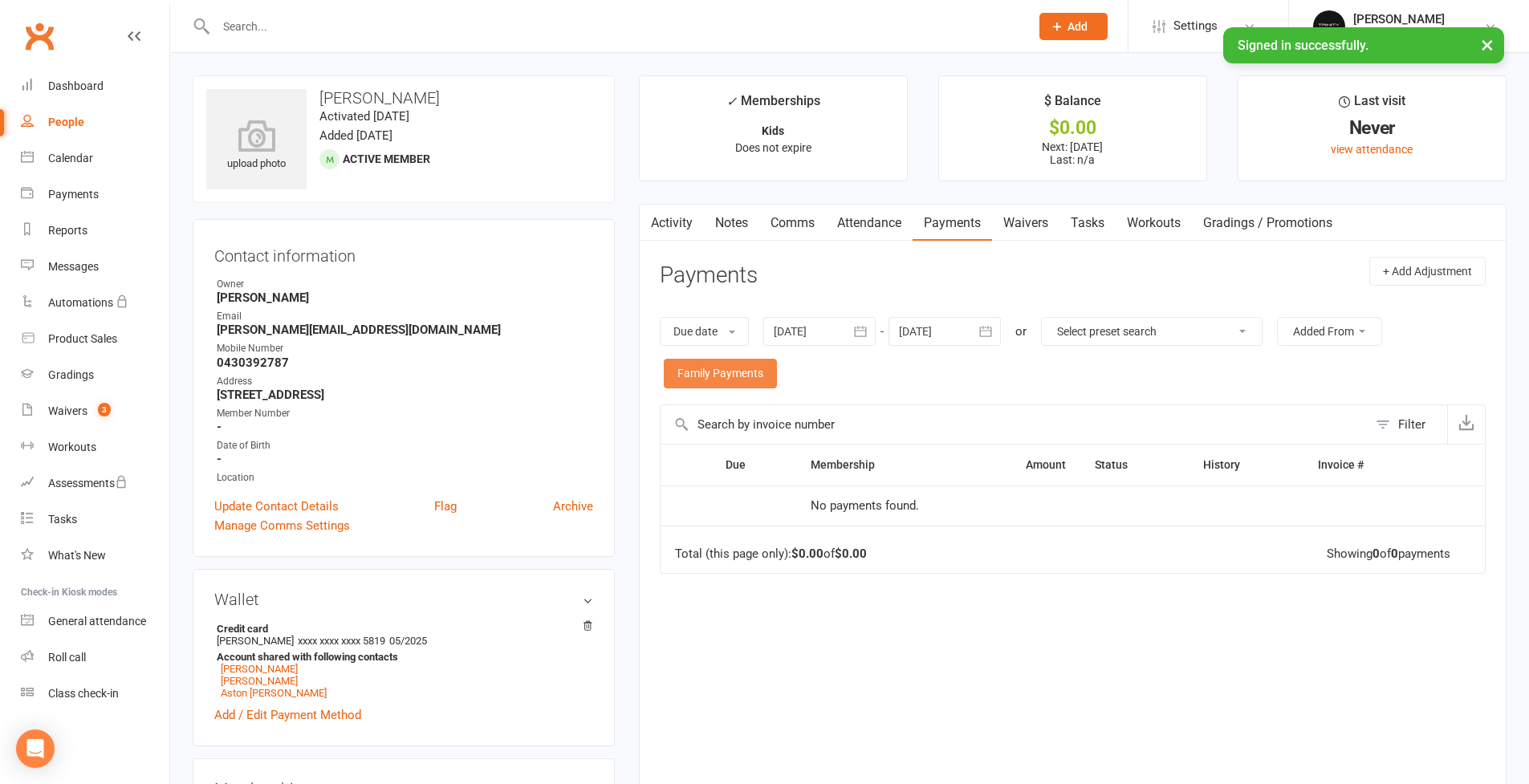
click at [759, 381] on link "Family Payments" at bounding box center [720, 373] width 113 height 29
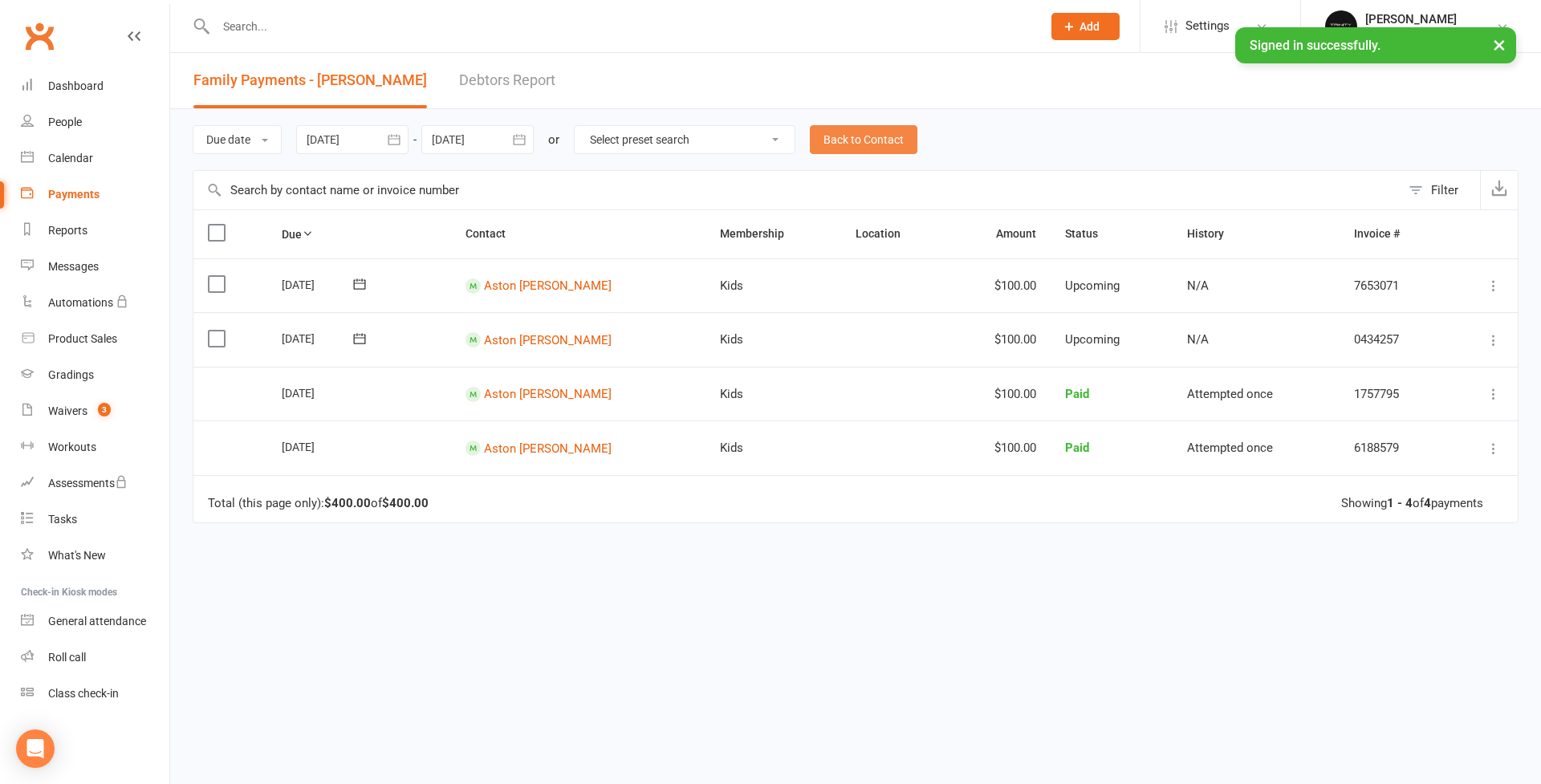
click at [871, 138] on link "Back to Contact" at bounding box center [864, 139] width 108 height 29
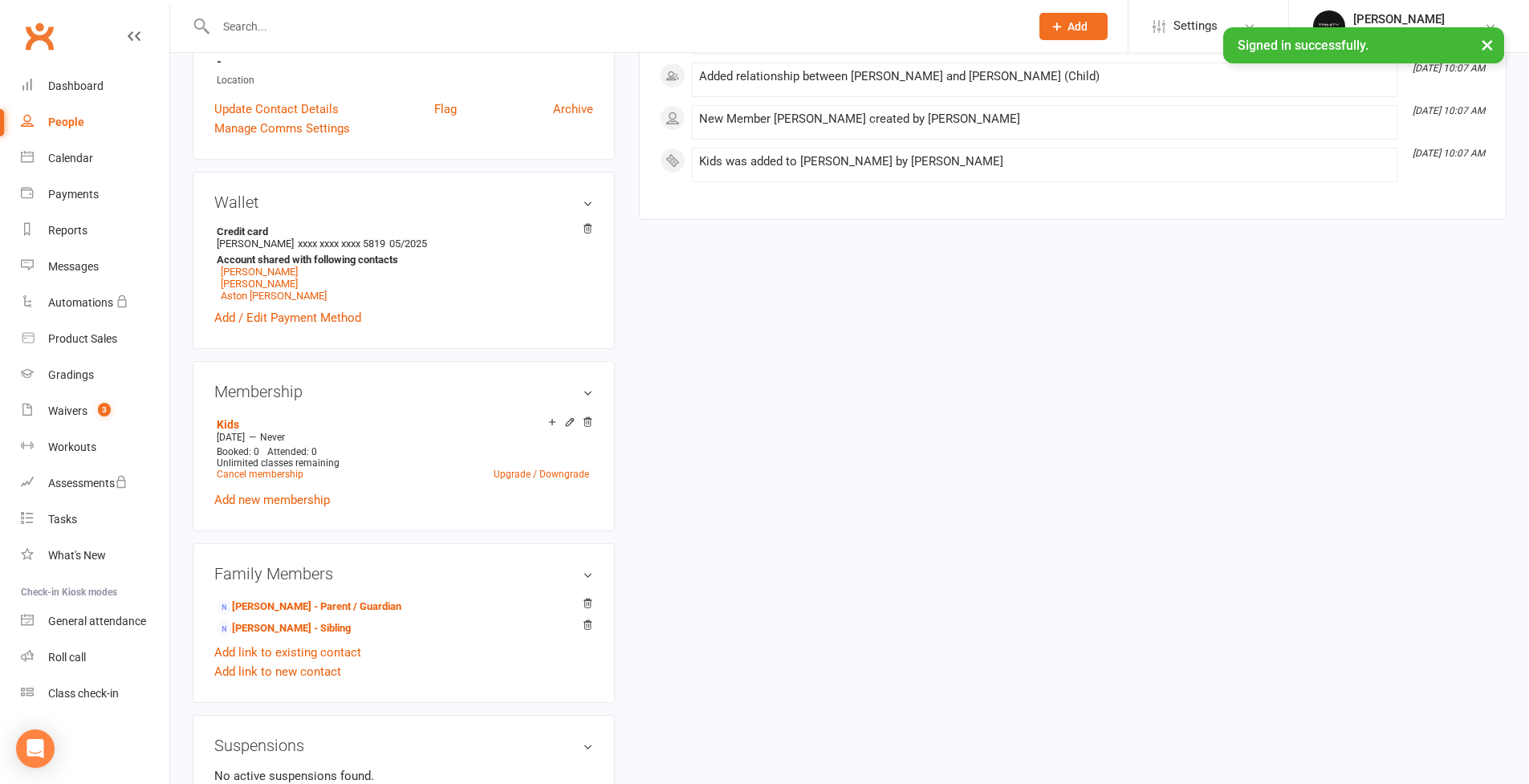
scroll to position [531, 0]
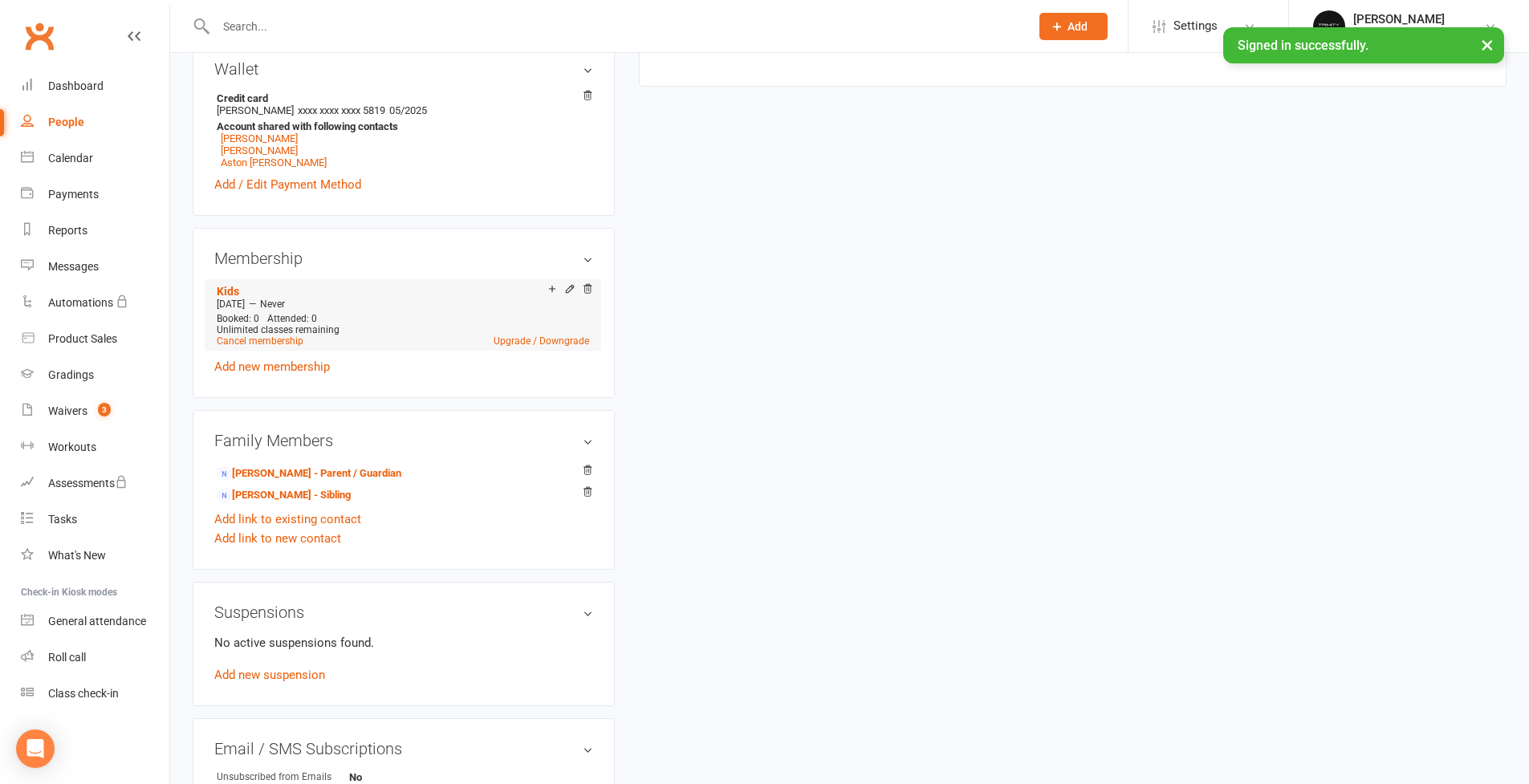
click at [475, 304] on div "[DATE] — Never" at bounding box center [402, 304] width 380 height 12
click at [567, 288] on icon at bounding box center [569, 289] width 7 height 7
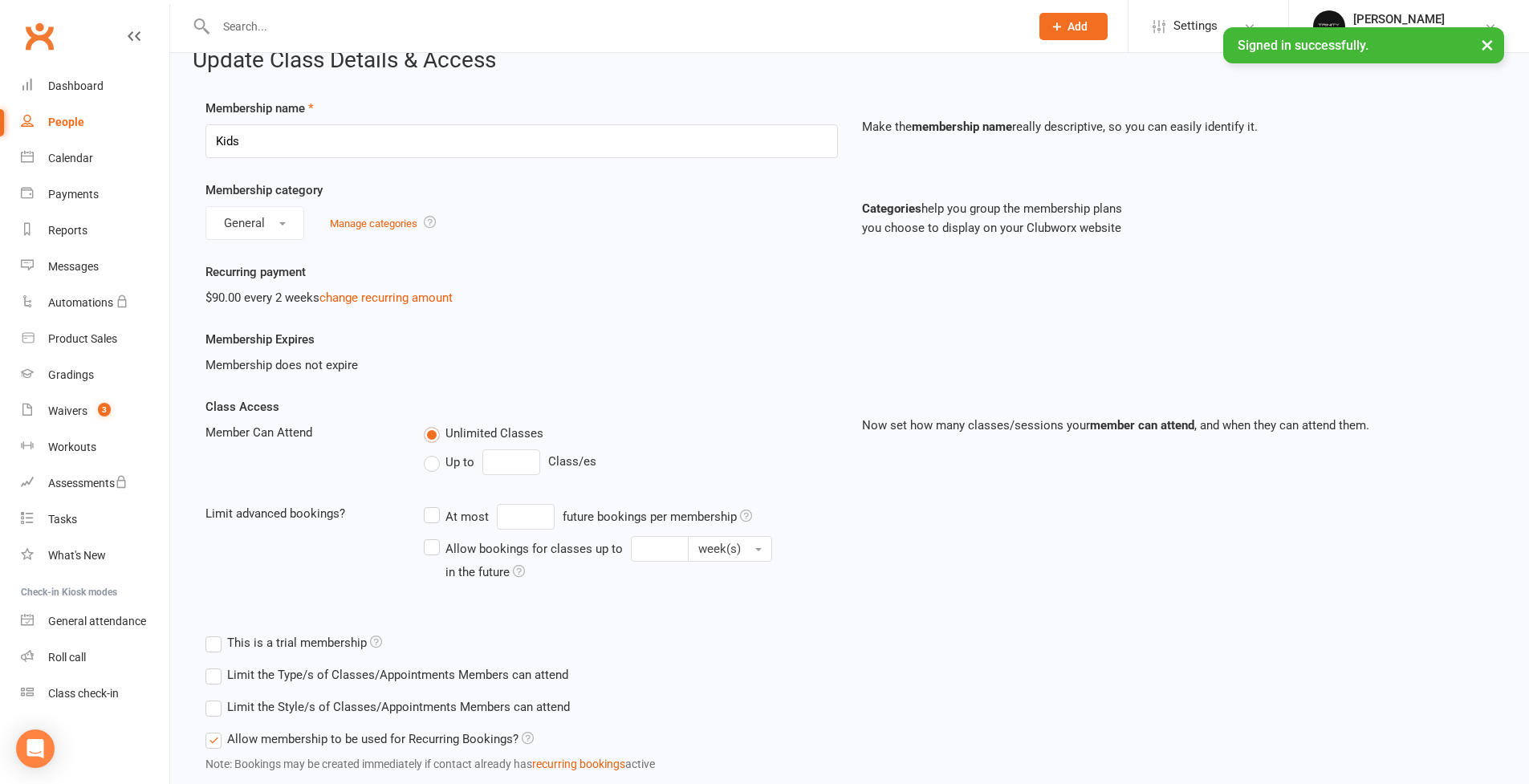
scroll to position [30, 0]
click at [281, 218] on button "General" at bounding box center [254, 220] width 99 height 34
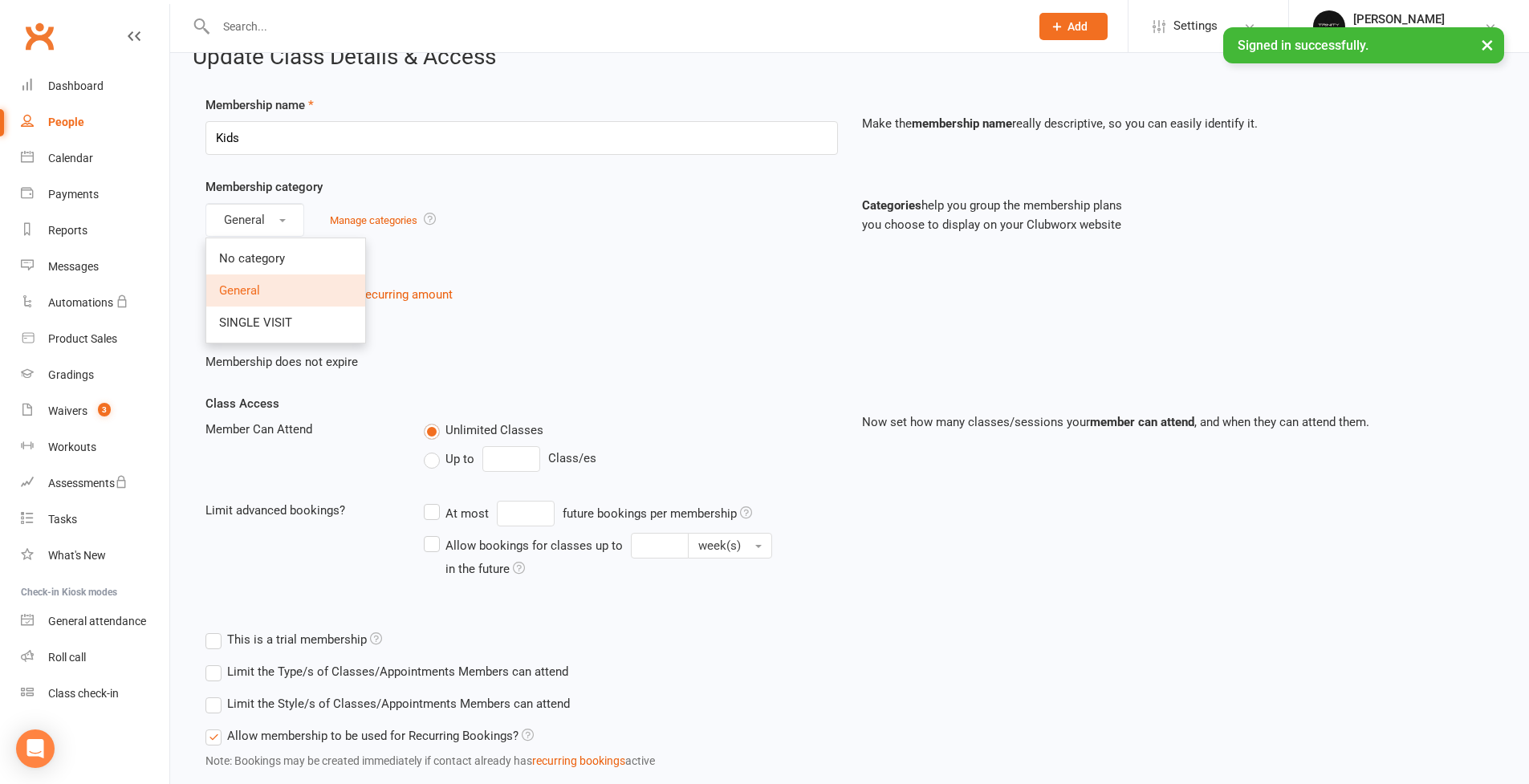
click at [255, 285] on span "General" at bounding box center [240, 291] width 41 height 14
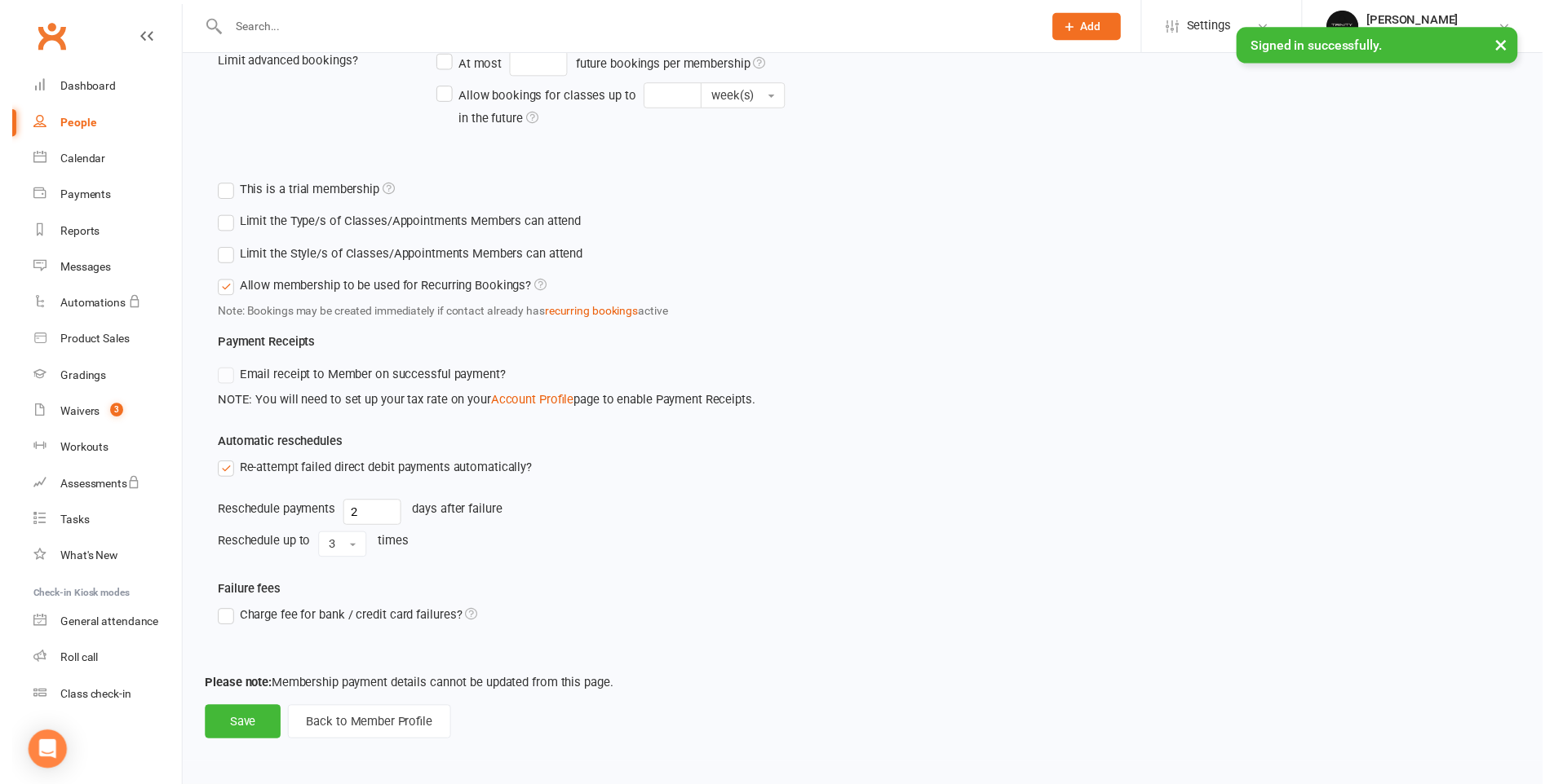
scroll to position [501, 0]
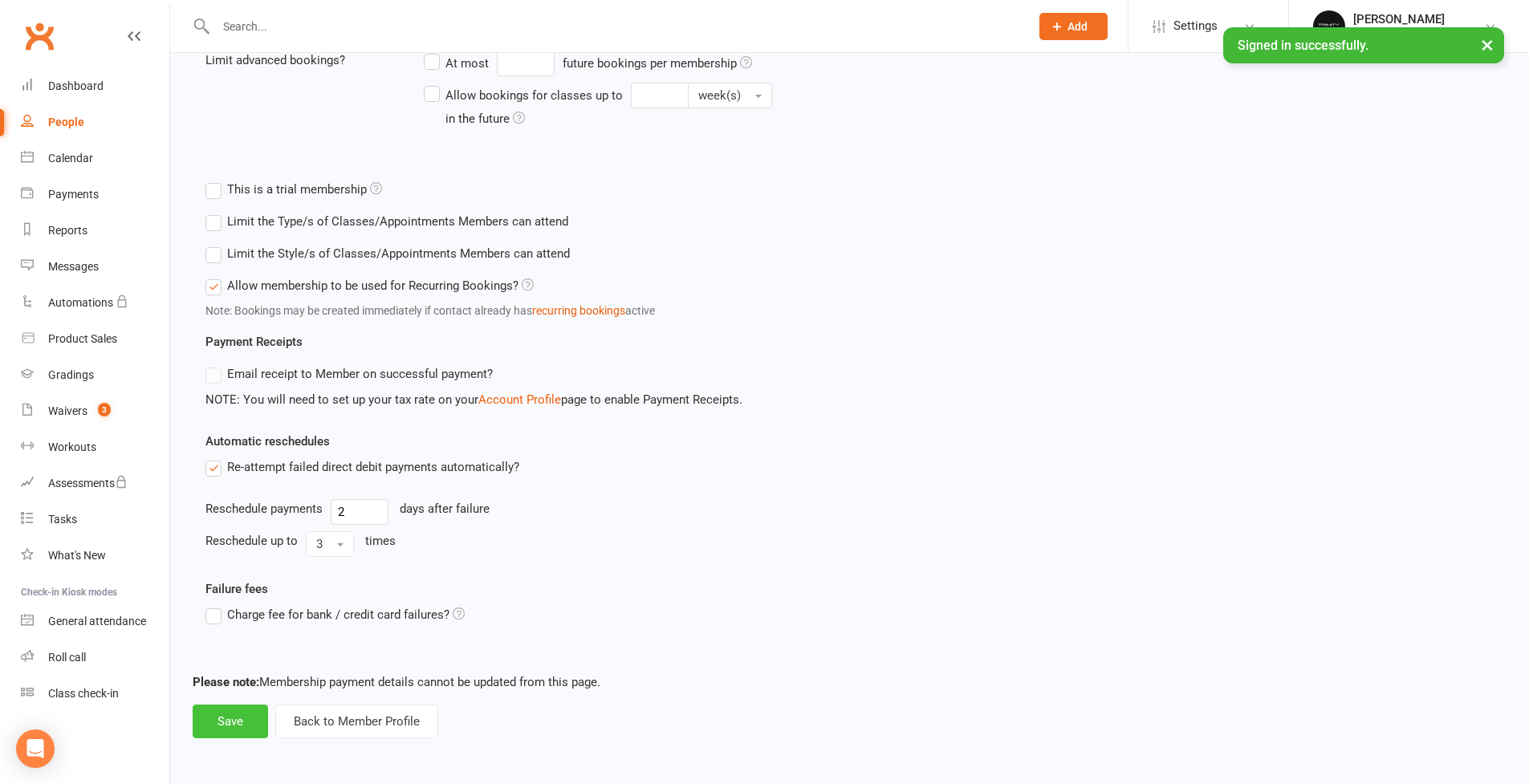
click at [229, 711] on button "Save" at bounding box center [230, 722] width 76 height 34
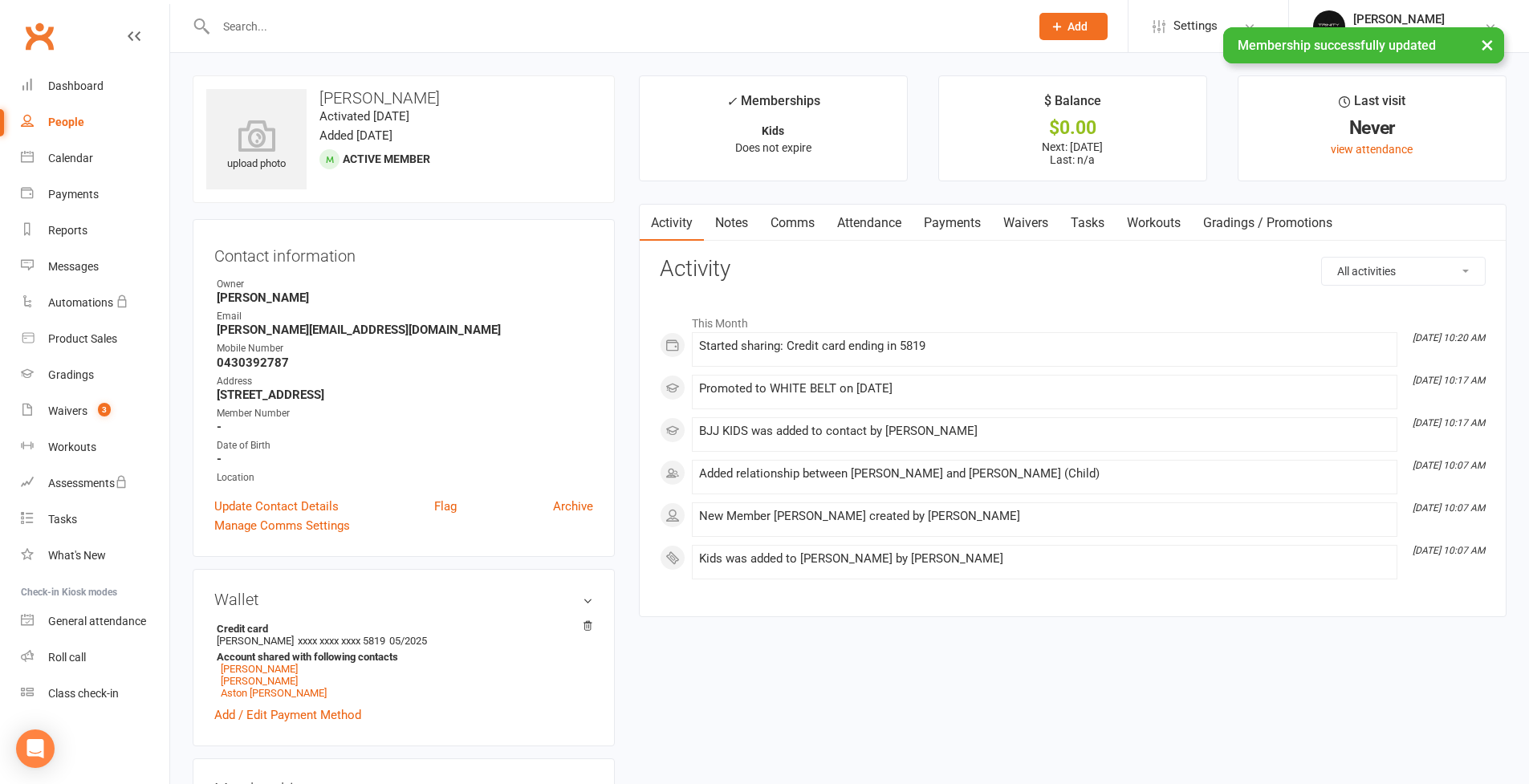
click at [947, 225] on link "Payments" at bounding box center [952, 222] width 79 height 37
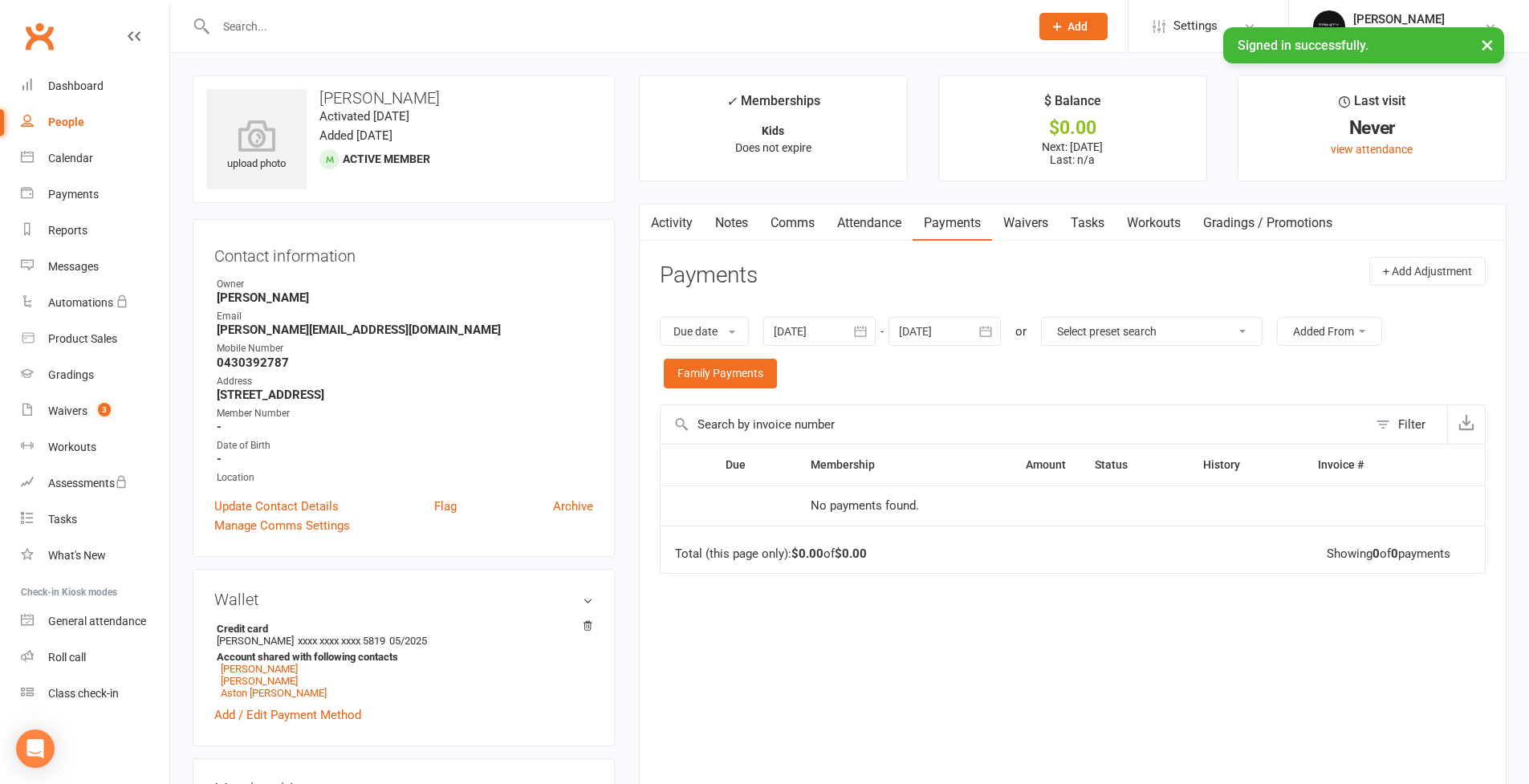
click at [629, 386] on main "✓ Memberships Kids Does not expire $ Balance $0.00 Next: [DATE] Last: n/a Last …" at bounding box center [1073, 449] width 892 height 747
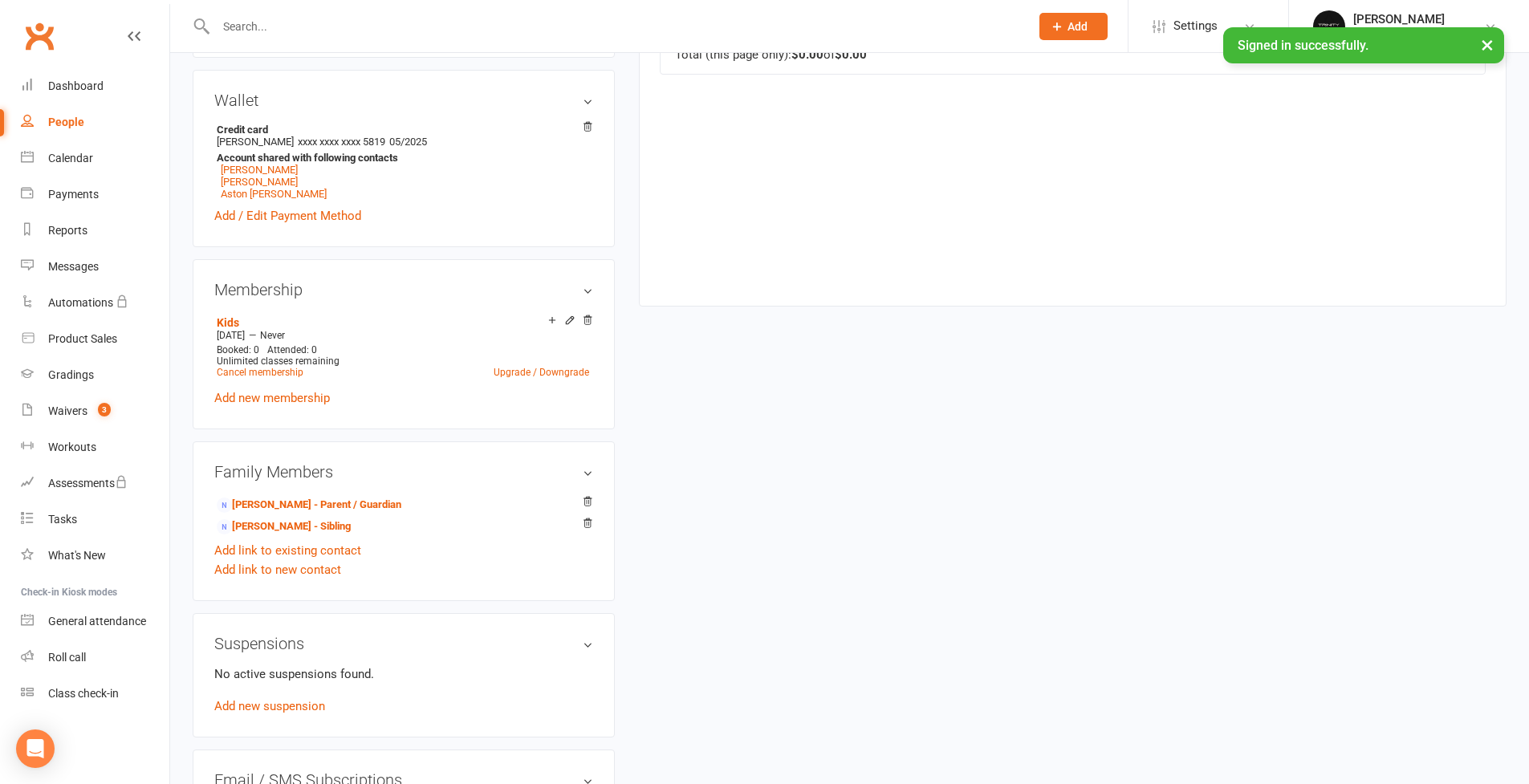
scroll to position [832, 0]
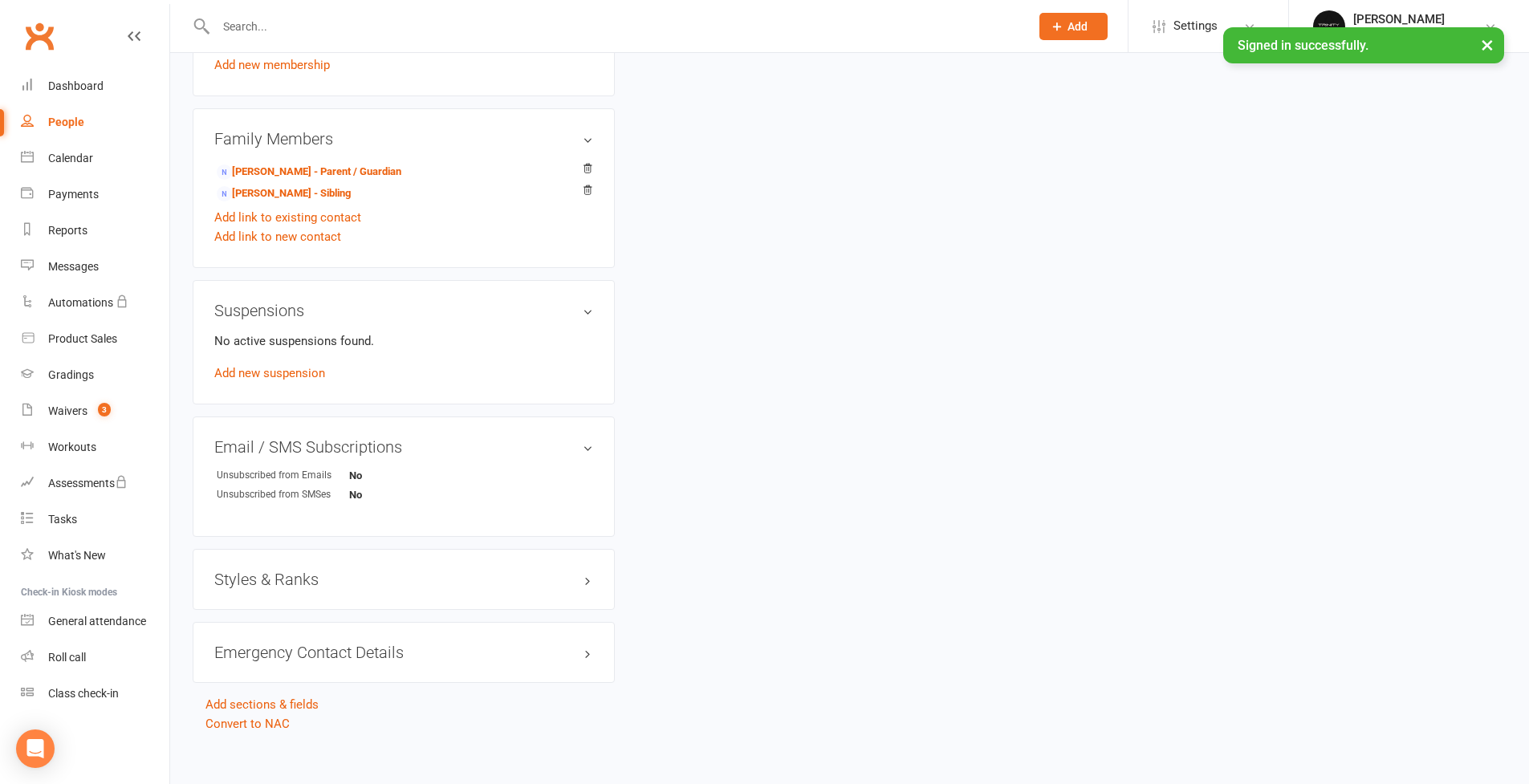
click at [326, 582] on h3 "Styles & Ranks" at bounding box center [403, 580] width 379 height 18
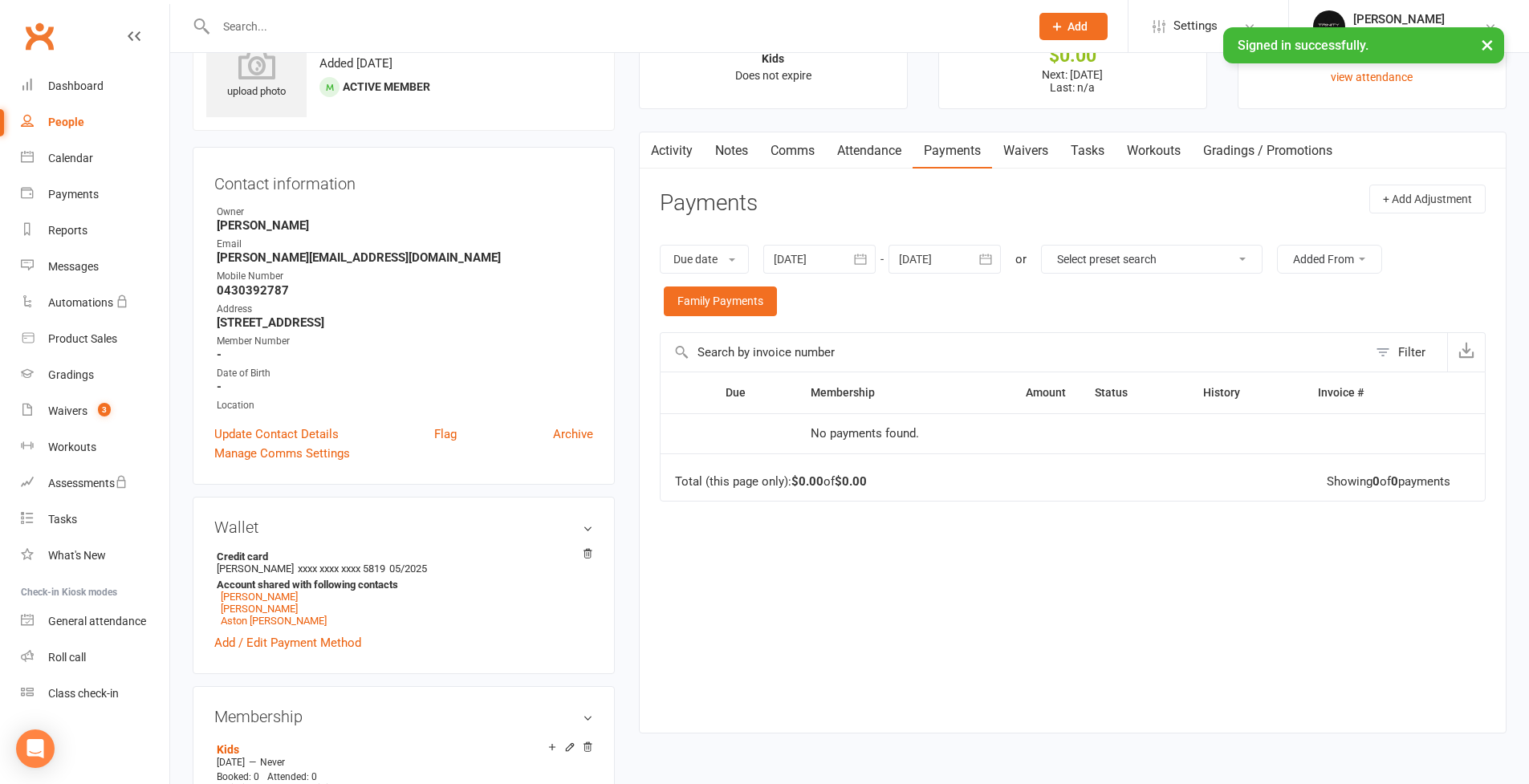
scroll to position [22, 0]
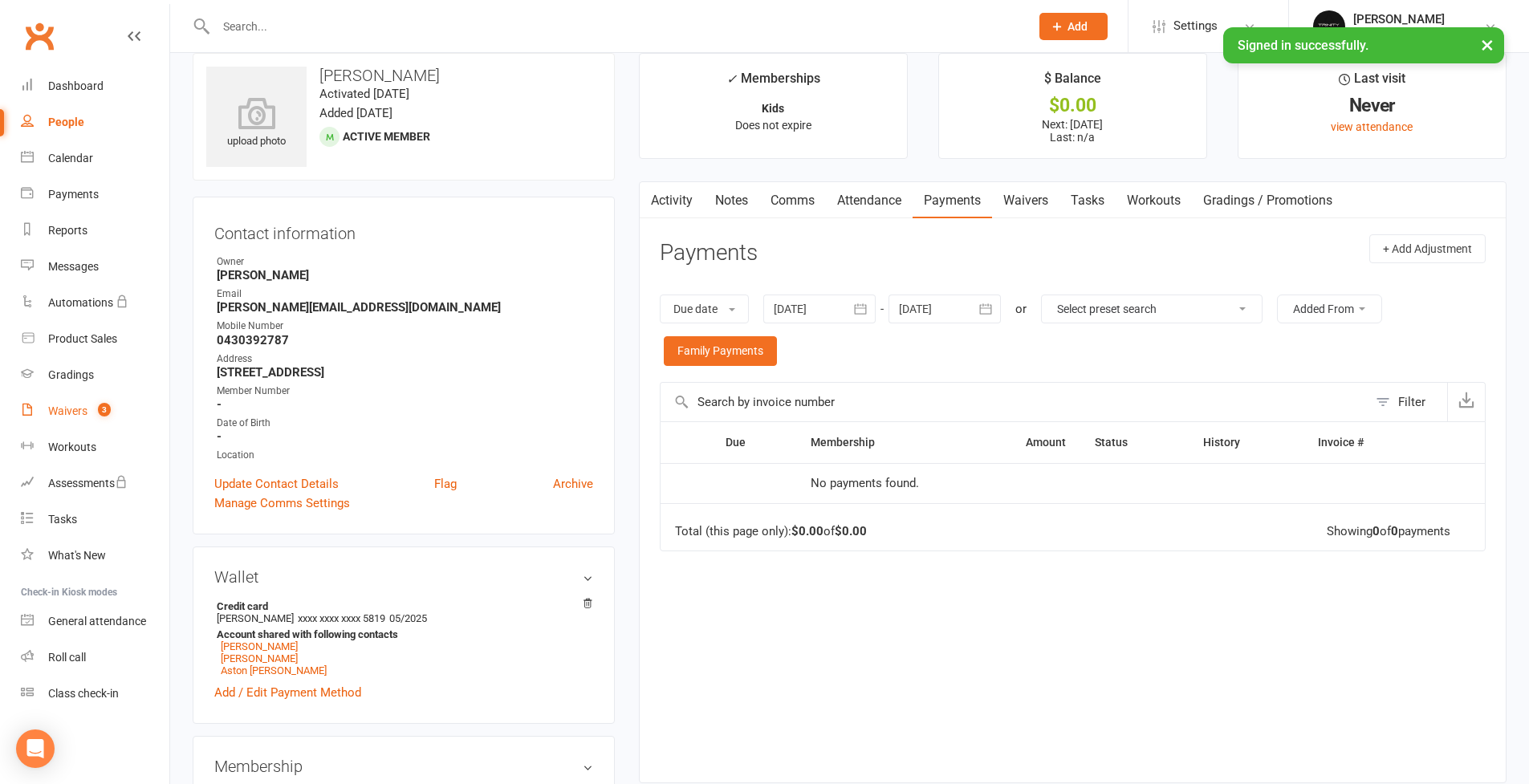
click at [87, 412] on div "Waivers" at bounding box center [68, 410] width 39 height 12
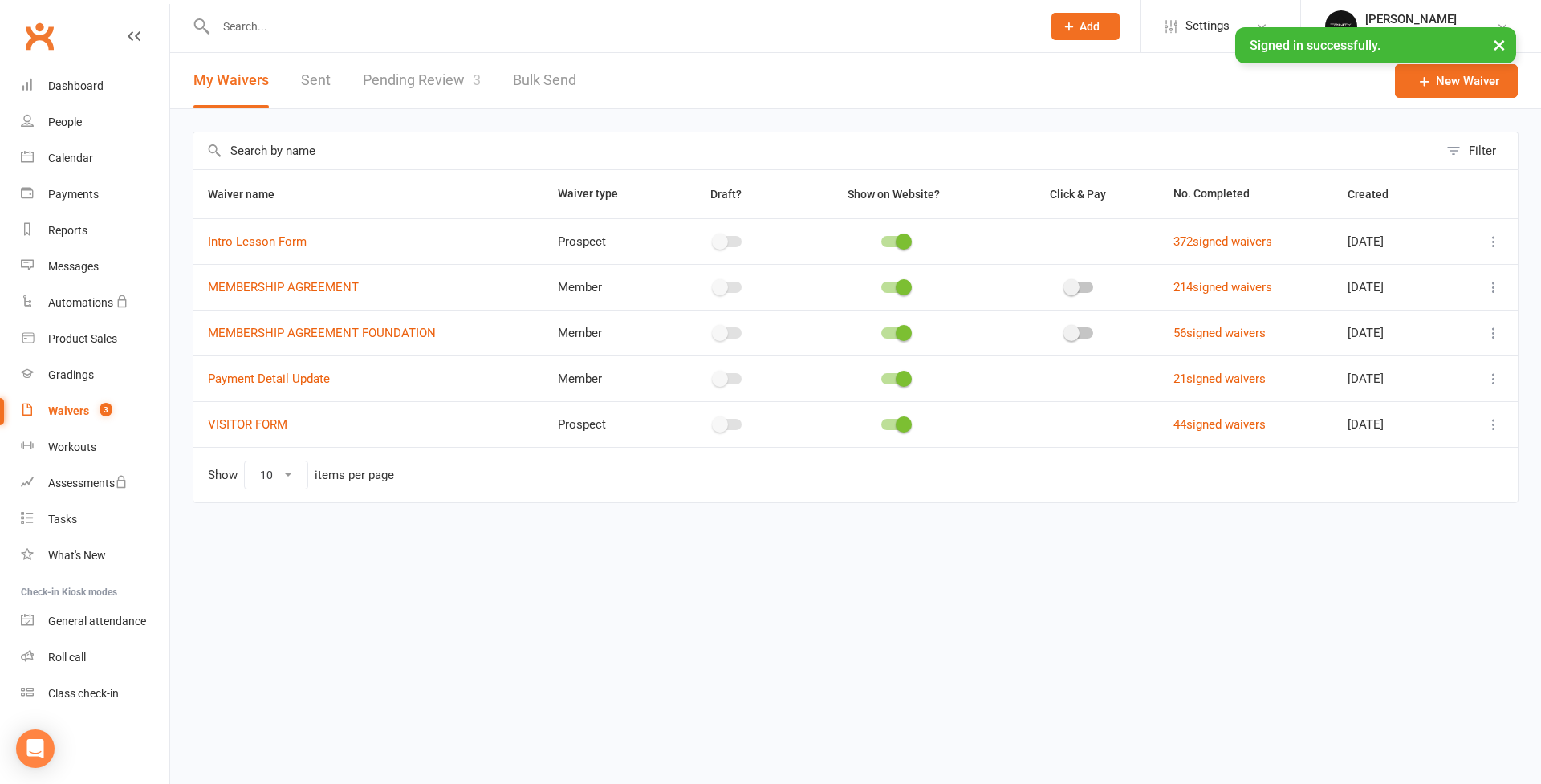
click at [483, 571] on html "Prospect Member Non-attending contact Class / event Appointment Grading event T…" at bounding box center [770, 285] width 1541 height 571
click at [649, 549] on html "Prospect Member Non-attending contact Class / event Appointment Grading event T…" at bounding box center [770, 285] width 1541 height 571
click at [74, 123] on div "People" at bounding box center [65, 122] width 34 height 12
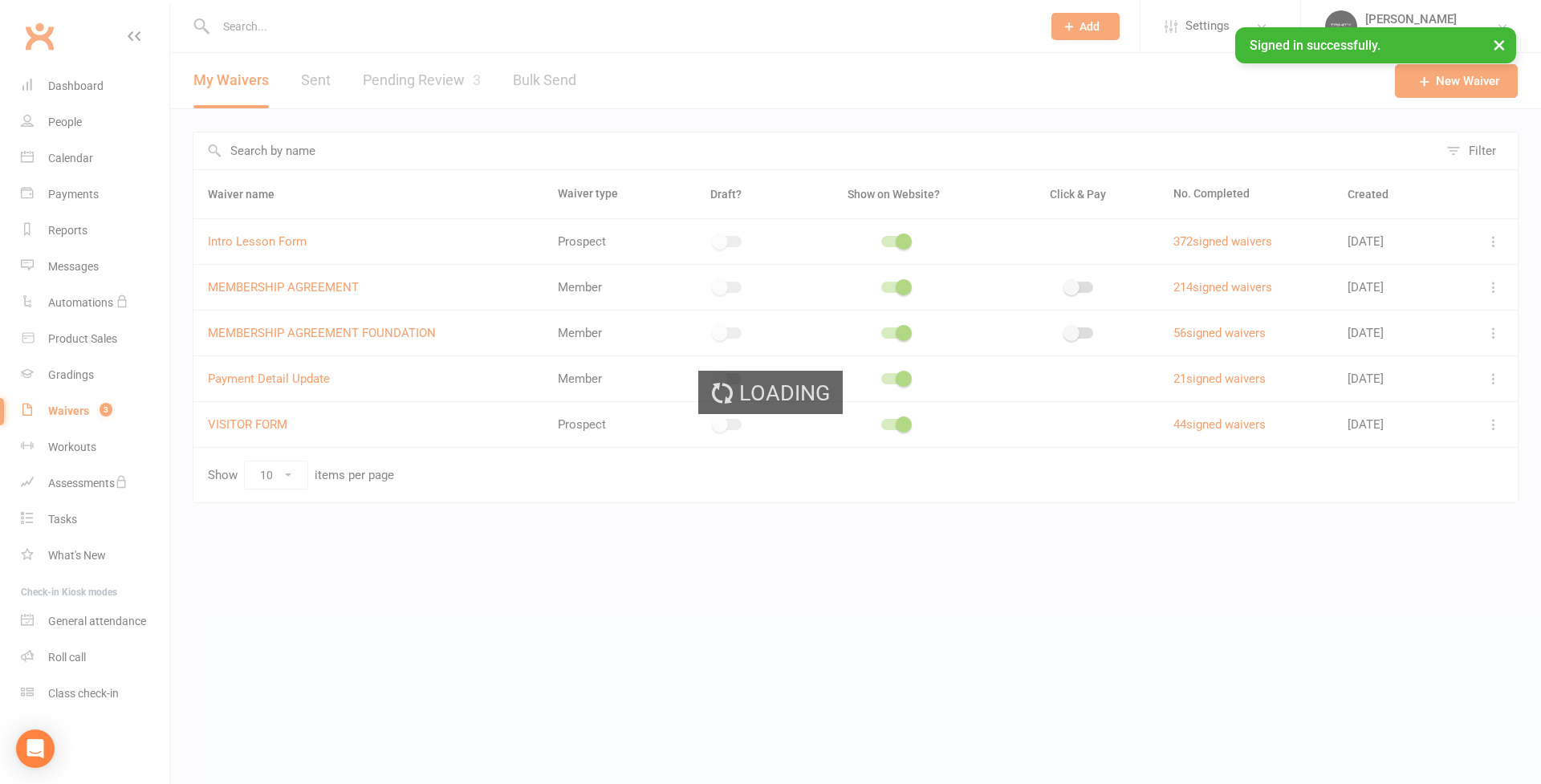
select select "100"
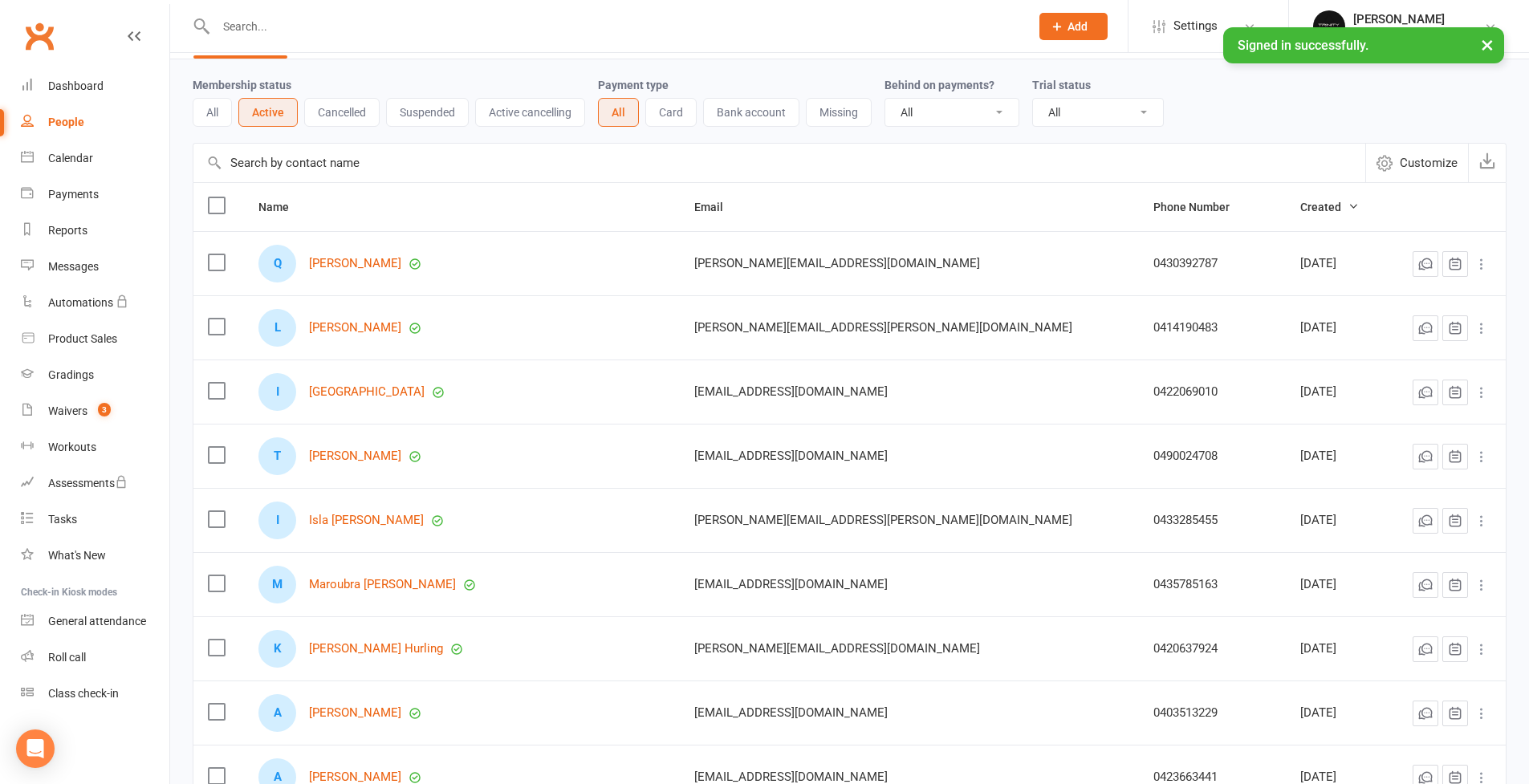
scroll to position [139, 0]
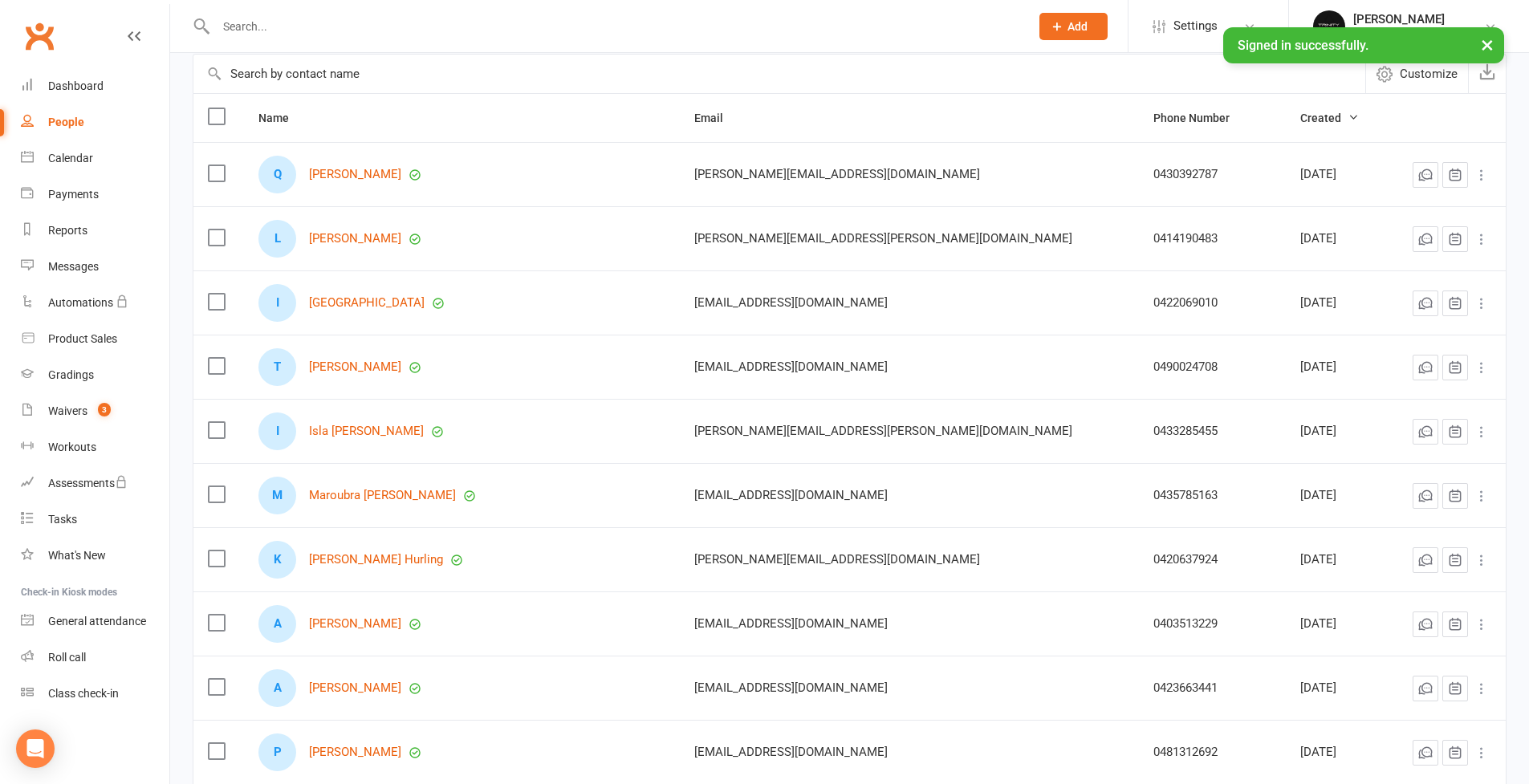
click at [591, 76] on input "text" at bounding box center [780, 73] width 1172 height 38
click at [702, 45] on div at bounding box center [606, 26] width 826 height 52
